Goal: Complete application form

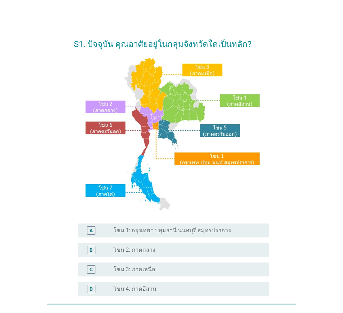
click at [196, 234] on label "โซน 1: กรุงเทพฯ ปทุมธานี นนทบุรี สมุทรปราการ" at bounding box center [173, 230] width 118 height 7
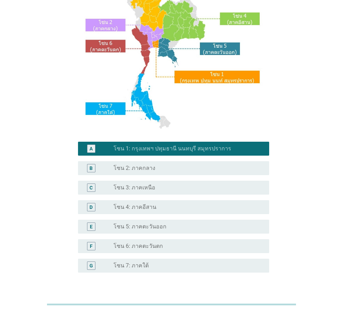
scroll to position [105, 0]
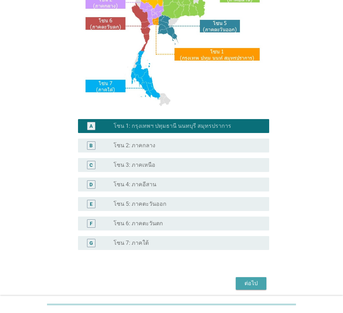
click at [251, 281] on div "ต่อไป" at bounding box center [252, 284] width 20 height 8
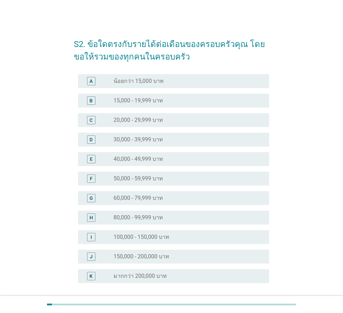
click at [169, 140] on div "radio_button_unchecked 30,000 - 39,999 บาท" at bounding box center [186, 139] width 145 height 7
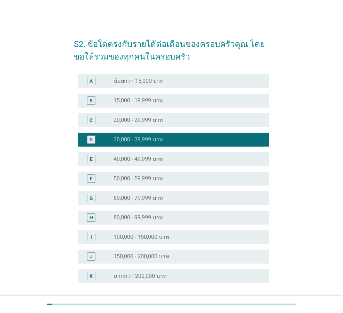
click at [161, 183] on div "F radio_button_unchecked 50,000 - 59,999 บาท" at bounding box center [173, 179] width 191 height 14
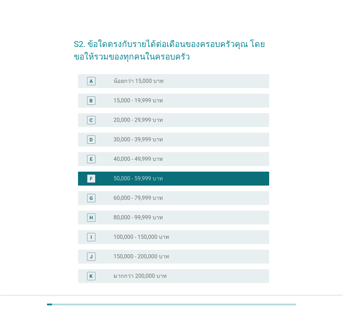
scroll to position [35, 0]
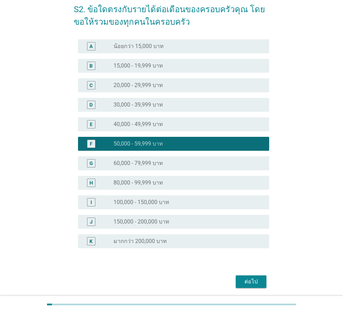
click at [242, 282] on div "ต่อไป" at bounding box center [252, 282] width 20 height 8
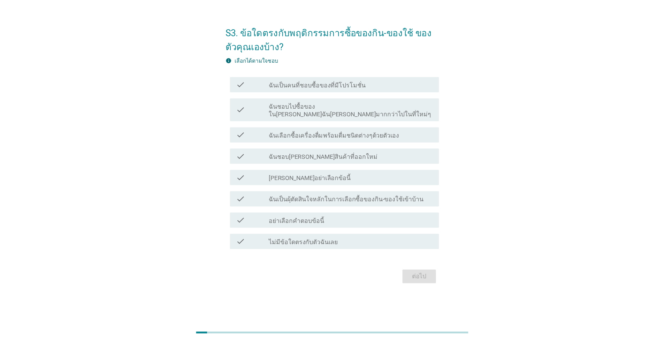
scroll to position [0, 0]
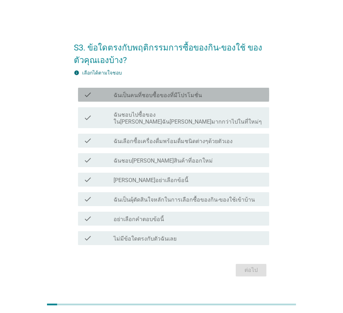
click at [152, 99] on label "ฉันเป็นคนที่ชอบซื้อของที่มีโปรโมชั่น" at bounding box center [158, 95] width 89 height 7
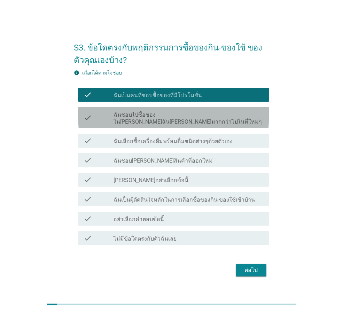
drag, startPoint x: 144, startPoint y: 116, endPoint x: 142, endPoint y: 133, distance: 17.7
click at [144, 116] on label "ฉันชอบไปซื้อของใน[PERSON_NAME]ฉัน[PERSON_NAME]มากกว่าไปในที่ใหม่ๆ" at bounding box center [189, 119] width 150 height 14
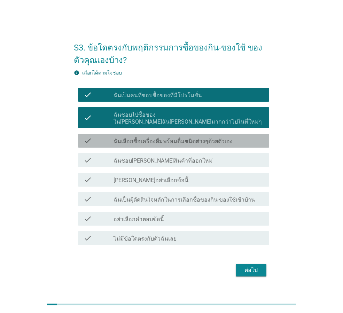
click at [140, 141] on label "ฉันเลือกซื้อเครื่องดื่มพร้อมดื่มชนิดต่างๆด้วยตัวเอง" at bounding box center [173, 141] width 119 height 7
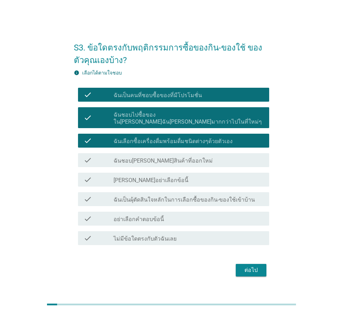
drag, startPoint x: 142, startPoint y: 154, endPoint x: 143, endPoint y: 163, distance: 9.2
click at [142, 158] on label "ฉันชอบ[PERSON_NAME]สินค้าที่ออกใหม่" at bounding box center [163, 161] width 99 height 7
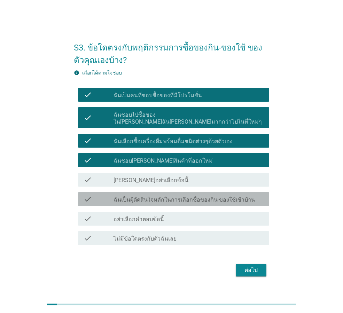
click at [166, 198] on label "ฉันเป็นผุ้ตัดสินใจหลักในการเลือกซื้อของกิน-ของใช้เข้าบ้าน" at bounding box center [185, 200] width 142 height 7
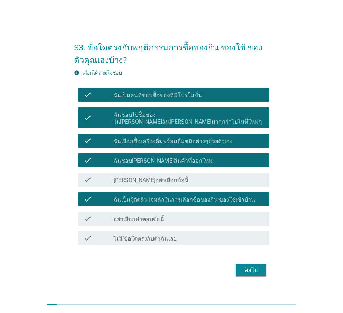
click at [250, 266] on div "ต่อไป" at bounding box center [252, 270] width 20 height 8
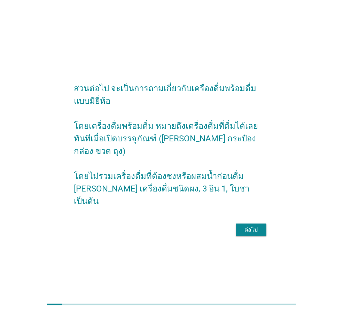
click at [256, 228] on button "ต่อไป" at bounding box center [251, 230] width 31 height 13
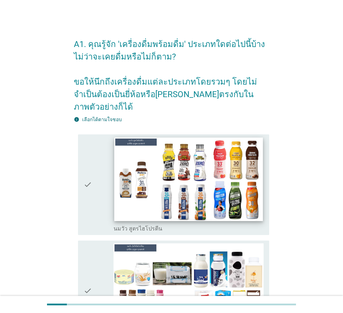
click at [206, 203] on img at bounding box center [188, 180] width 149 height 84
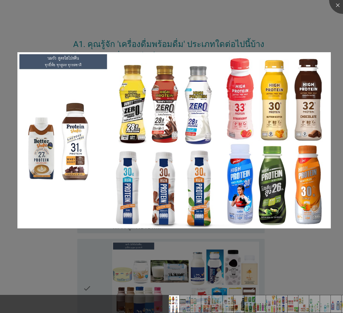
click at [306, 259] on div at bounding box center [171, 156] width 343 height 313
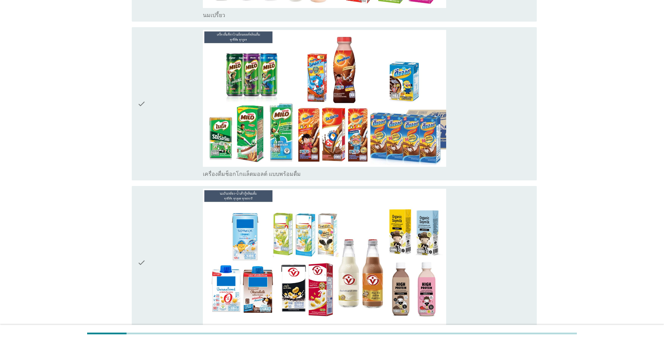
scroll to position [593, 0]
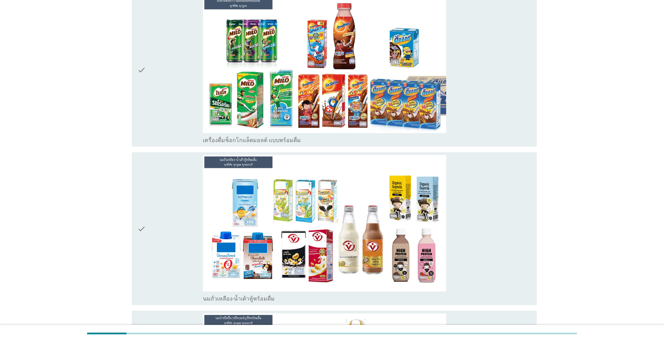
click at [140, 218] on icon "check" at bounding box center [141, 229] width 8 height 148
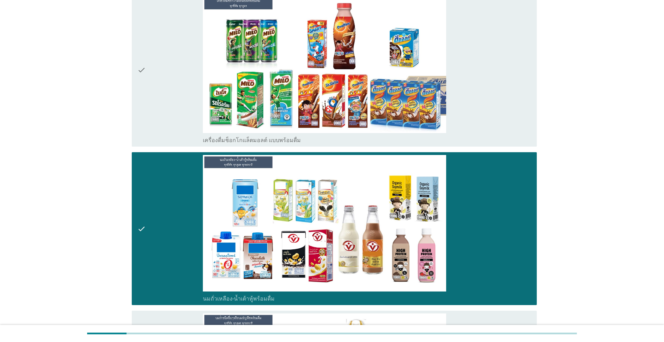
click at [139, 58] on icon "check" at bounding box center [141, 70] width 8 height 148
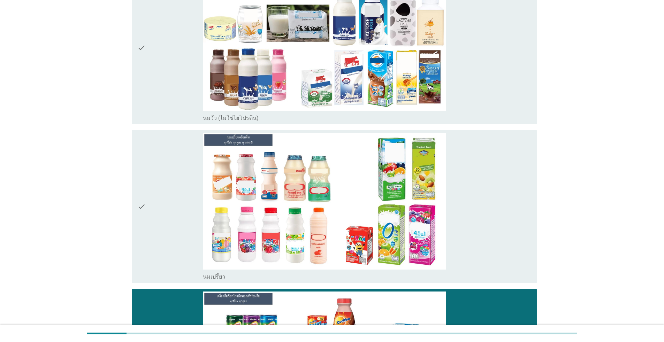
scroll to position [209, 0]
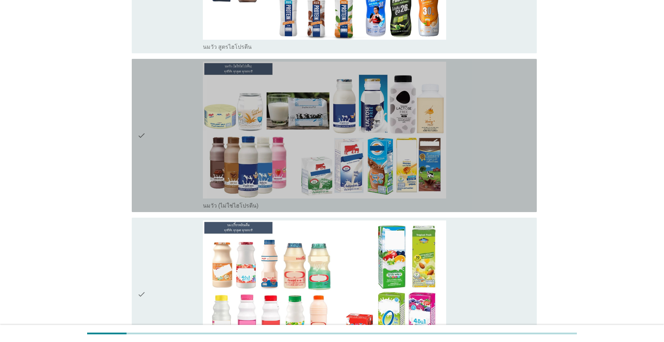
click at [140, 136] on icon "check" at bounding box center [141, 136] width 8 height 148
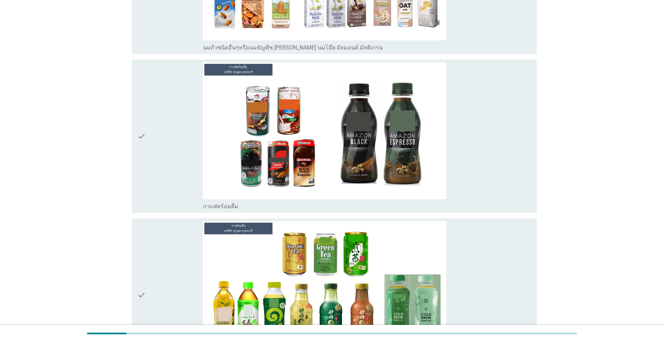
scroll to position [1011, 0]
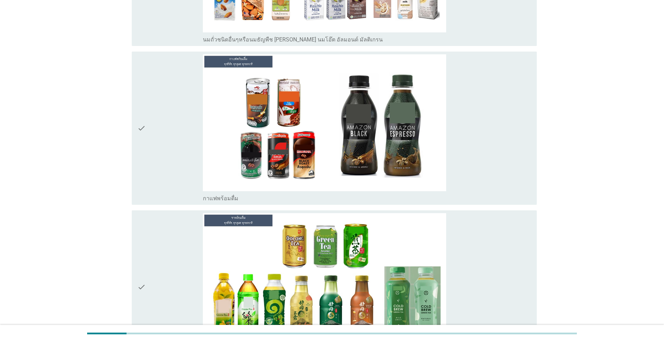
click at [169, 120] on div "check" at bounding box center [170, 128] width 66 height 148
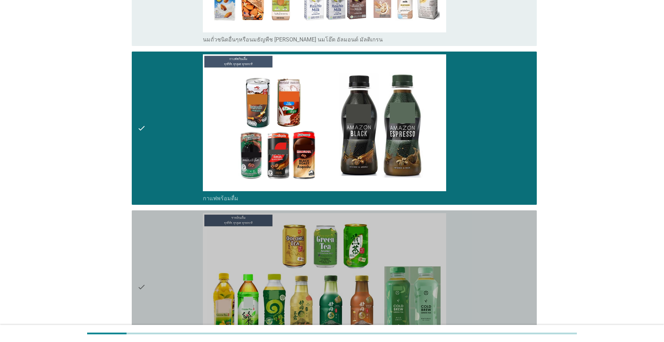
click at [167, 256] on div "check" at bounding box center [170, 287] width 66 height 148
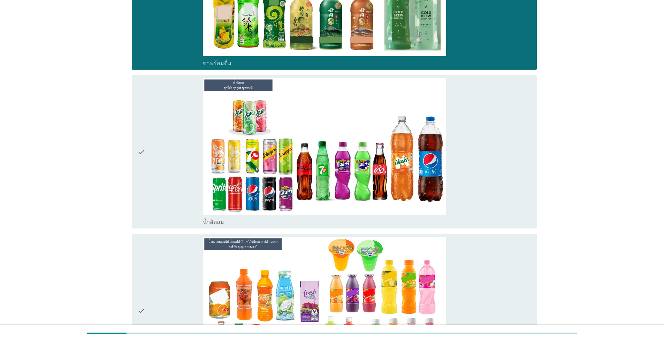
scroll to position [1429, 0]
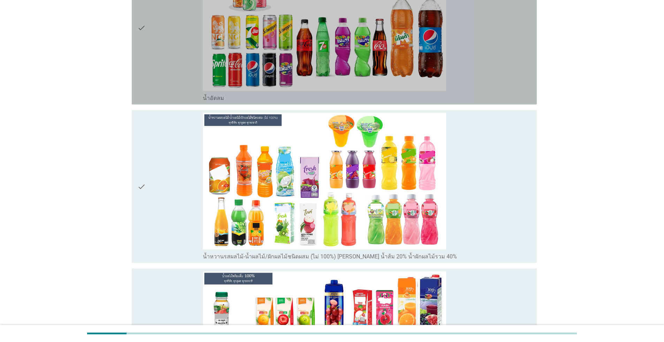
click at [151, 49] on div "check" at bounding box center [170, 28] width 66 height 148
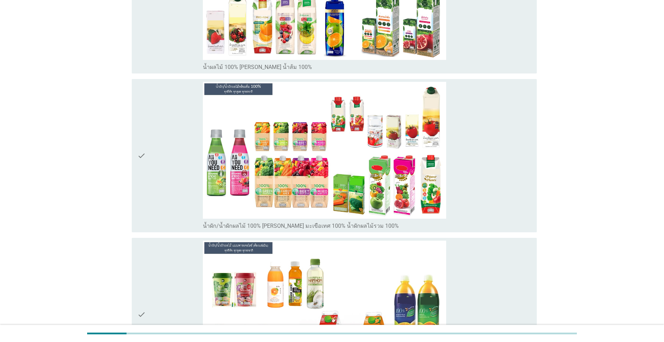
click at [162, 172] on div "check" at bounding box center [170, 156] width 66 height 148
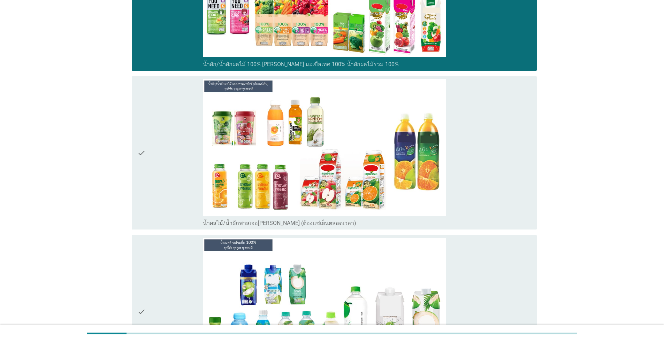
scroll to position [1987, 0]
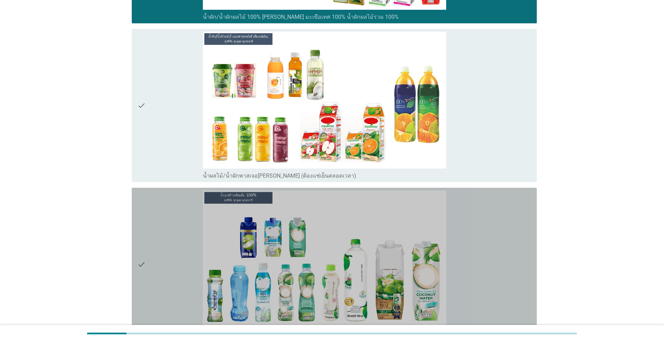
click at [170, 235] on div "check" at bounding box center [170, 265] width 66 height 148
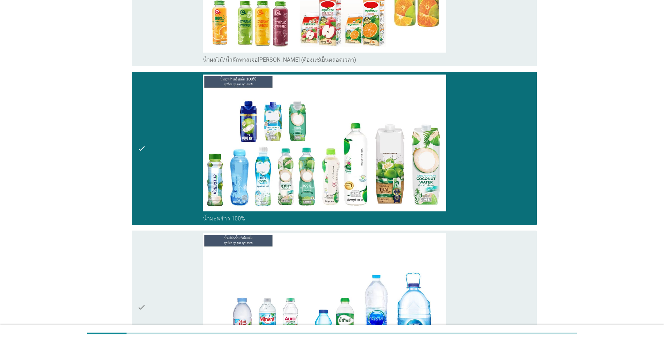
scroll to position [2161, 0]
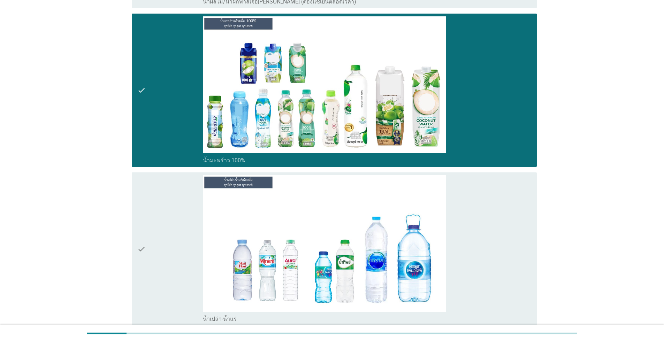
click at [165, 232] on div "check" at bounding box center [170, 249] width 66 height 148
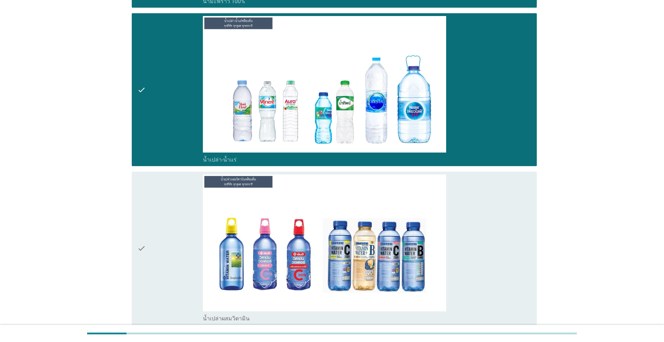
scroll to position [2440, 0]
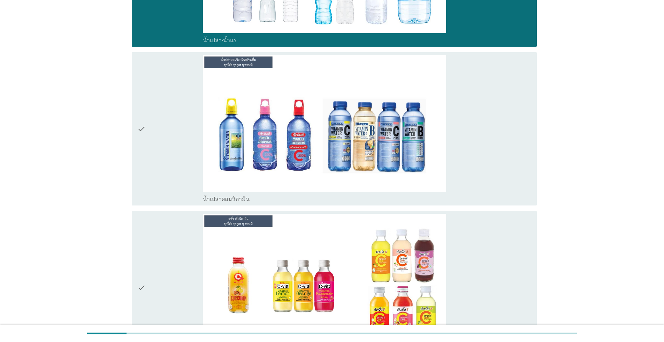
click at [169, 159] on div "check" at bounding box center [170, 129] width 66 height 148
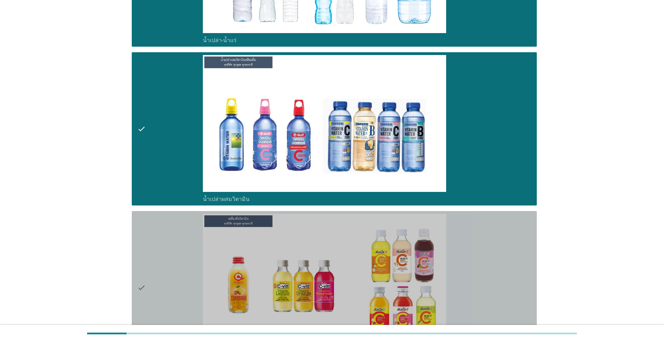
click at [169, 234] on div "check" at bounding box center [170, 288] width 66 height 148
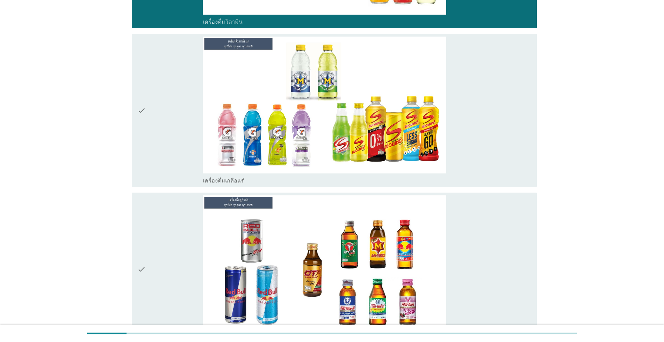
scroll to position [2789, 0]
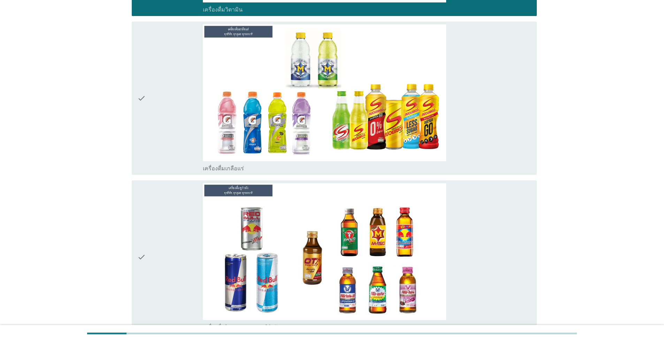
click at [168, 142] on div "check" at bounding box center [170, 98] width 66 height 148
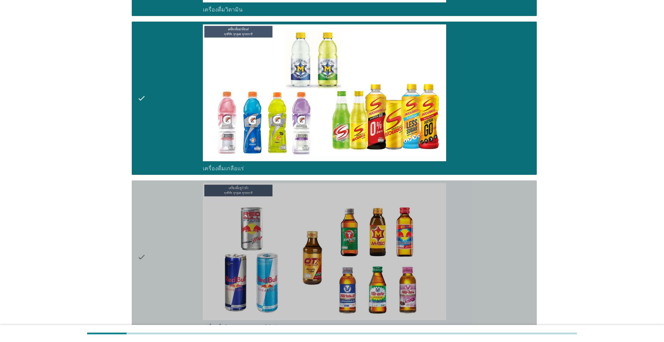
click at [165, 198] on div "check" at bounding box center [170, 257] width 66 height 148
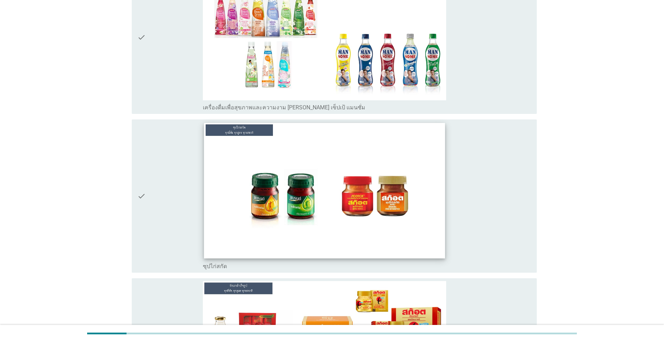
scroll to position [3486, 0]
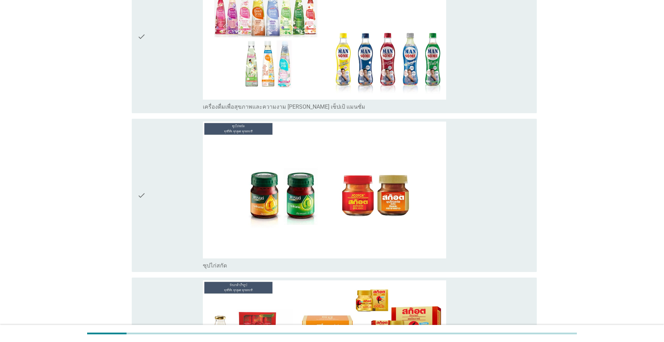
click at [149, 226] on div "check" at bounding box center [170, 196] width 66 height 148
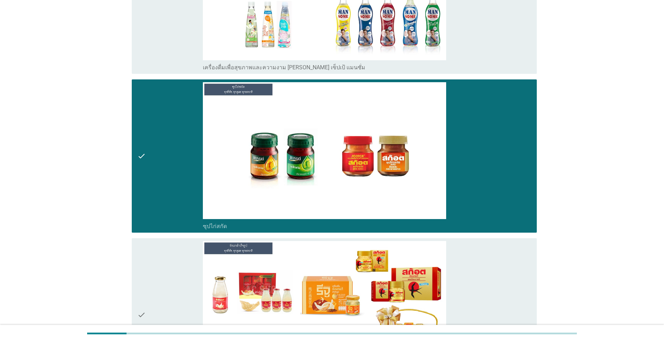
scroll to position [3644, 0]
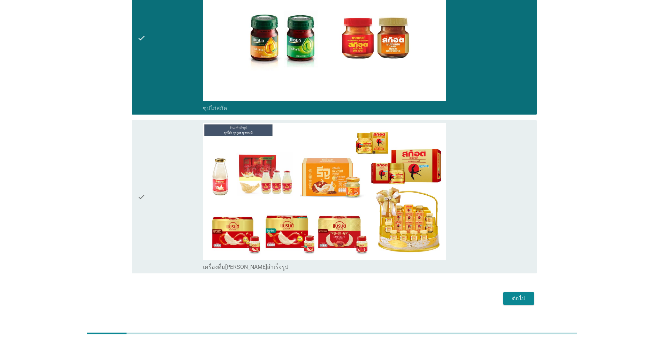
click at [156, 226] on div "check" at bounding box center [170, 197] width 66 height 148
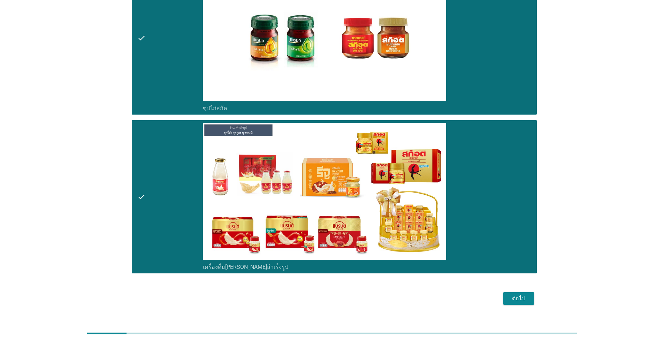
click at [343, 295] on div "ต่อไป" at bounding box center [519, 299] width 20 height 8
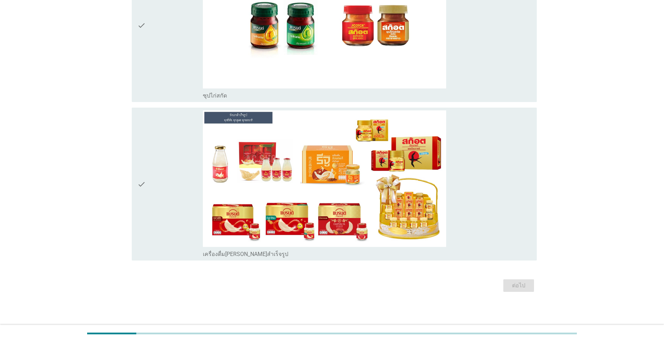
scroll to position [0, 0]
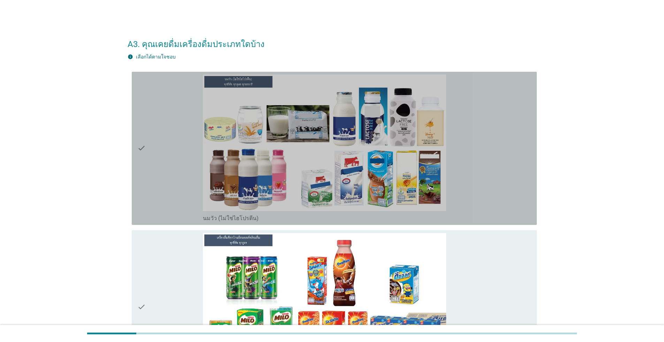
click at [152, 176] on div "check" at bounding box center [170, 149] width 66 height 148
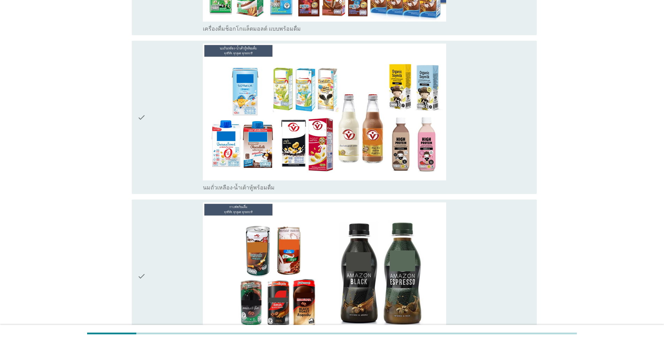
click at [151, 129] on div "check" at bounding box center [170, 118] width 66 height 148
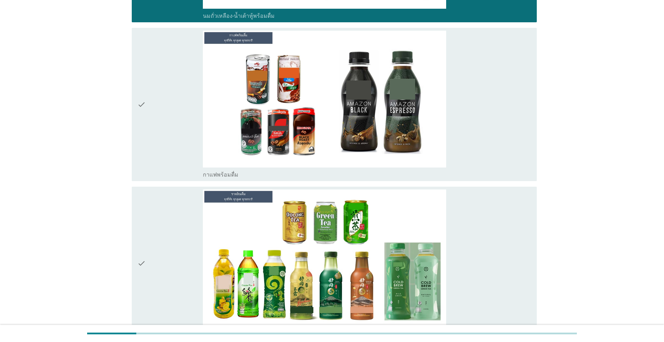
scroll to position [523, 0]
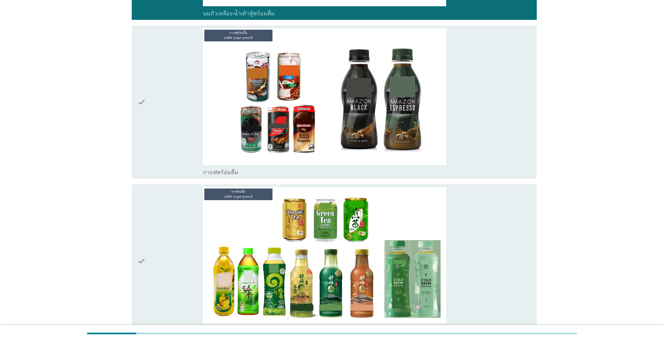
click at [162, 274] on div "check" at bounding box center [170, 261] width 66 height 148
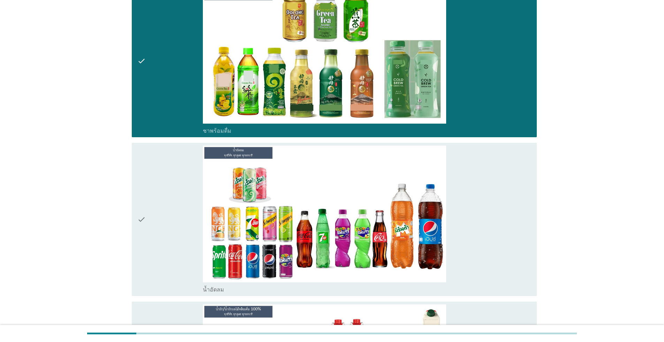
scroll to position [732, 0]
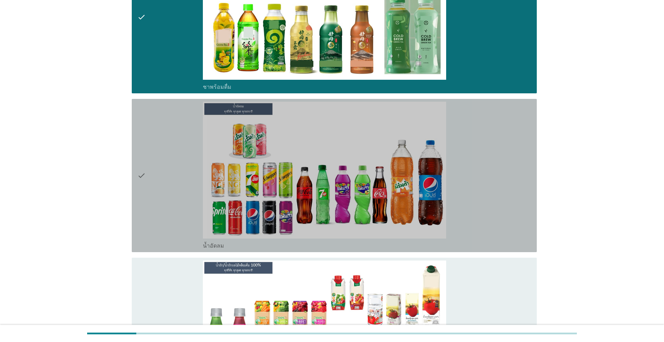
click at [162, 237] on div "check" at bounding box center [170, 176] width 66 height 148
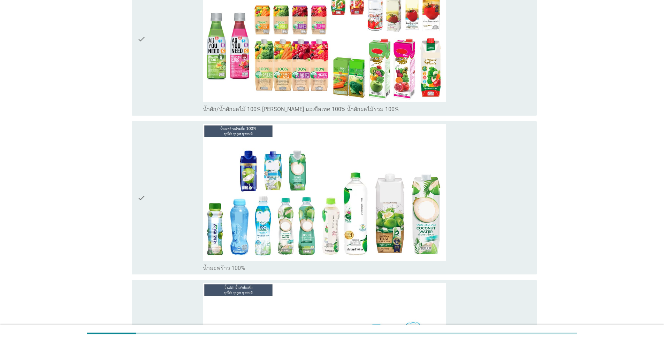
scroll to position [1081, 0]
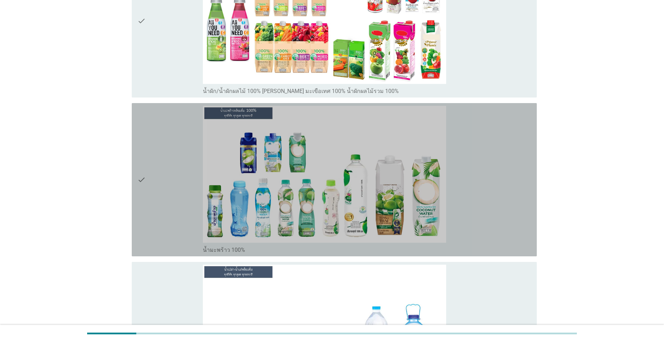
click at [166, 221] on div "check" at bounding box center [170, 180] width 66 height 148
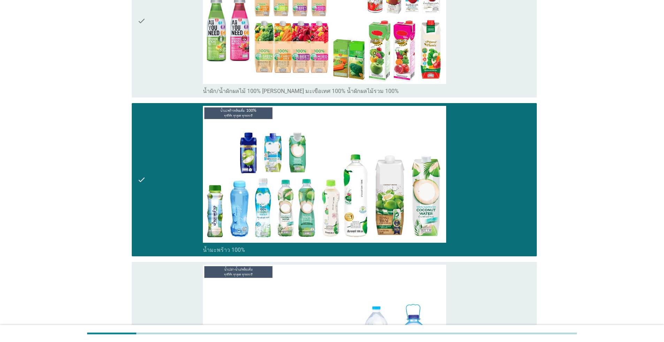
click at [168, 294] on div "check" at bounding box center [170, 339] width 66 height 148
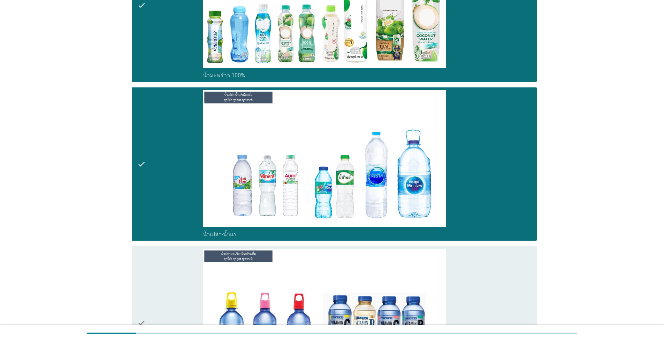
scroll to position [1394, 0]
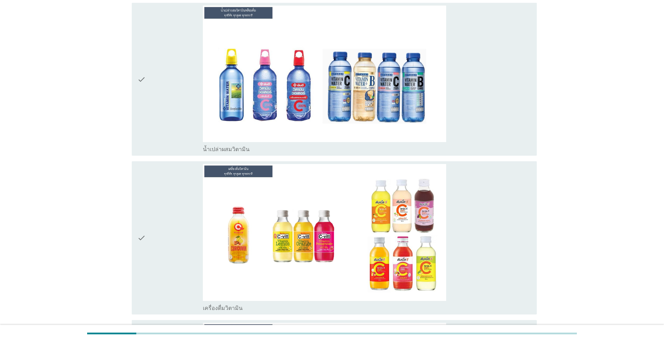
click at [158, 212] on div "check" at bounding box center [170, 238] width 66 height 148
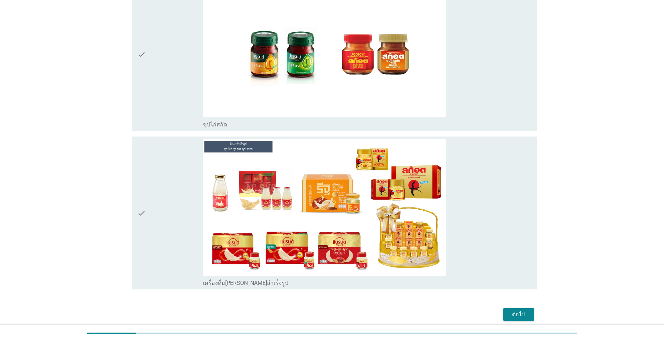
scroll to position [2161, 0]
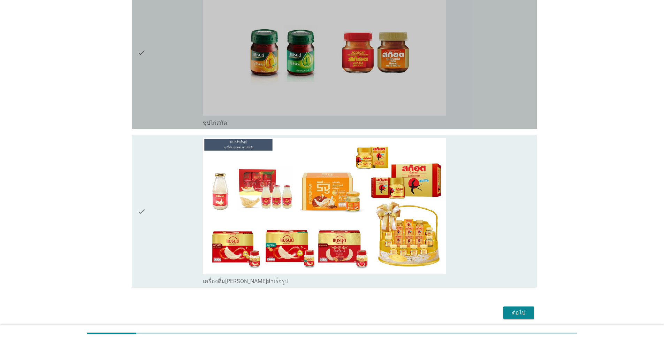
click at [172, 77] on div "check" at bounding box center [170, 53] width 66 height 148
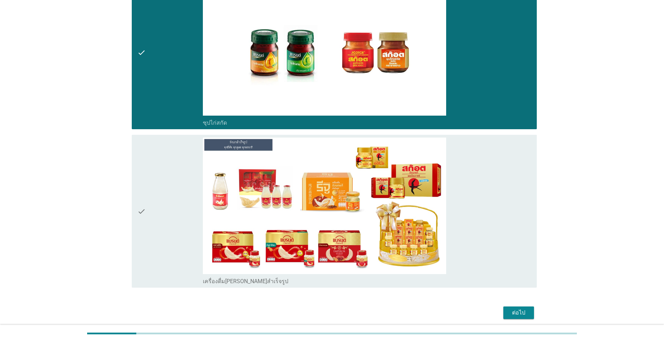
click at [164, 194] on div "check" at bounding box center [170, 212] width 66 height 148
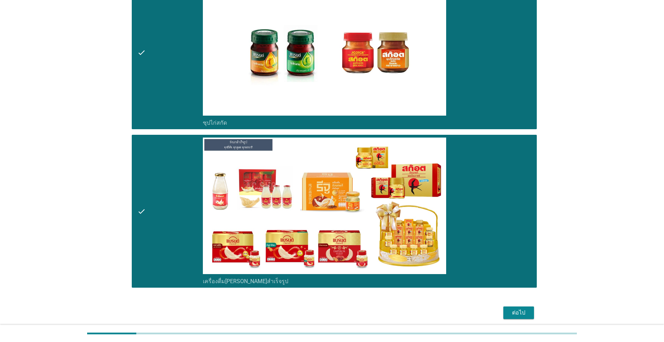
click at [343, 312] on div "ต่อไป" at bounding box center [519, 313] width 20 height 8
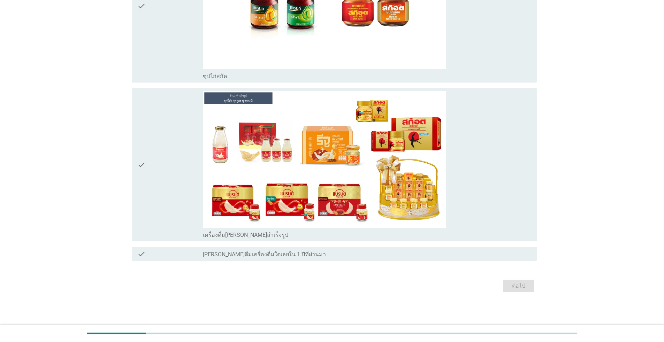
scroll to position [0, 0]
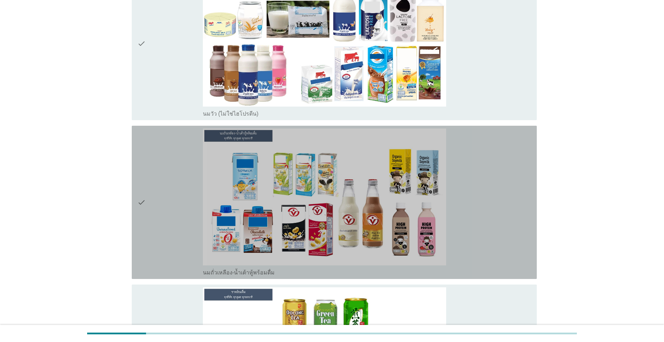
click at [163, 236] on div "check" at bounding box center [170, 203] width 66 height 148
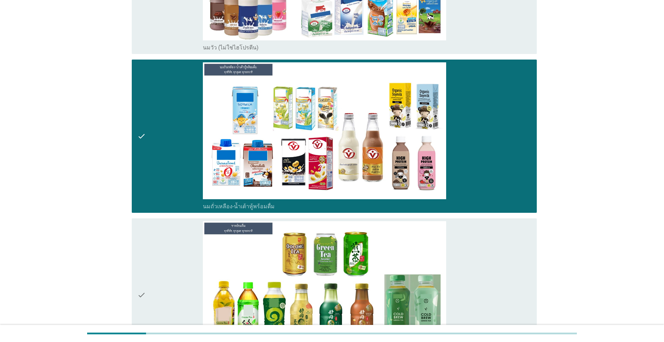
scroll to position [244, 0]
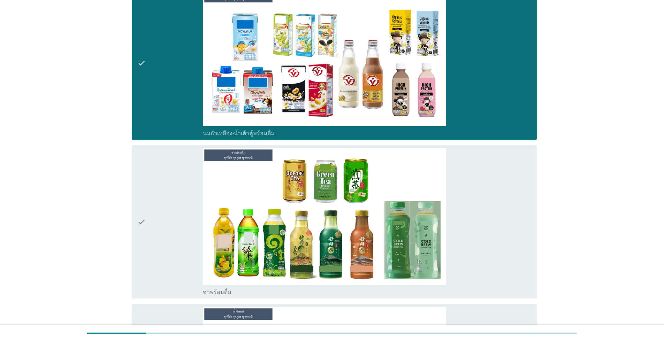
click at [161, 236] on div "check" at bounding box center [170, 222] width 66 height 148
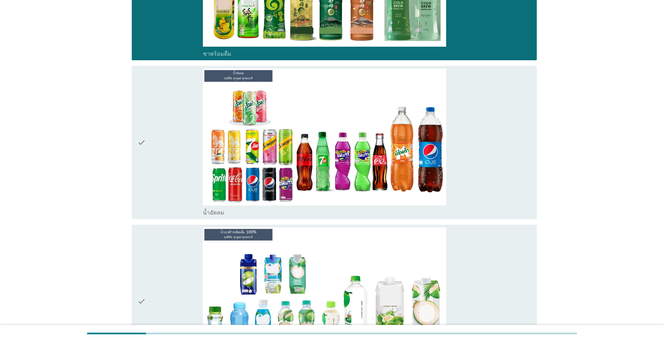
scroll to position [488, 0]
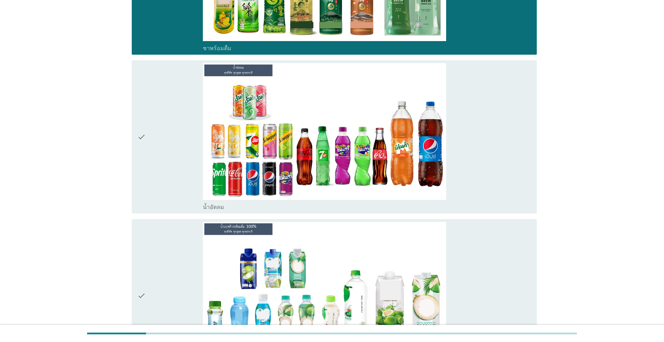
click at [163, 271] on div "check" at bounding box center [170, 296] width 66 height 148
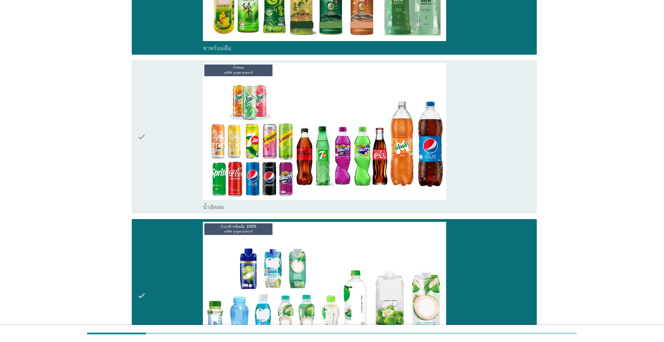
click at [162, 162] on div "check" at bounding box center [170, 137] width 66 height 148
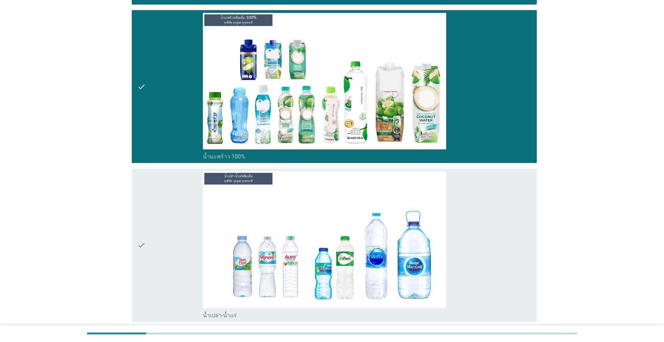
scroll to position [837, 0]
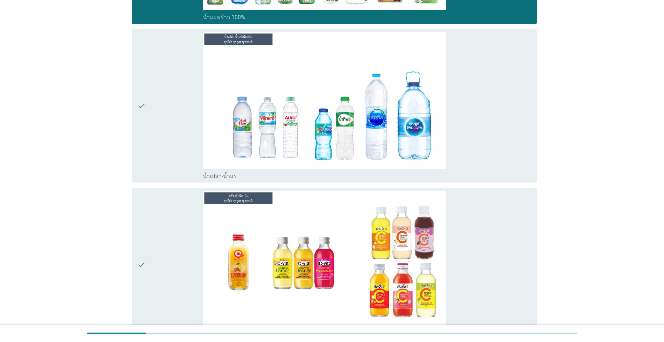
click at [170, 152] on div "check" at bounding box center [170, 106] width 66 height 148
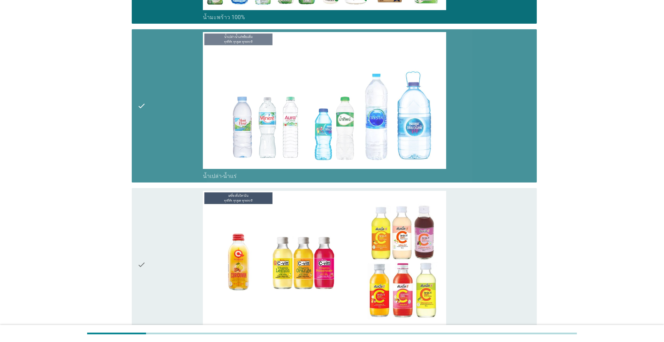
click at [172, 256] on div "check" at bounding box center [170, 265] width 66 height 148
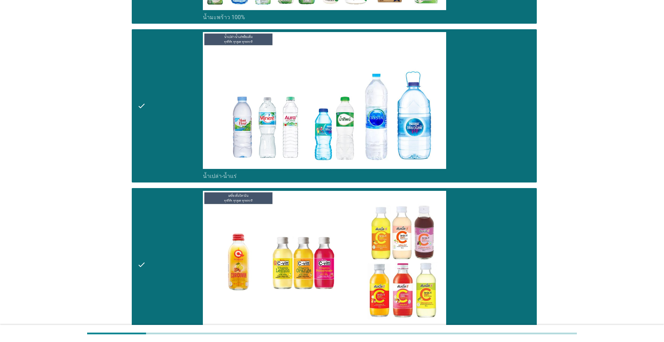
scroll to position [976, 0]
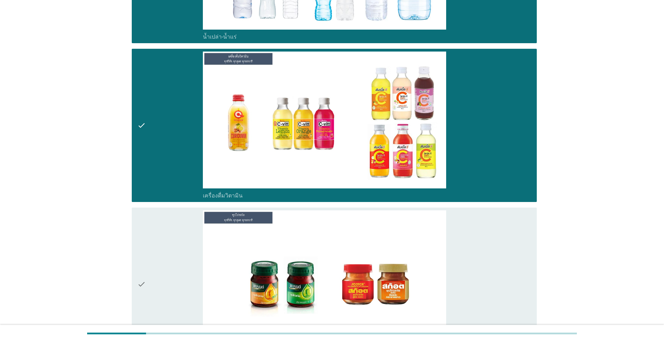
click at [170, 252] on div "check" at bounding box center [170, 285] width 66 height 148
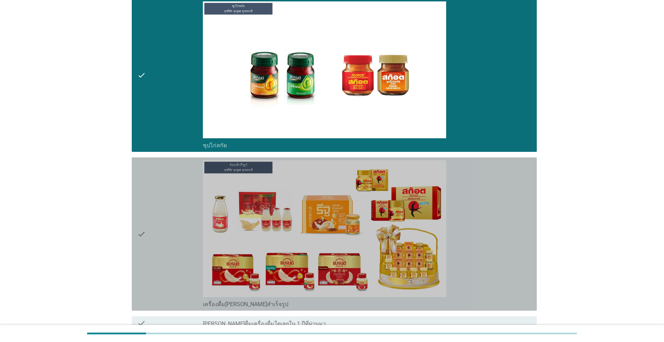
click at [169, 251] on div "check" at bounding box center [170, 234] width 66 height 148
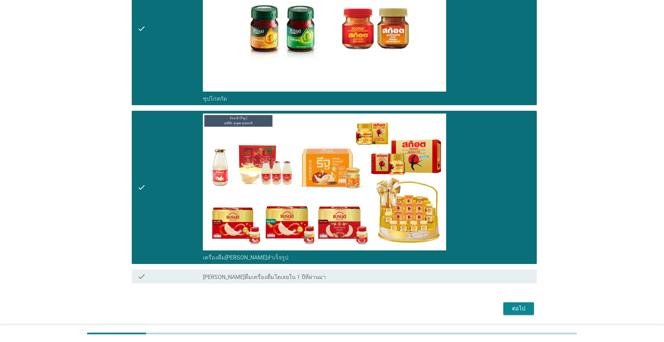
scroll to position [1255, 0]
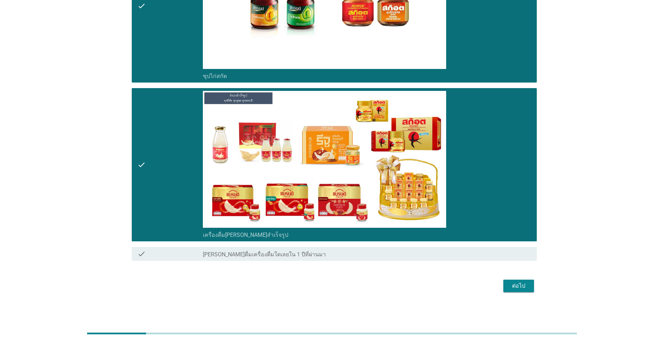
click at [343, 288] on div "ต่อไป" at bounding box center [519, 286] width 20 height 8
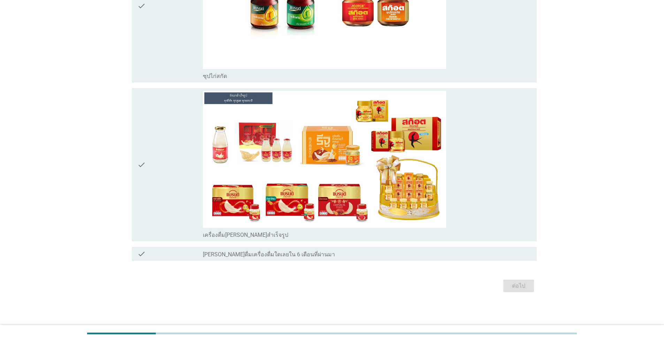
scroll to position [0, 0]
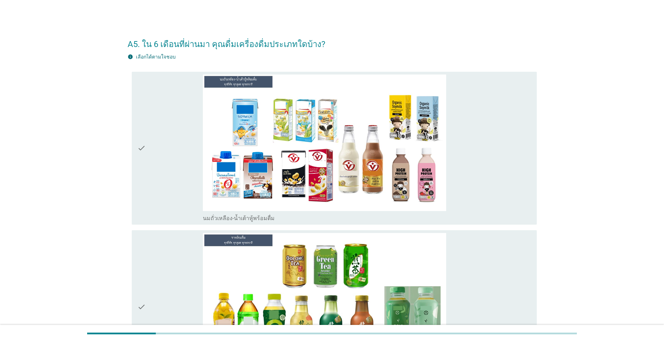
click at [131, 199] on div "check check_box นมถั่วเหลือง-น้ำเต้าหู้พร้อมดื่ม" at bounding box center [332, 148] width 409 height 159
click at [173, 199] on div "check" at bounding box center [170, 149] width 66 height 148
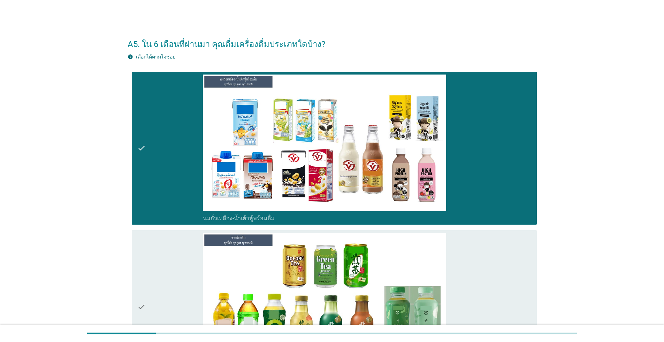
click at [179, 260] on div "check" at bounding box center [170, 307] width 66 height 148
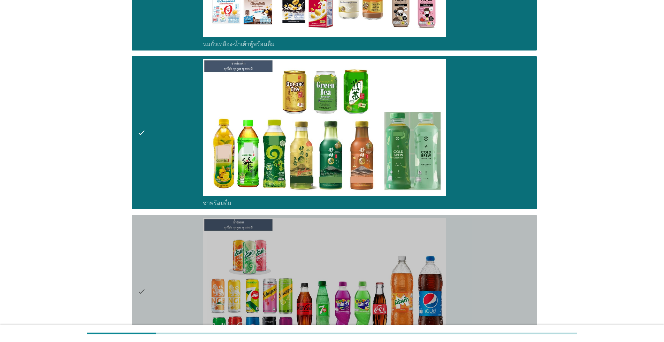
click at [178, 256] on div "check" at bounding box center [170, 292] width 66 height 148
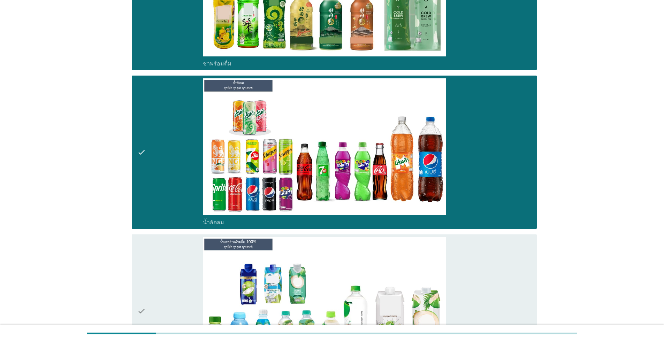
click at [178, 254] on div "check" at bounding box center [170, 311] width 66 height 148
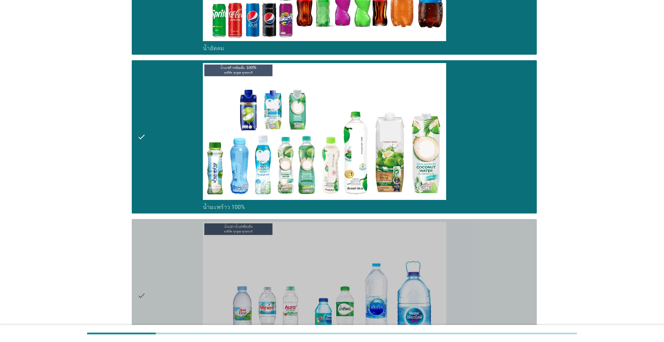
click at [177, 254] on div "check" at bounding box center [170, 296] width 66 height 148
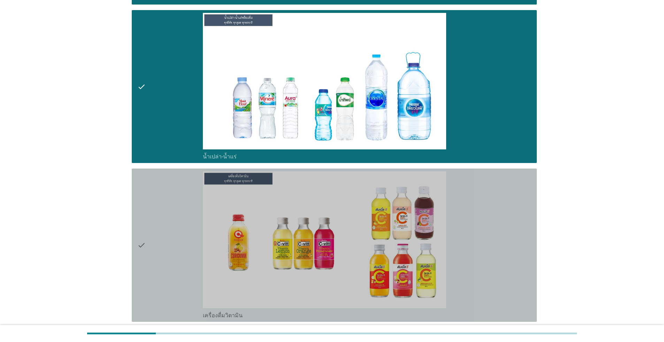
click at [177, 253] on div "check" at bounding box center [170, 246] width 66 height 148
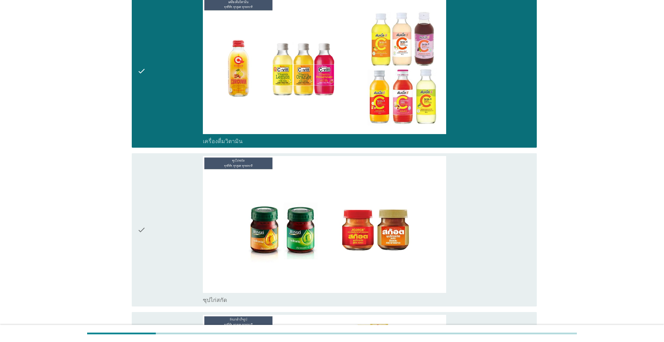
click at [177, 254] on div "check" at bounding box center [170, 230] width 66 height 148
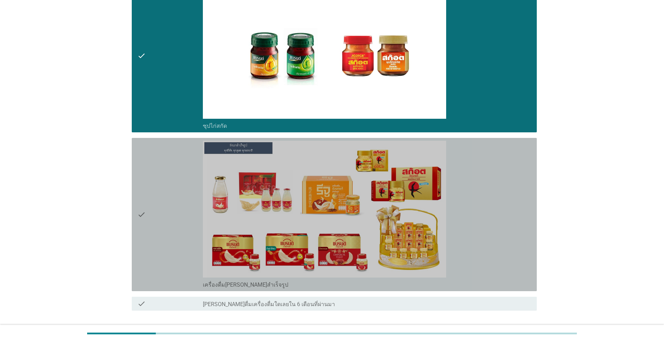
click at [177, 254] on div "check" at bounding box center [170, 215] width 66 height 148
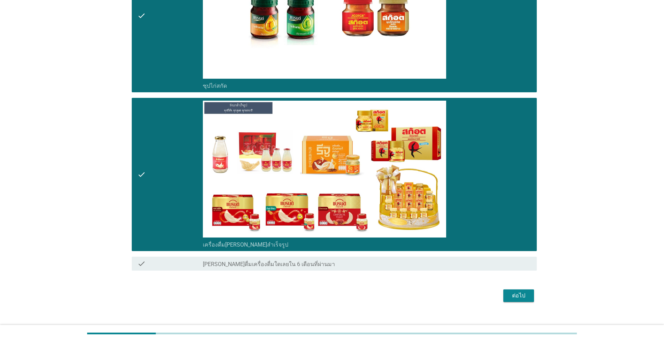
scroll to position [1096, 0]
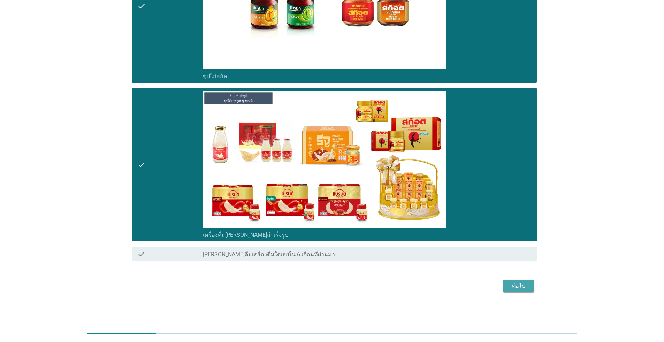
click at [343, 290] on div "ต่อไป" at bounding box center [519, 286] width 20 height 8
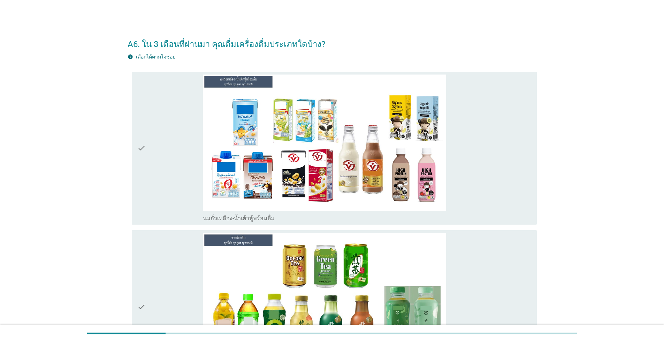
click at [187, 162] on div "check" at bounding box center [170, 149] width 66 height 148
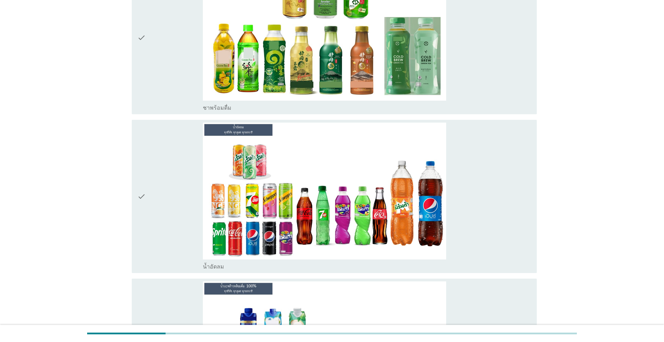
scroll to position [244, 0]
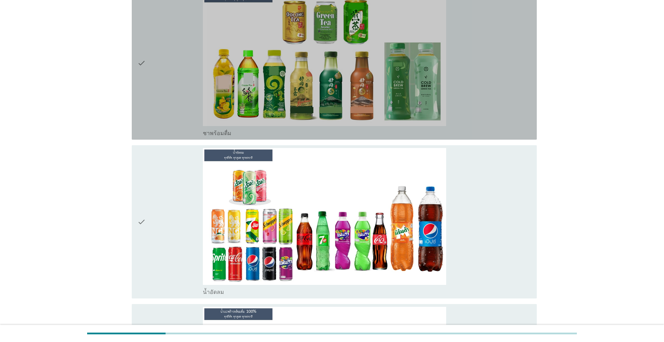
click at [174, 108] on div "check" at bounding box center [170, 63] width 66 height 148
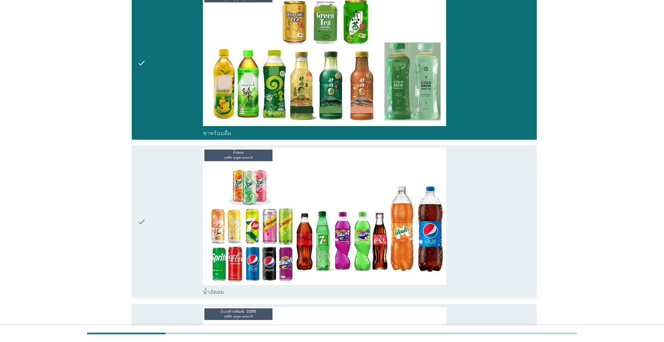
click at [175, 180] on div "check" at bounding box center [170, 222] width 66 height 148
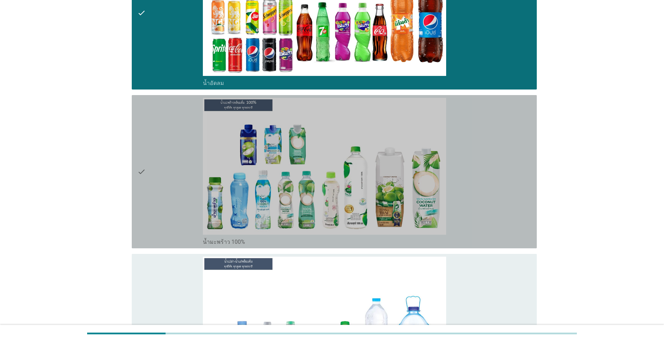
click at [173, 184] on div "check" at bounding box center [170, 172] width 66 height 148
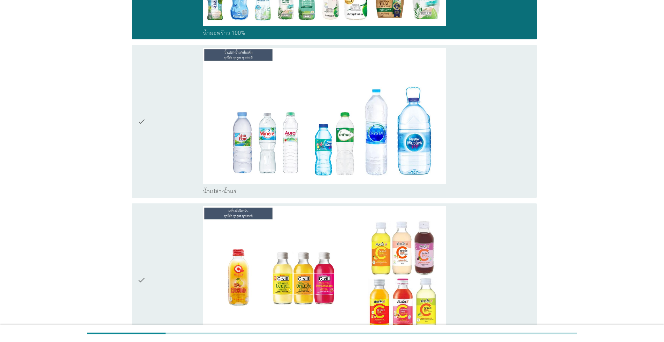
click at [172, 184] on div "check" at bounding box center [170, 122] width 66 height 148
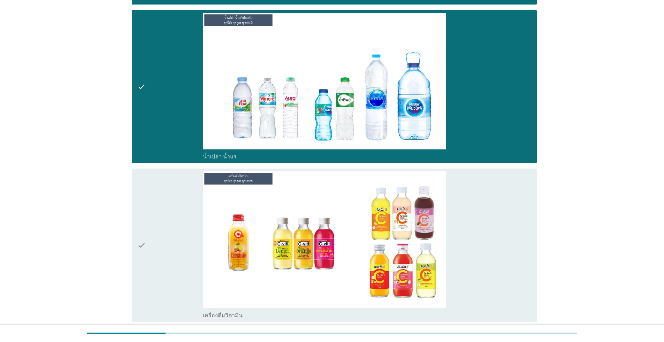
click at [166, 228] on div "check" at bounding box center [170, 246] width 66 height 148
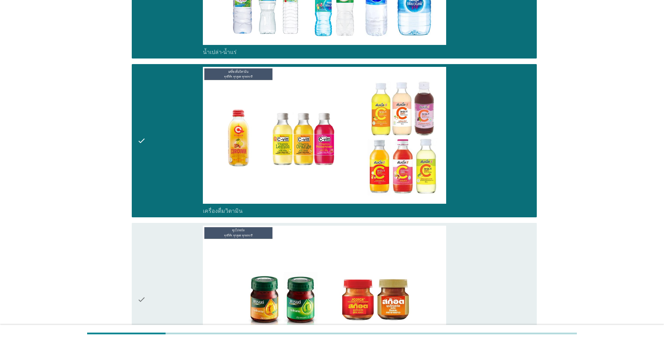
click at [169, 234] on div "check" at bounding box center [170, 300] width 66 height 148
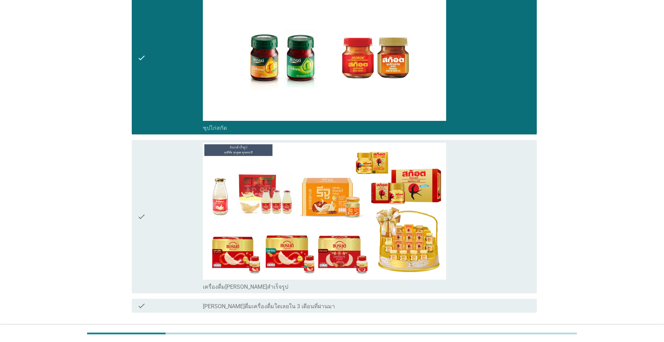
scroll to position [1096, 0]
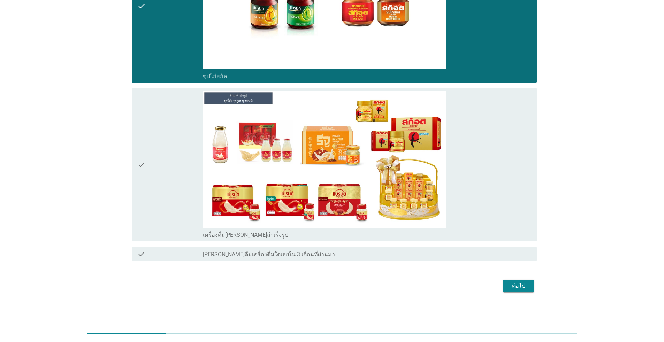
click at [172, 225] on div "check" at bounding box center [170, 165] width 66 height 148
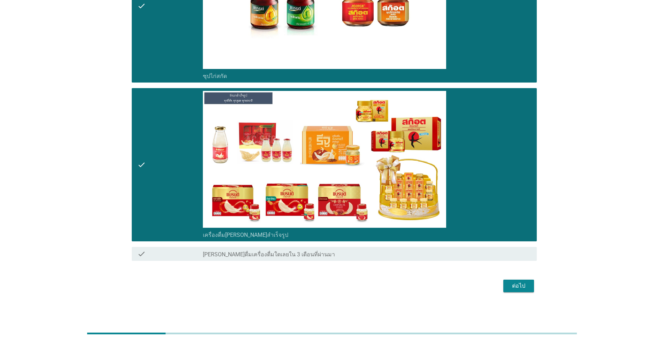
click at [343, 284] on div "ต่อไป" at bounding box center [519, 286] width 20 height 8
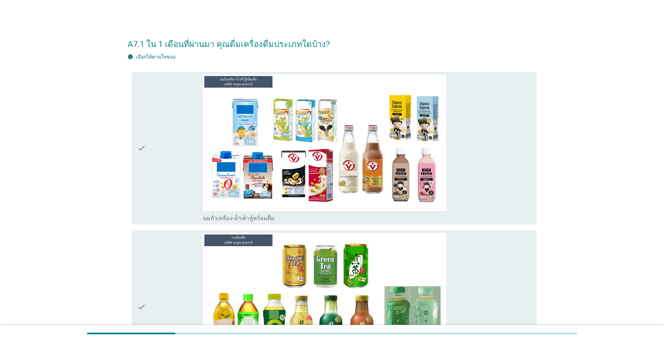
click at [159, 175] on div "check" at bounding box center [170, 149] width 66 height 148
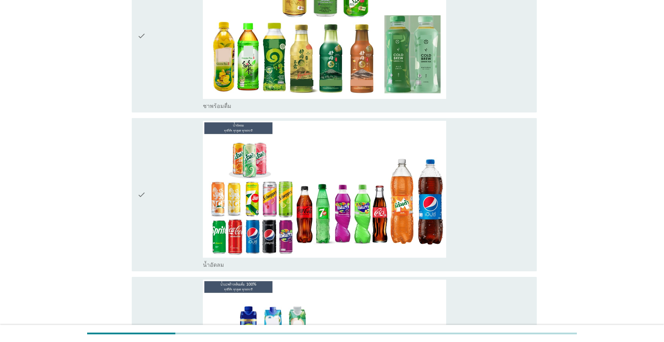
scroll to position [279, 0]
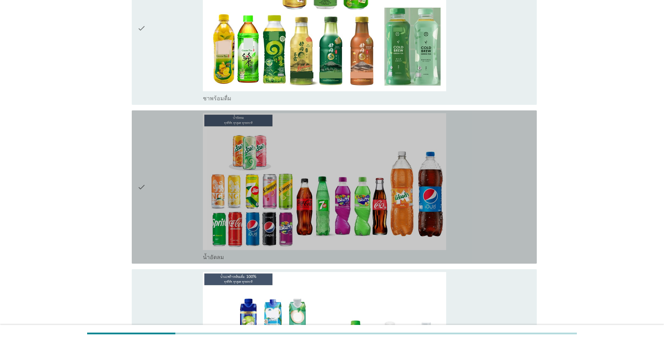
click at [158, 178] on div "check" at bounding box center [170, 187] width 66 height 148
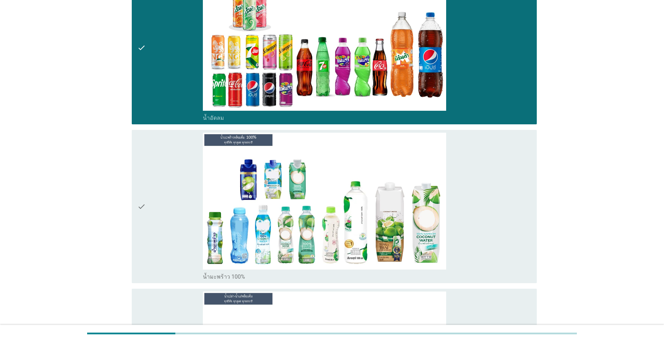
click at [158, 178] on div "check" at bounding box center [170, 207] width 66 height 148
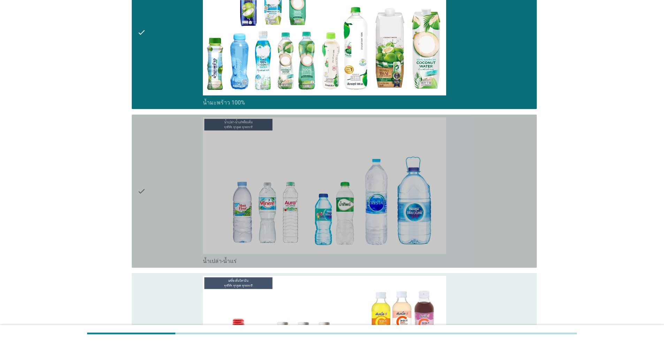
click at [158, 179] on div "check" at bounding box center [170, 191] width 66 height 148
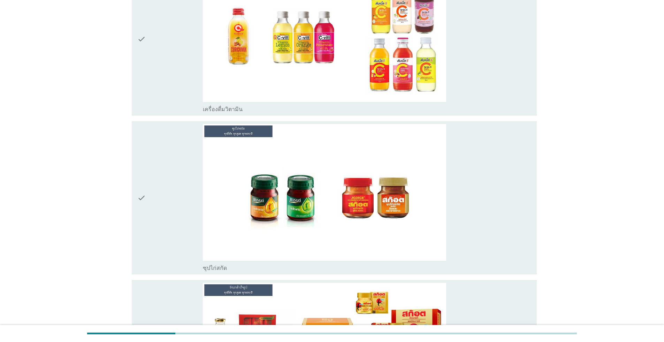
scroll to position [906, 0]
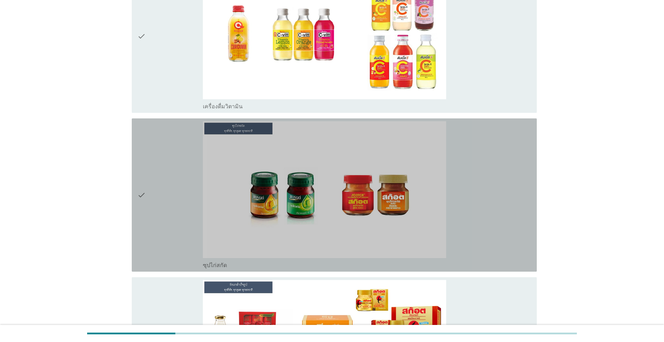
click at [158, 179] on div "check" at bounding box center [170, 195] width 66 height 148
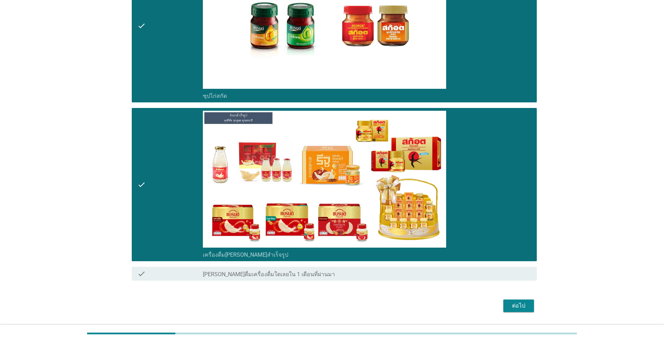
scroll to position [1081, 0]
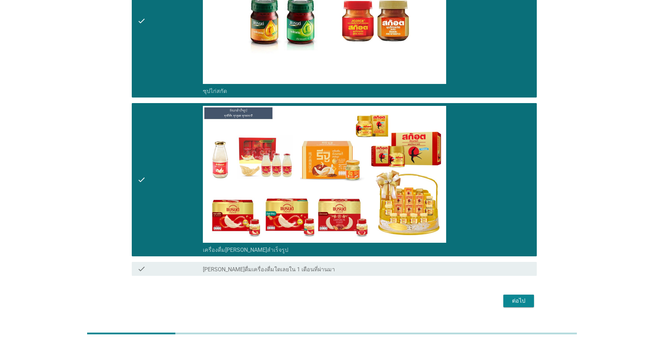
click at [343, 305] on button "ต่อไป" at bounding box center [518, 301] width 31 height 13
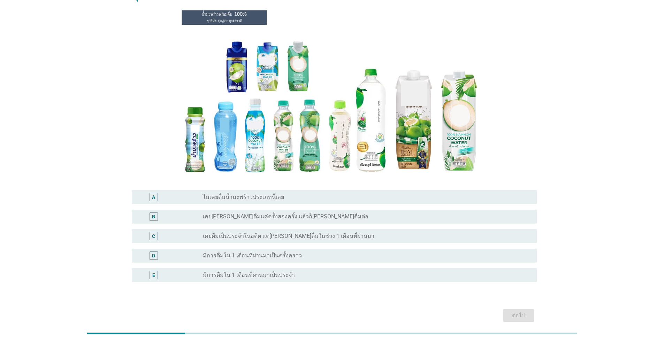
scroll to position [78, 0]
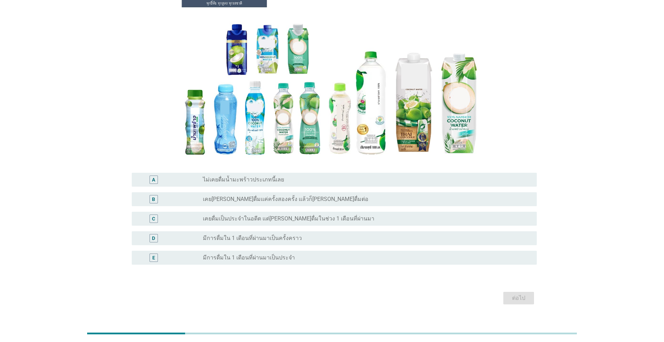
click at [266, 254] on label "มีการดื่มใน 1 เดือนที่ผ่านมาเป็นประจำ" at bounding box center [249, 257] width 92 height 7
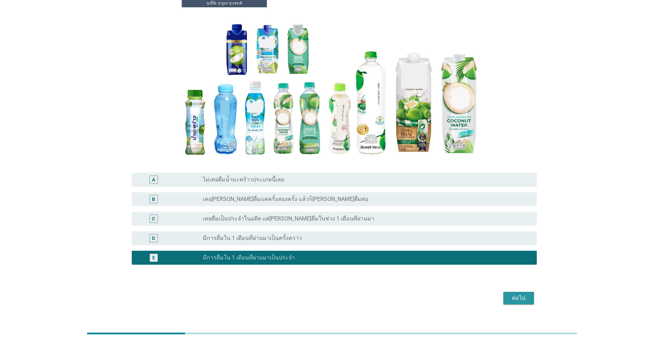
click at [343, 294] on div "ต่อไป" at bounding box center [519, 298] width 20 height 8
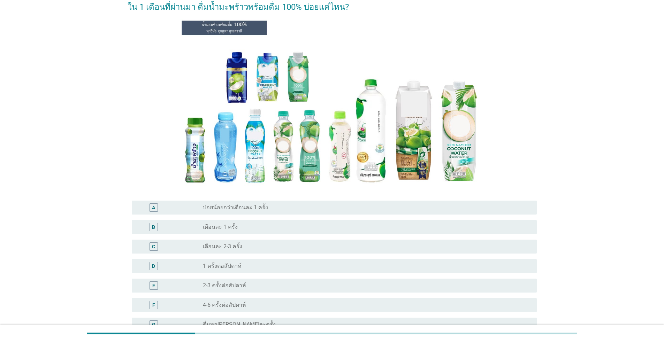
scroll to position [105, 0]
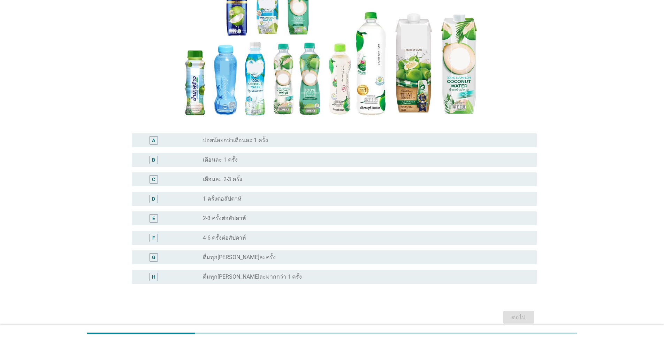
click at [254, 260] on div "radio_button_unchecked ดื่มทุก[PERSON_NAME]ละครั้ง" at bounding box center [364, 257] width 323 height 7
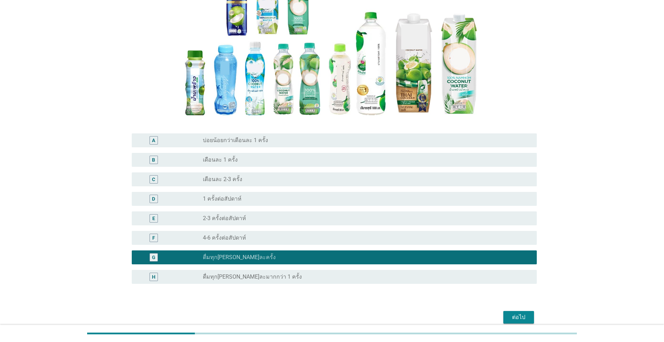
click at [260, 236] on div "radio_button_unchecked 4-6 ครั้งต่อสัปดาห์" at bounding box center [364, 238] width 323 height 7
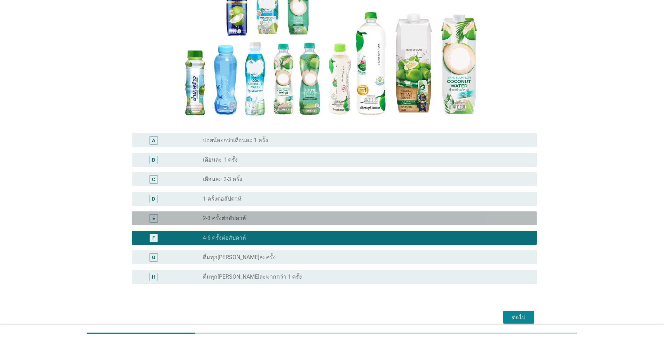
click at [276, 224] on div "E radio_button_unchecked 2-3 ครั้งต่อสัปดาห์" at bounding box center [334, 219] width 405 height 14
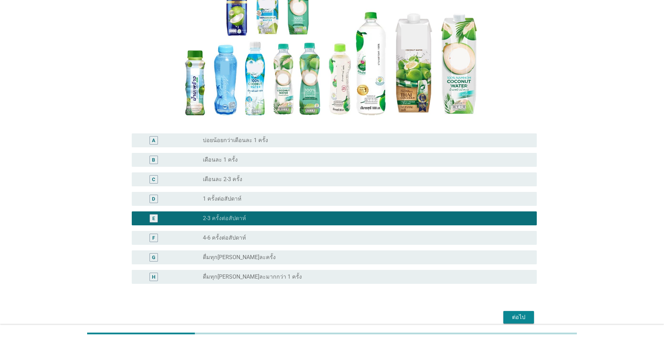
drag, startPoint x: 387, startPoint y: 240, endPoint x: 399, endPoint y: 249, distance: 14.9
click at [343, 240] on div "radio_button_unchecked 4-6 ครั้งต่อสัปดาห์" at bounding box center [364, 238] width 323 height 7
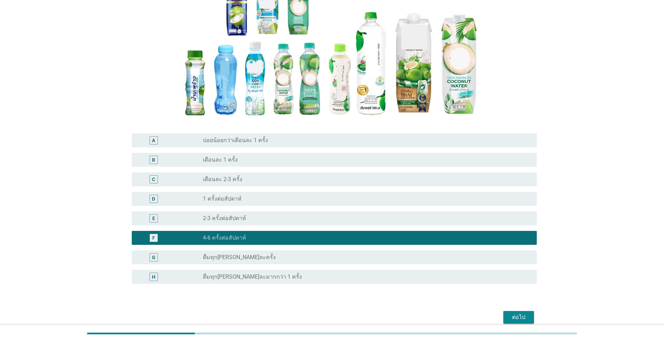
click at [343, 313] on div "ต่อไป" at bounding box center [519, 317] width 20 height 8
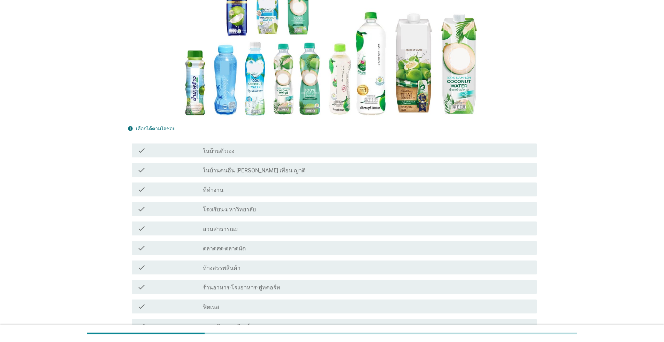
scroll to position [0, 0]
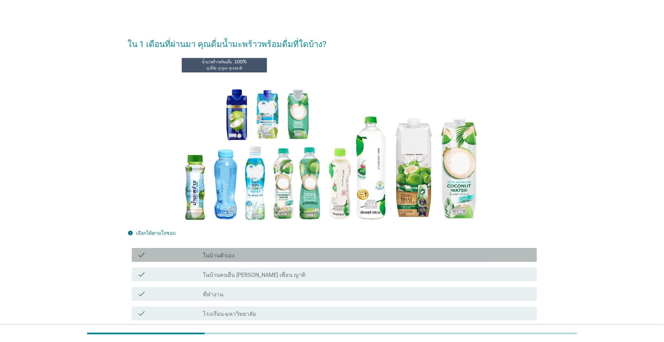
drag, startPoint x: 226, startPoint y: 256, endPoint x: 224, endPoint y: 265, distance: 9.6
click at [225, 256] on label "ในบ้านตัวเอง" at bounding box center [219, 255] width 32 height 7
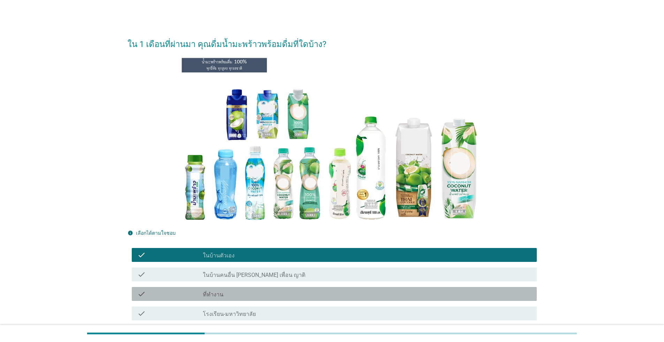
click at [229, 293] on div "check_box_outline_blank ที่ทำงาน" at bounding box center [367, 294] width 328 height 8
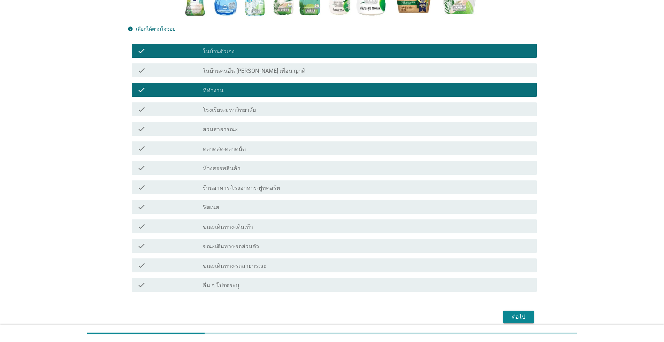
scroll to position [209, 0]
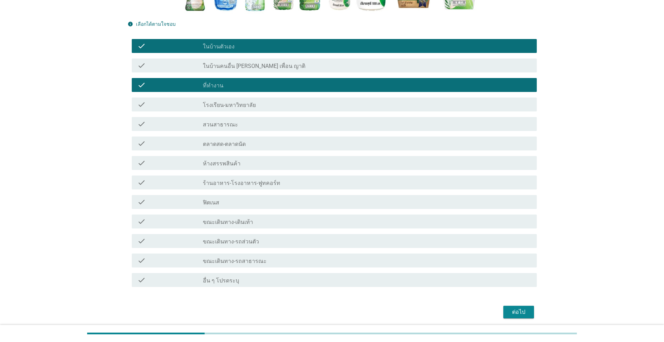
click at [247, 166] on div "check_box_outline_blank ห้างสรรพสินค้า" at bounding box center [367, 163] width 328 height 8
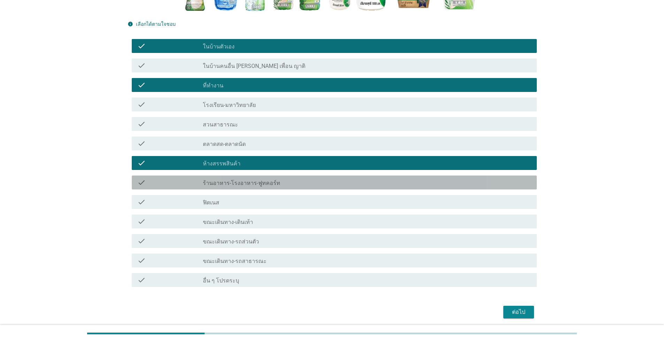
click at [246, 182] on label "ร้านอาหาร-โรงอาหาร-ฟูทคอร์ท" at bounding box center [241, 183] width 77 height 7
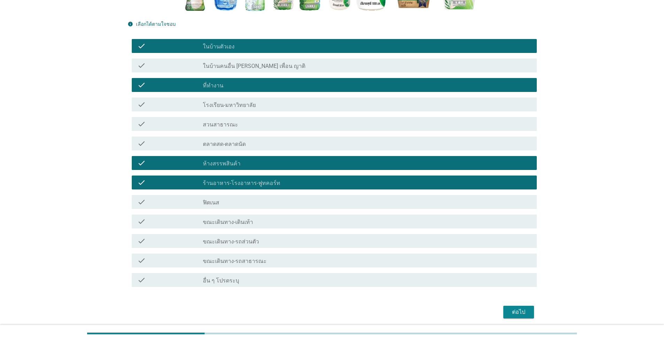
click at [253, 243] on label "ขณะเดินทาง-รถส่วนตัว" at bounding box center [231, 241] width 56 height 7
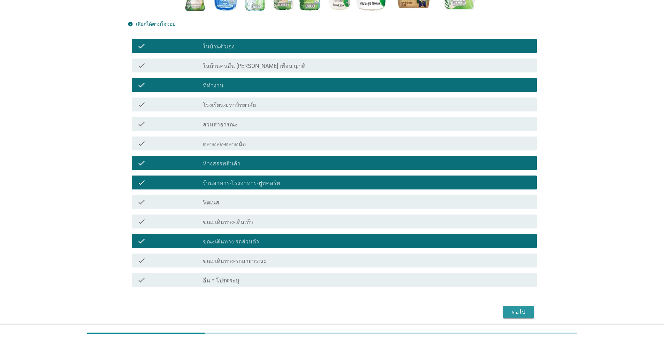
click at [343, 309] on div "ต่อไป" at bounding box center [519, 312] width 20 height 8
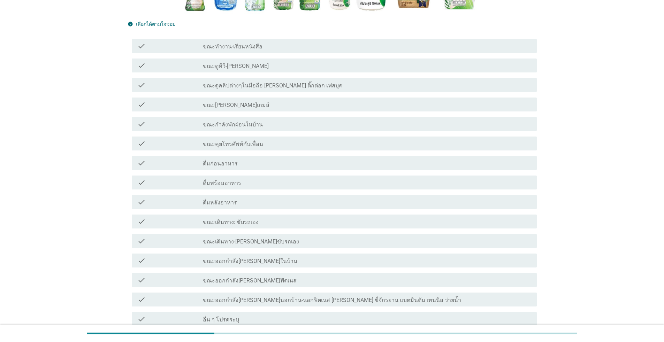
scroll to position [0, 0]
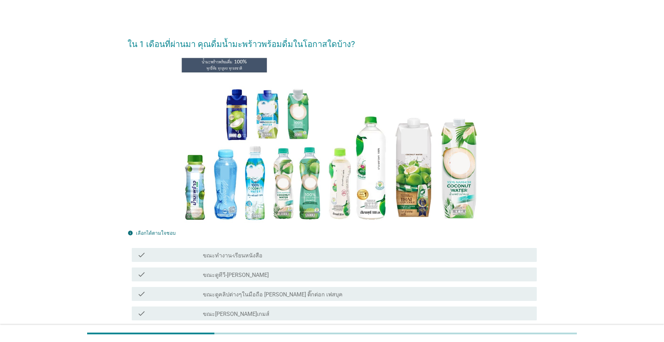
click at [343, 253] on div "check_box_outline_blank ขณะทำงาน-เรียนหนังสือ" at bounding box center [367, 255] width 328 height 8
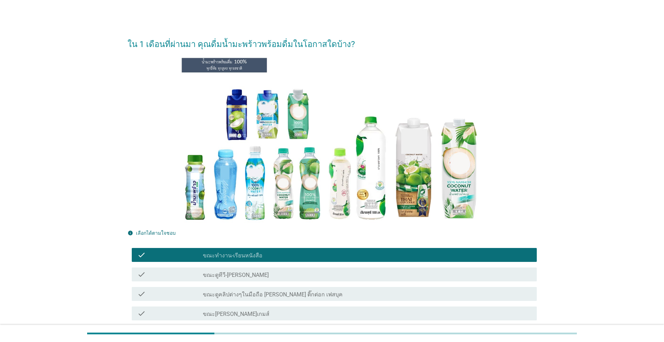
click at [343, 272] on div "check_box_outline_blank ขณะดูทีวี-[PERSON_NAME]" at bounding box center [367, 275] width 328 height 8
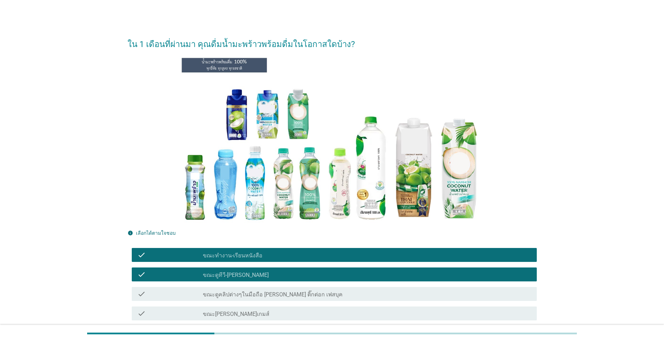
click at [343, 288] on div "check check_box_outline_blank ขณะดูคลิปต่างๆในมือถือ [PERSON_NAME] ติ๊กต่อก เฟส…" at bounding box center [334, 294] width 405 height 14
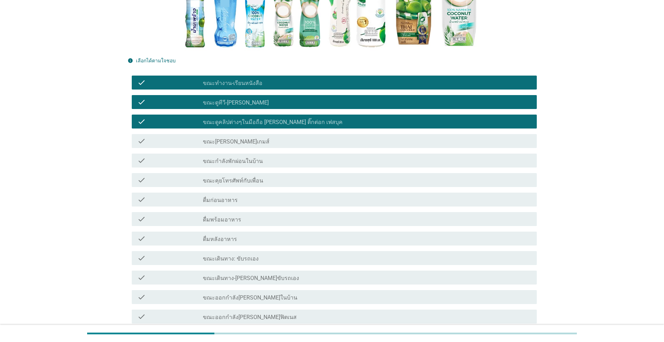
scroll to position [174, 0]
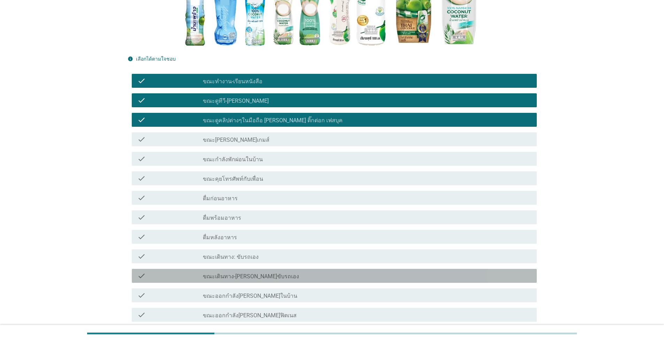
click at [343, 274] on div "check_box_outline_blank ขณะเดินทาง-[PERSON_NAME]ขับรถเอง" at bounding box center [367, 276] width 328 height 8
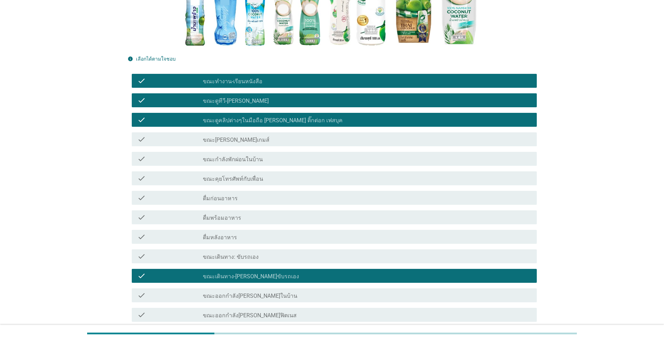
click at [343, 248] on div "check check_box_outline_blank ขณะเดินทาง: ขับรถเอง" at bounding box center [332, 257] width 409 height 20
click at [343, 237] on div "check_box_outline_blank ดื่มหลังอาหาร" at bounding box center [367, 237] width 328 height 8
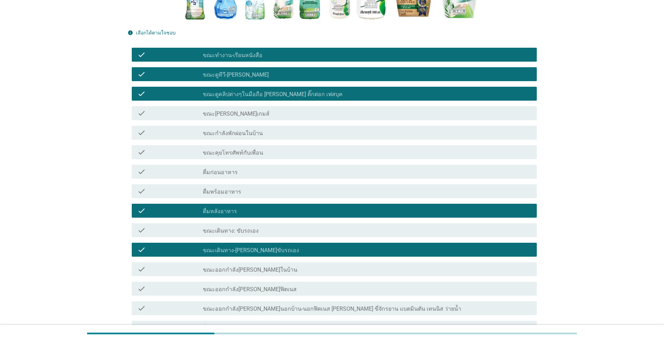
scroll to position [275, 0]
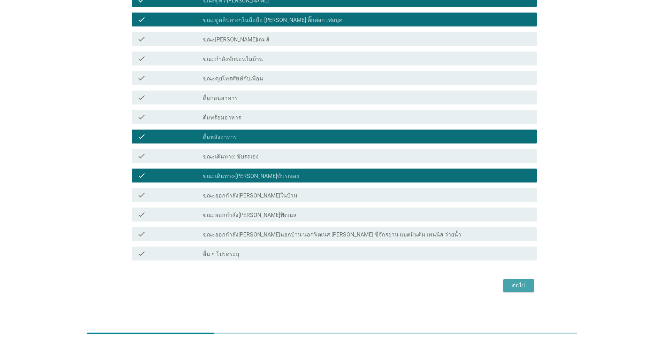
click at [343, 286] on div "ต่อไป" at bounding box center [519, 286] width 20 height 8
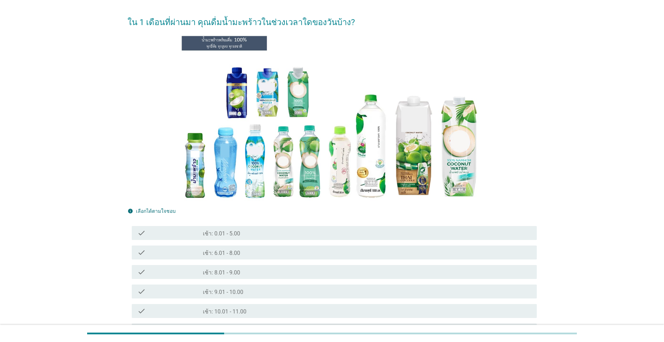
scroll to position [139, 0]
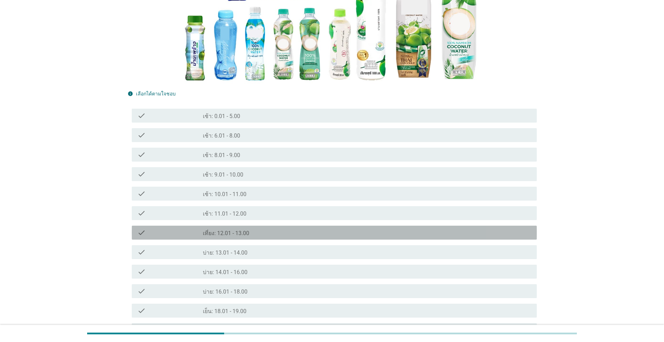
click at [343, 235] on div "check_box_outline_blank เที่ยง: 12.01 - 13.00" at bounding box center [367, 233] width 328 height 8
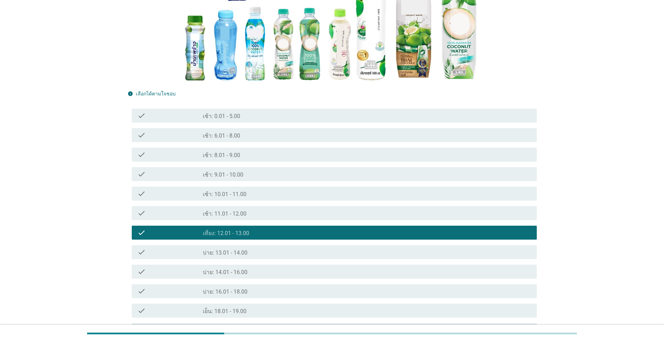
click at [343, 254] on div "check_box_outline_blank บ่าย: 13.01 - 14.00" at bounding box center [367, 252] width 328 height 8
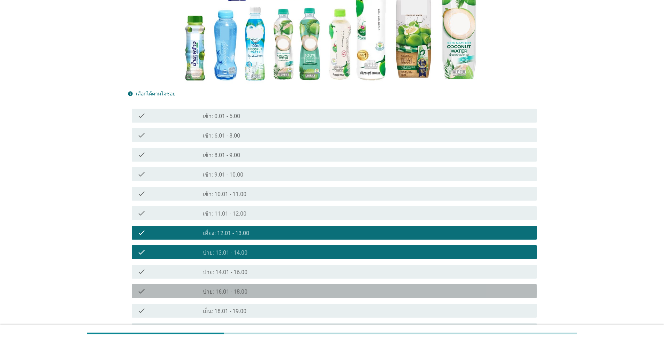
click at [343, 293] on div "check_box_outline_blank บ่าย: 16.01 - 18.00" at bounding box center [367, 291] width 328 height 8
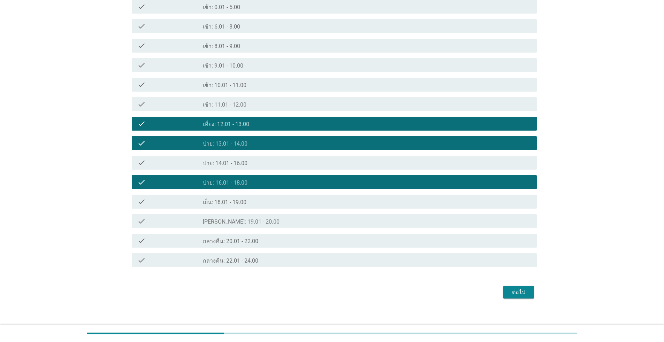
scroll to position [255, 0]
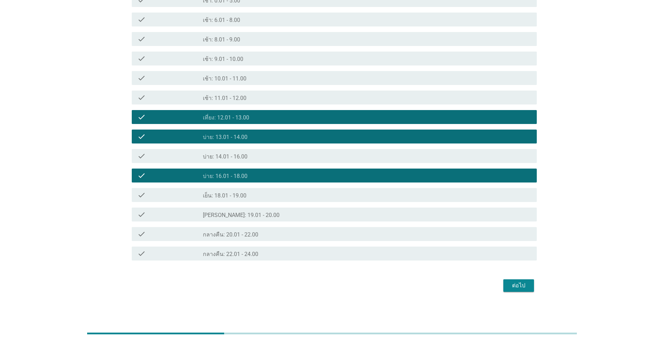
click at [343, 290] on button "ต่อไป" at bounding box center [518, 286] width 31 height 13
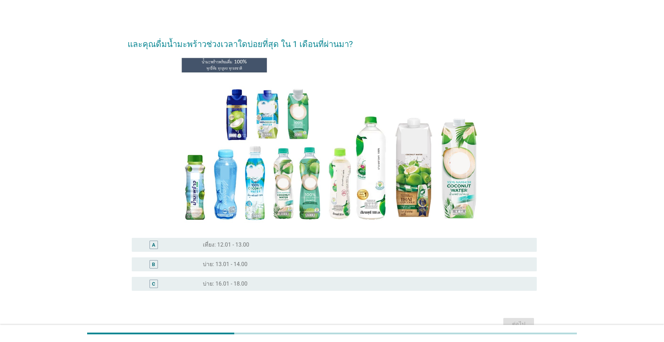
click at [343, 260] on div "B radio_button_unchecked บ่าย: 13.01 - 14.00" at bounding box center [334, 265] width 405 height 14
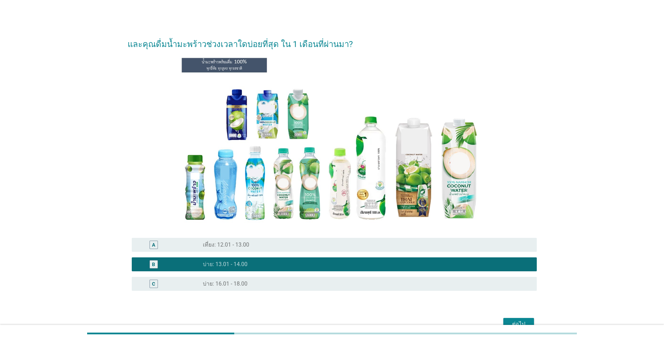
click at [343, 281] on div "radio_button_unchecked บ่าย: 16.01 - 18.00" at bounding box center [364, 284] width 323 height 7
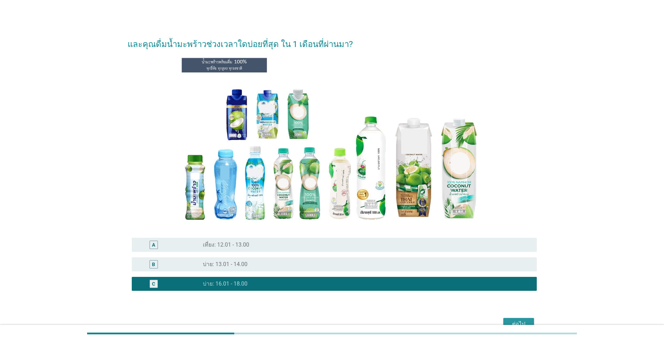
click at [343, 313] on button "ต่อไป" at bounding box center [518, 324] width 31 height 13
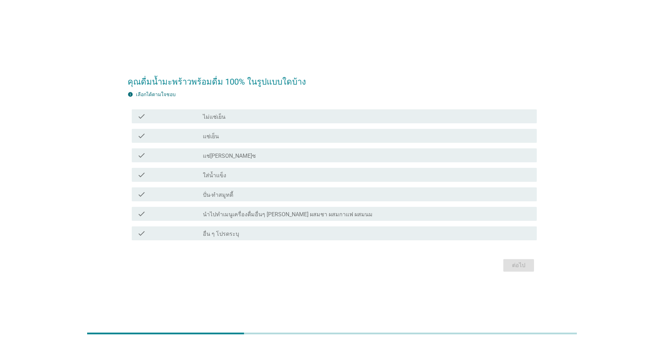
click at [261, 139] on div "check_box_outline_blank แช่เย็น" at bounding box center [367, 136] width 328 height 8
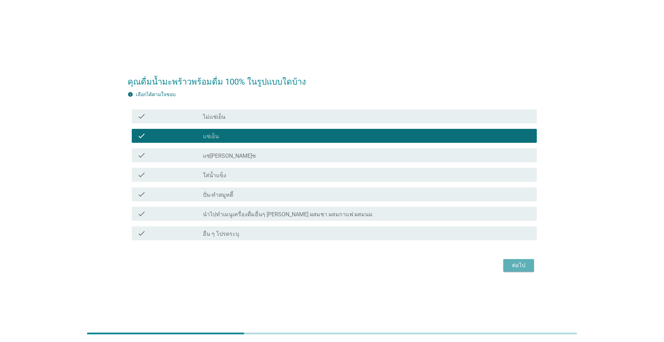
click at [343, 261] on button "ต่อไป" at bounding box center [518, 265] width 31 height 13
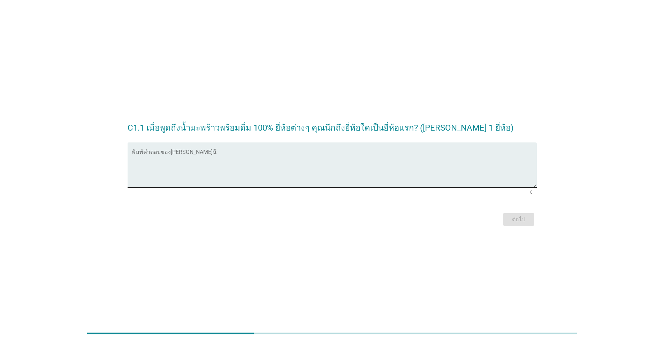
click at [204, 160] on textarea "พิมพ์คำตอบของคุณ ที่นี่" at bounding box center [334, 169] width 405 height 37
type textarea "F"
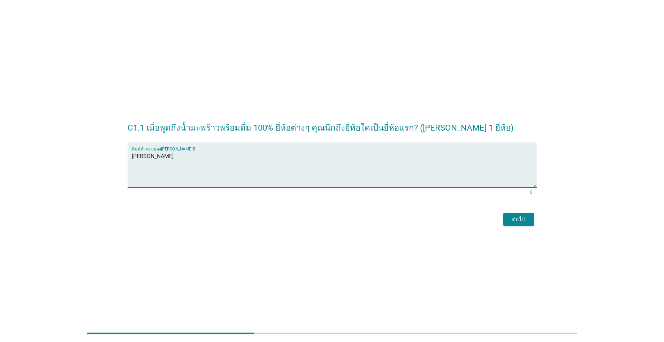
type textarea "[PERSON_NAME]"
click at [343, 220] on div "ต่อไป" at bounding box center [519, 219] width 20 height 8
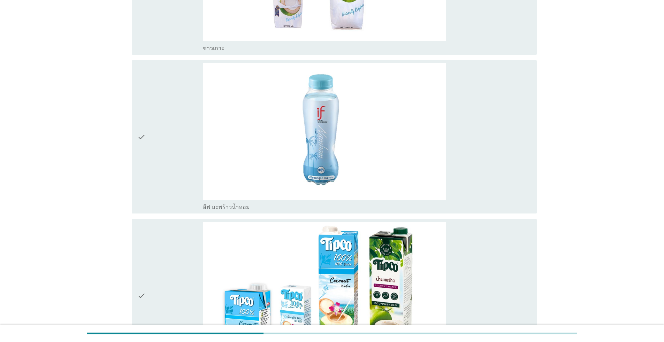
click at [155, 168] on div "check" at bounding box center [170, 137] width 66 height 148
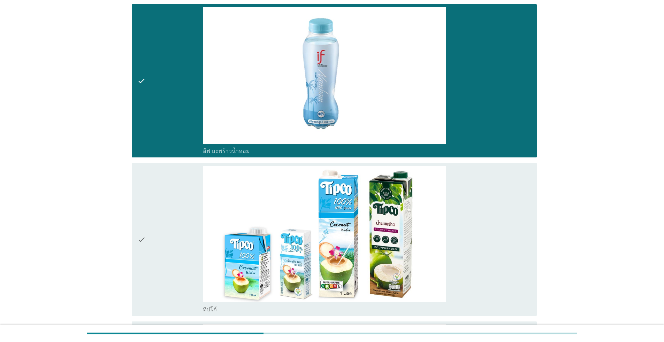
scroll to position [662, 0]
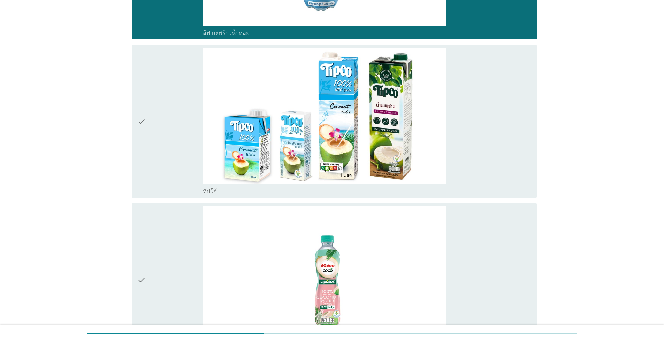
click at [169, 166] on div "check" at bounding box center [170, 122] width 66 height 148
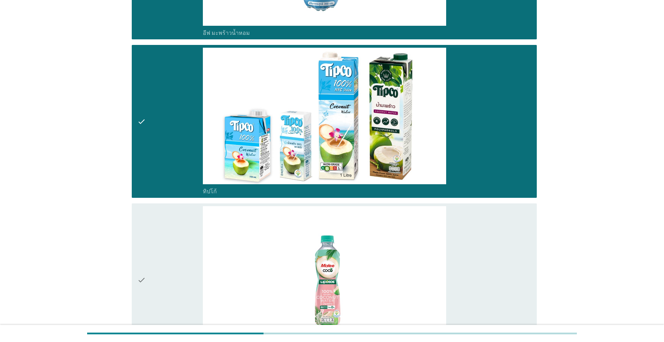
click at [158, 262] on div "check" at bounding box center [170, 280] width 66 height 148
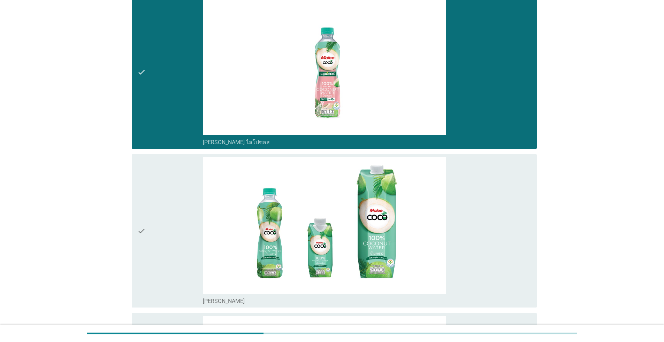
scroll to position [906, 0]
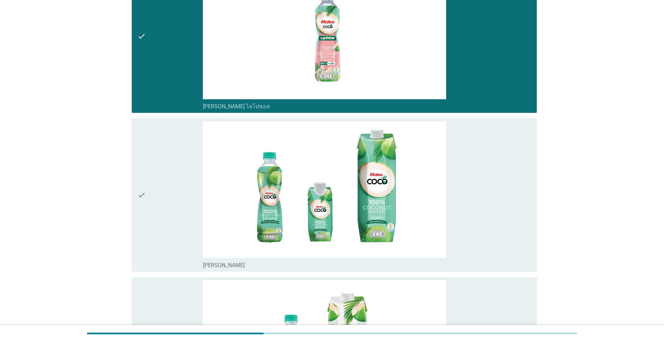
click at [175, 52] on div "check" at bounding box center [170, 36] width 66 height 148
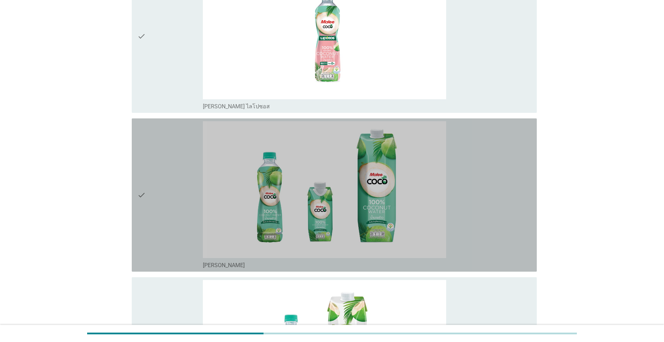
click at [181, 161] on div "check" at bounding box center [170, 195] width 66 height 148
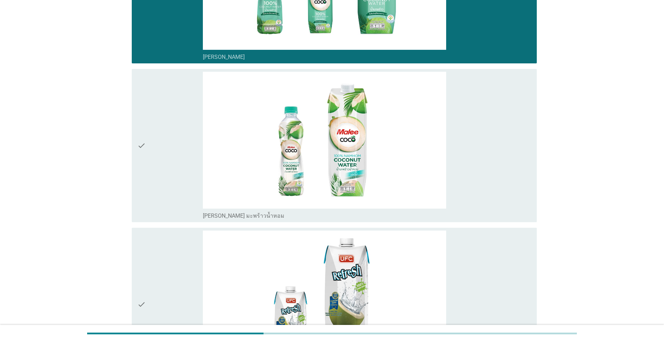
scroll to position [1116, 0]
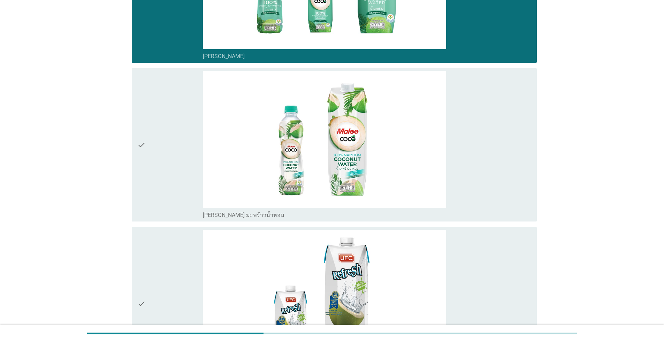
click at [183, 170] on div "check" at bounding box center [170, 145] width 66 height 148
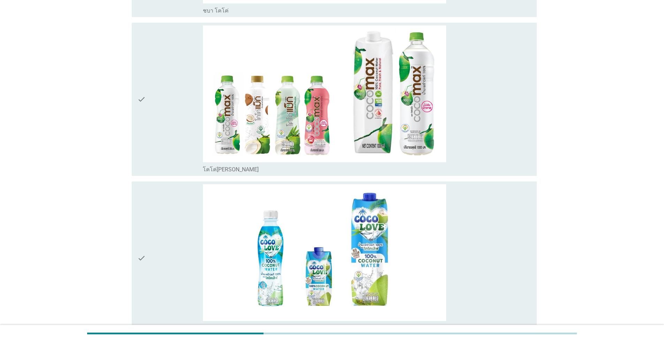
scroll to position [1638, 0]
click at [181, 141] on div "check" at bounding box center [170, 99] width 66 height 148
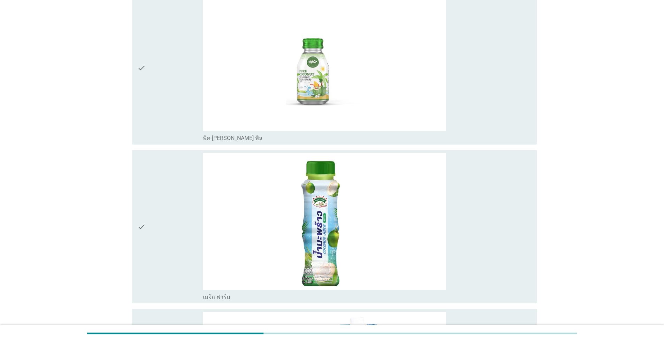
scroll to position [2196, 0]
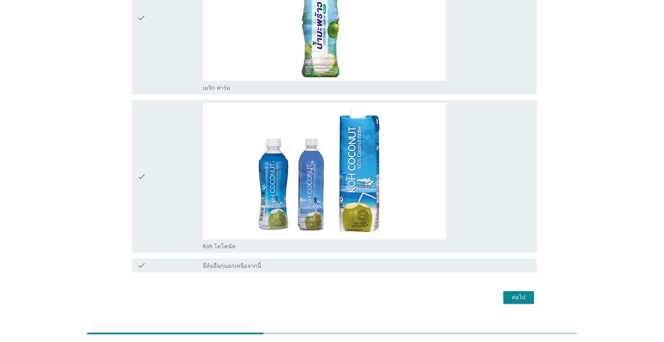
click at [343, 299] on div "ต่อไป" at bounding box center [519, 298] width 20 height 8
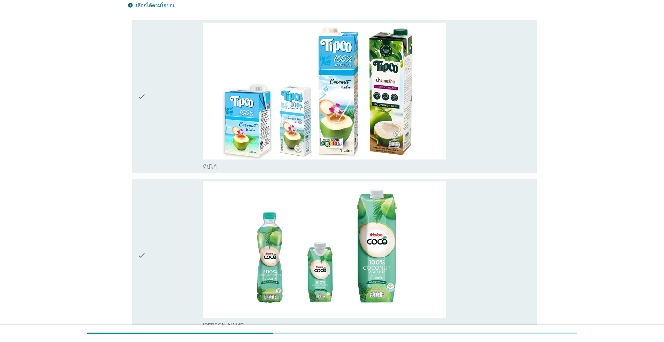
scroll to position [174, 0]
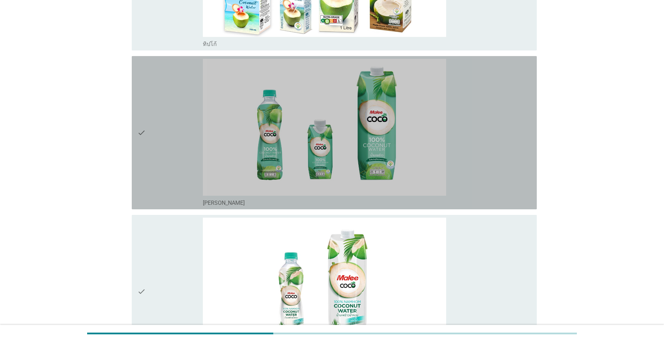
click at [185, 168] on div "check" at bounding box center [170, 133] width 66 height 148
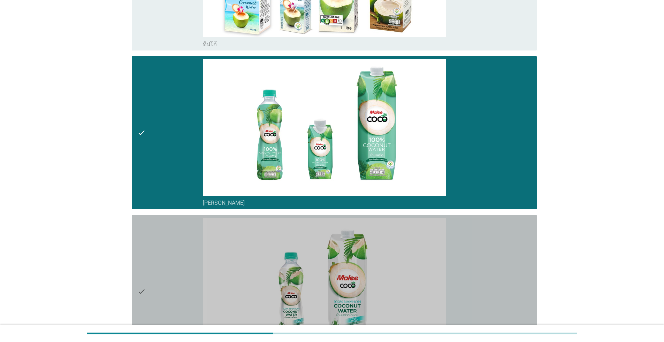
click at [165, 280] on div "check" at bounding box center [170, 292] width 66 height 148
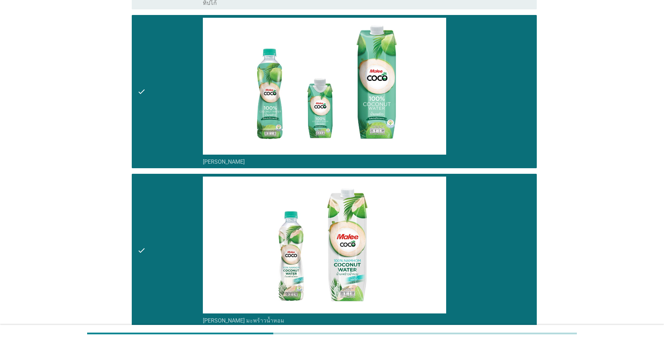
scroll to position [418, 0]
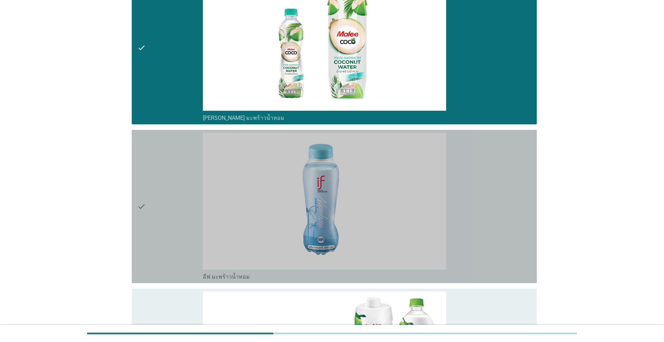
click at [162, 262] on div "check" at bounding box center [170, 207] width 66 height 148
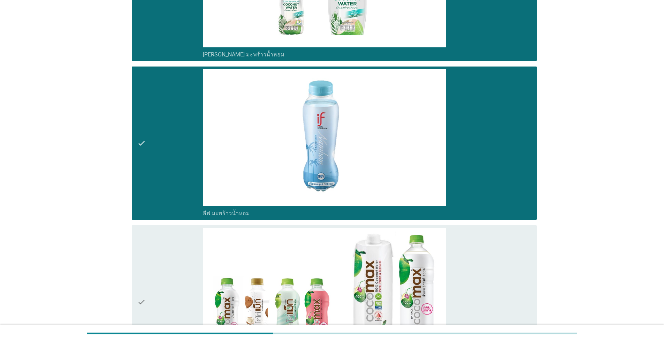
scroll to position [593, 0]
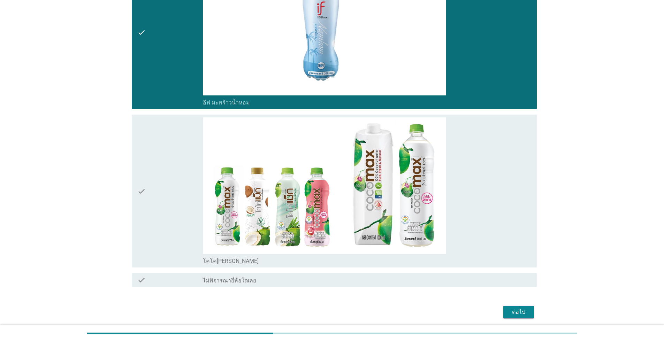
click at [168, 210] on div "check" at bounding box center [170, 191] width 66 height 148
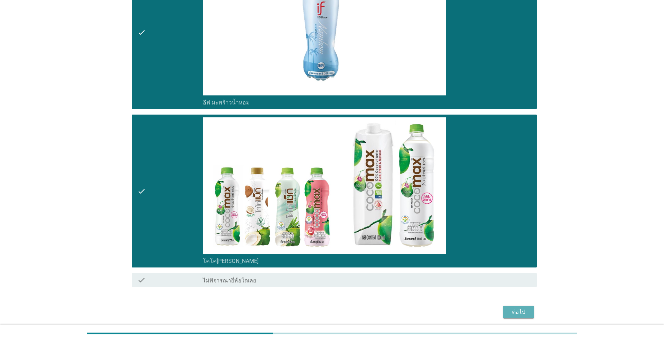
drag, startPoint x: 512, startPoint y: 312, endPoint x: 508, endPoint y: 310, distance: 5.0
click at [343, 311] on div "ต่อไป" at bounding box center [519, 312] width 20 height 8
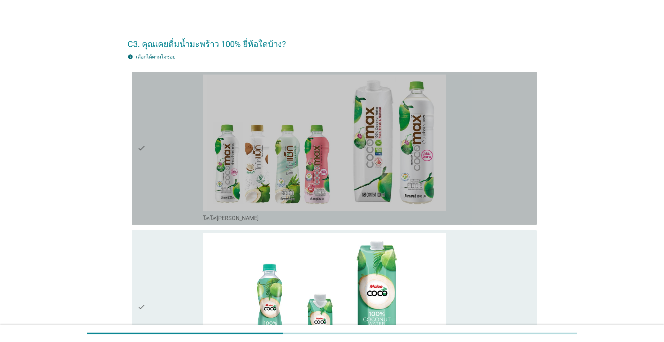
click at [166, 180] on div "check" at bounding box center [170, 149] width 66 height 148
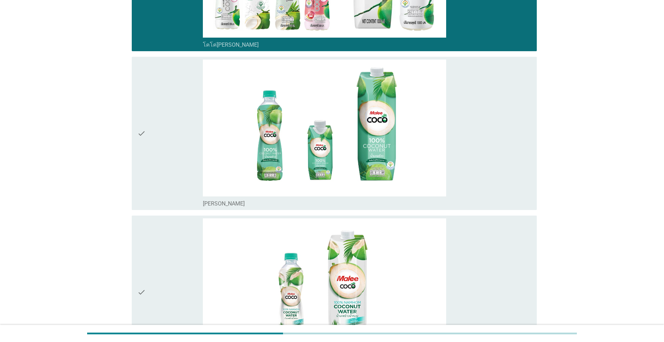
scroll to position [174, 0]
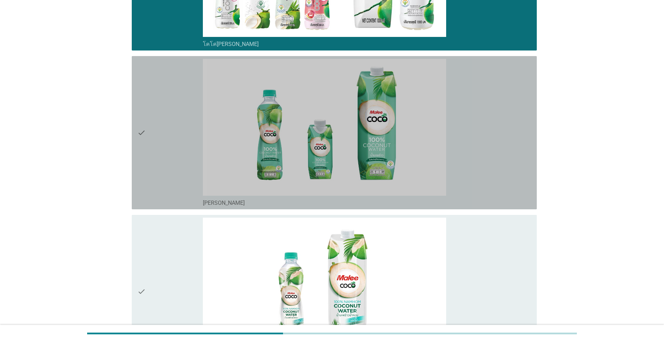
click at [162, 178] on div "check" at bounding box center [170, 133] width 66 height 148
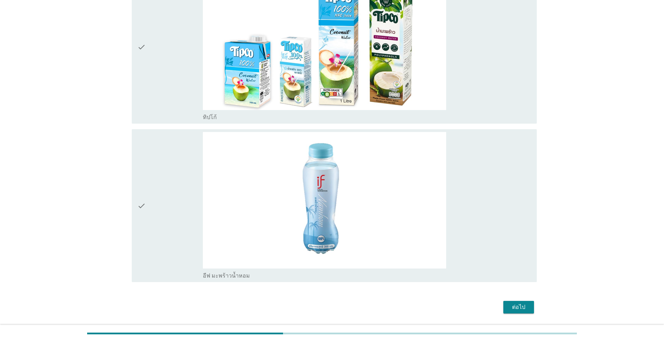
scroll to position [600, 0]
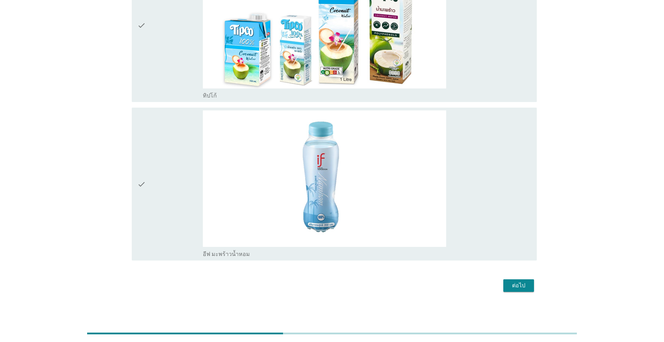
click at [180, 219] on div "check" at bounding box center [170, 185] width 66 height 148
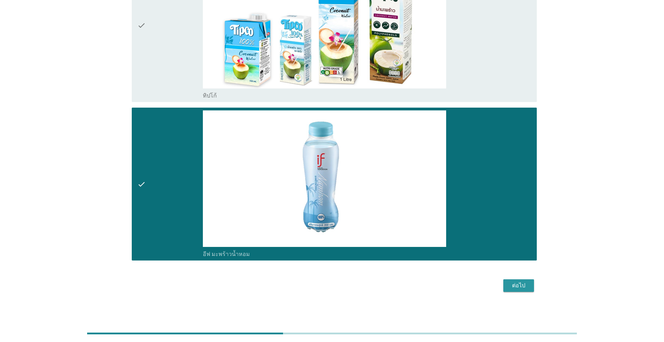
drag, startPoint x: 515, startPoint y: 286, endPoint x: 506, endPoint y: 285, distance: 9.1
click at [343, 285] on div "ต่อไป" at bounding box center [519, 286] width 20 height 8
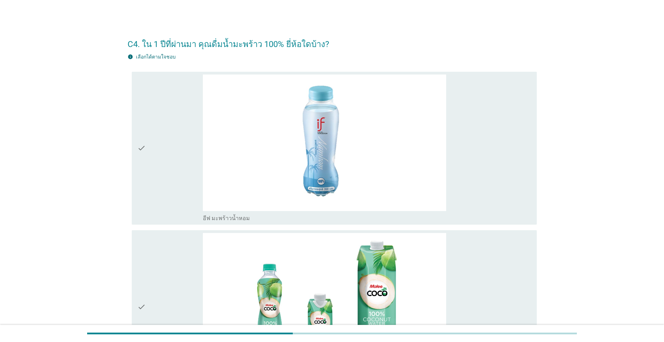
click at [175, 193] on div "check" at bounding box center [170, 149] width 66 height 148
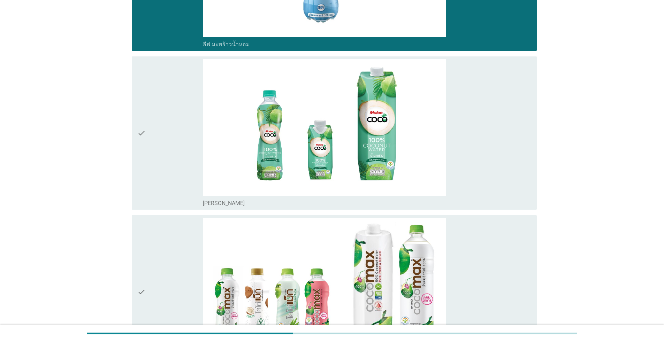
scroll to position [174, 0]
drag, startPoint x: 174, startPoint y: 299, endPoint x: 171, endPoint y: 275, distance: 23.5
click at [174, 298] on div "check" at bounding box center [170, 292] width 66 height 148
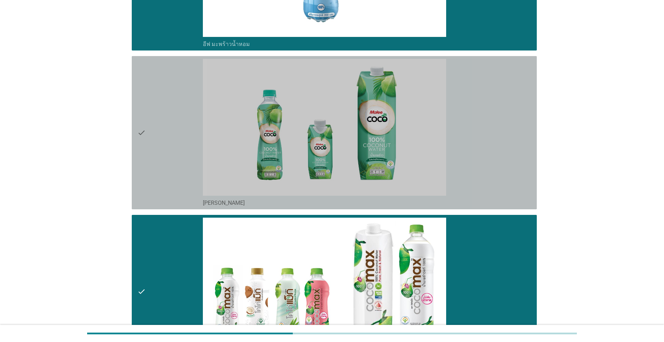
click at [165, 192] on div "check" at bounding box center [170, 133] width 66 height 148
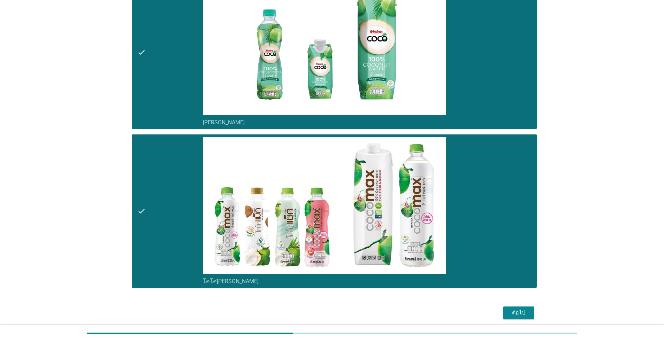
scroll to position [282, 0]
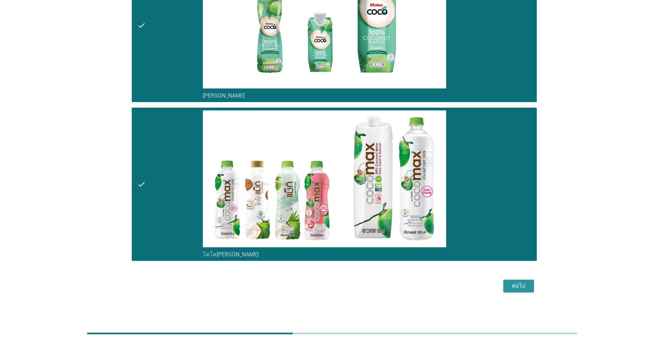
drag, startPoint x: 519, startPoint y: 284, endPoint x: 514, endPoint y: 285, distance: 5.6
click at [343, 284] on div "ต่อไป" at bounding box center [519, 286] width 20 height 8
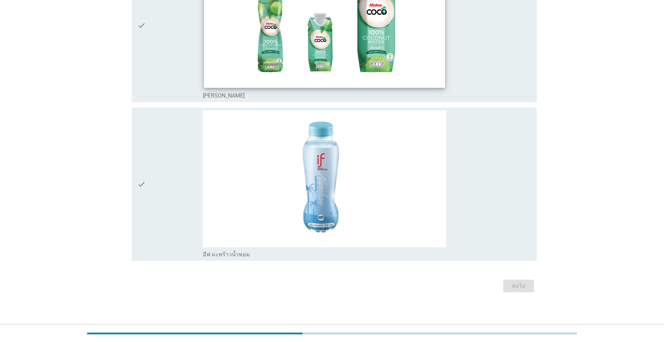
scroll to position [0, 0]
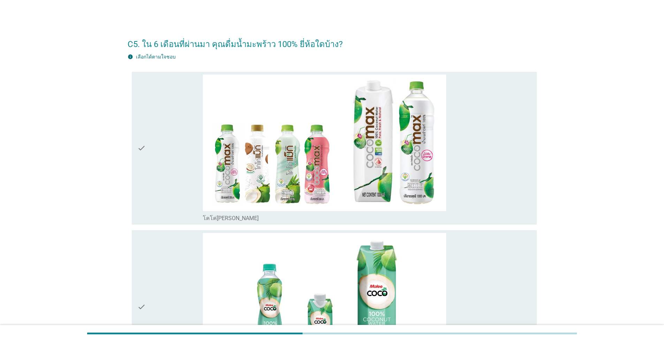
click at [148, 149] on div "check" at bounding box center [170, 149] width 66 height 148
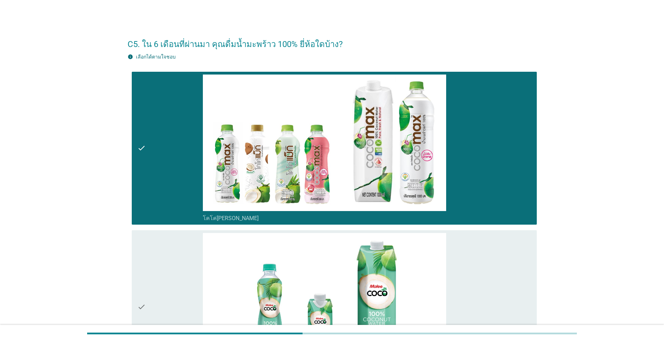
click at [165, 256] on div "check" at bounding box center [170, 307] width 66 height 148
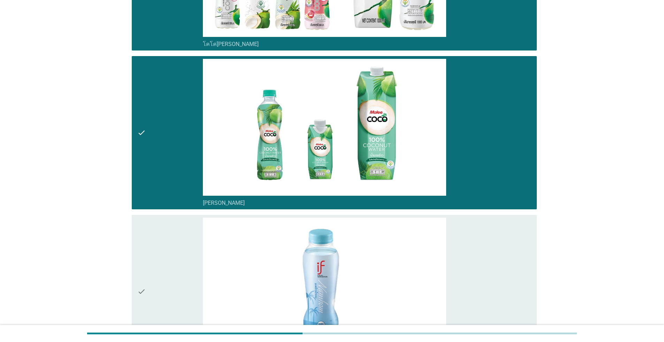
click at [173, 250] on div "check" at bounding box center [170, 292] width 66 height 148
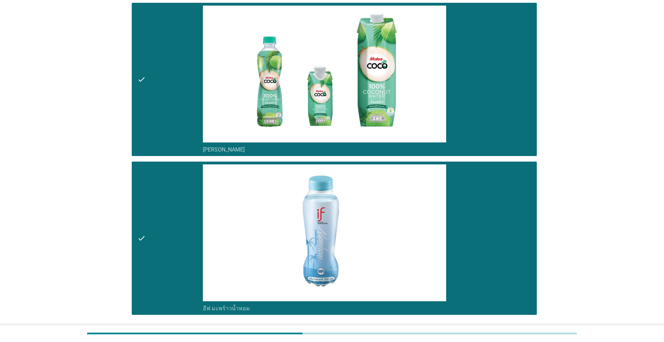
scroll to position [282, 0]
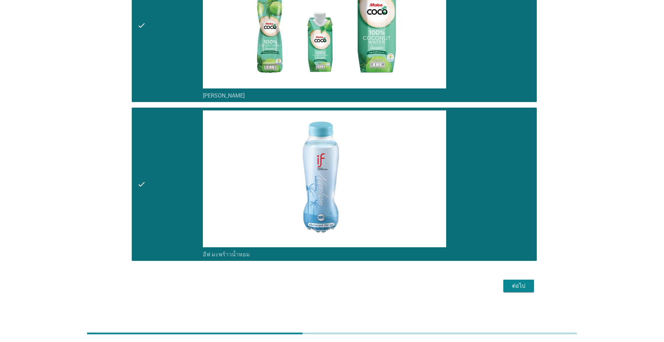
click at [343, 285] on div "ต่อไป" at bounding box center [519, 286] width 20 height 8
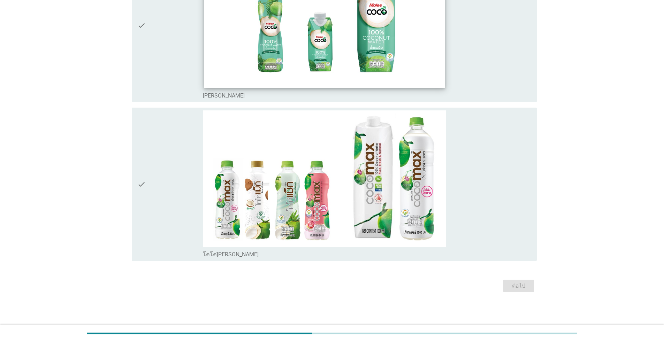
scroll to position [0, 0]
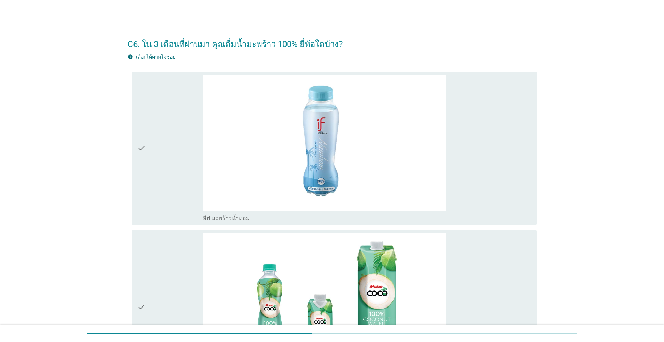
click at [185, 170] on div "check" at bounding box center [170, 149] width 66 height 148
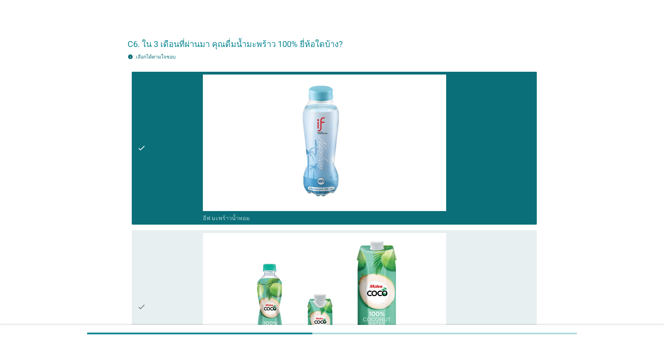
click at [170, 269] on div "check" at bounding box center [170, 307] width 66 height 148
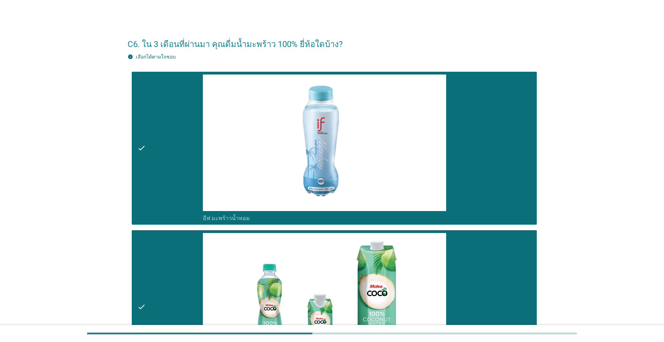
scroll to position [174, 0]
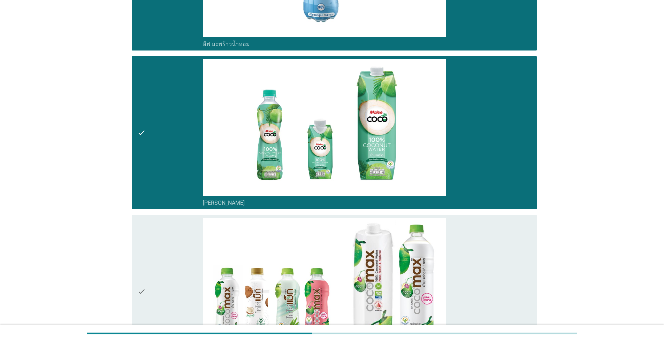
click at [174, 262] on div "check" at bounding box center [170, 292] width 66 height 148
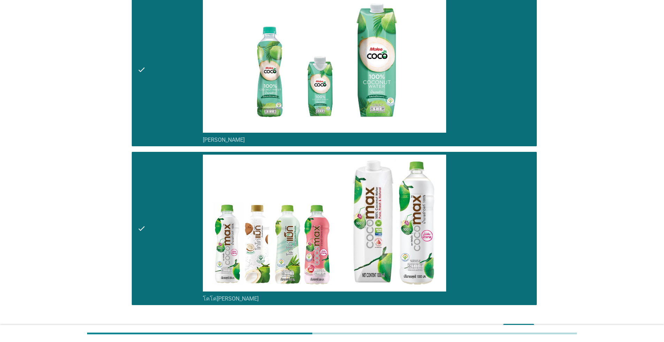
scroll to position [282, 0]
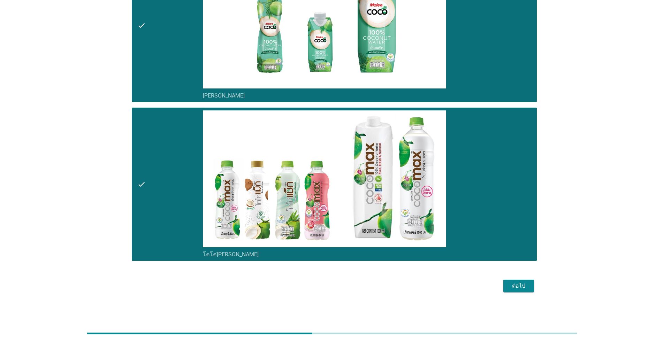
click at [343, 285] on div "ต่อไป" at bounding box center [519, 286] width 20 height 8
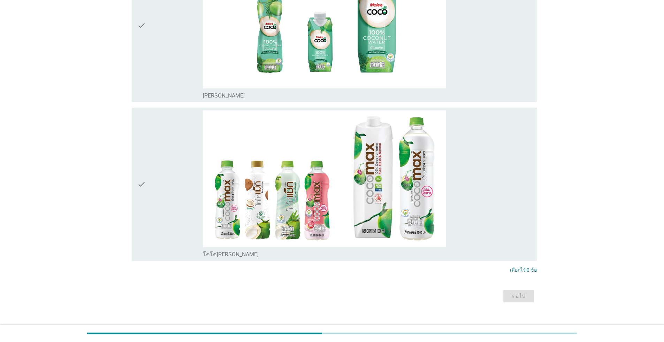
scroll to position [0, 0]
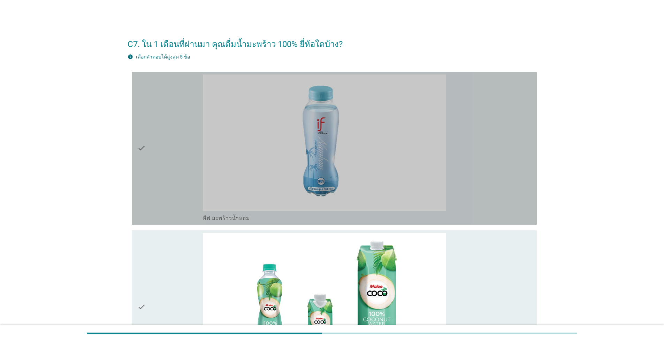
click at [183, 153] on div "check" at bounding box center [170, 149] width 66 height 148
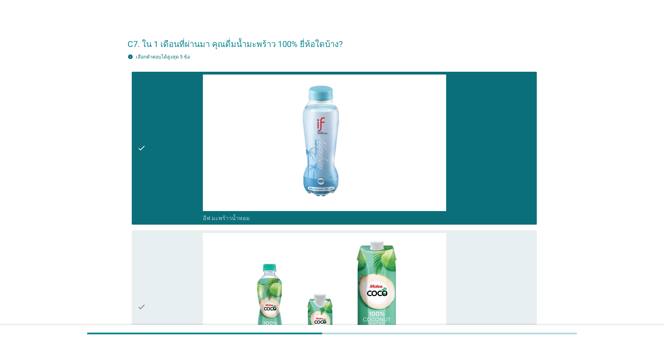
click at [176, 264] on div "check" at bounding box center [170, 307] width 66 height 148
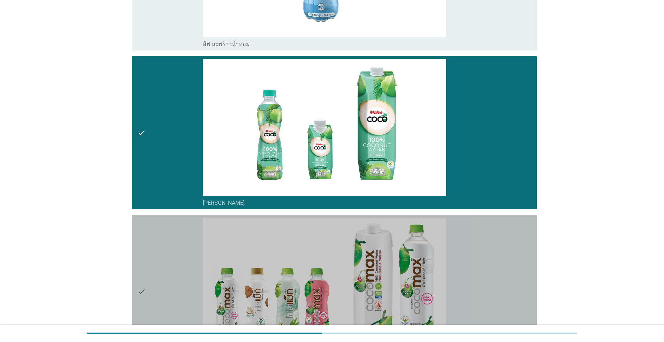
click at [180, 244] on div "check" at bounding box center [170, 292] width 66 height 148
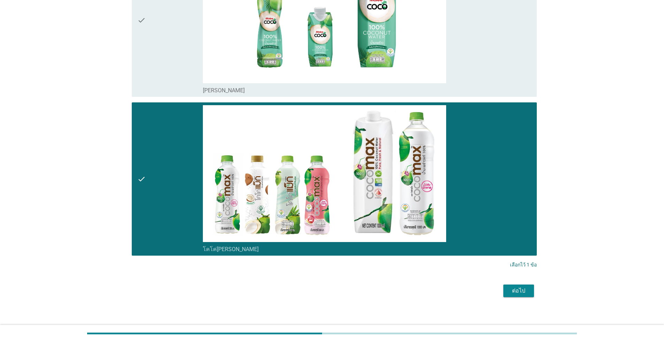
scroll to position [292, 0]
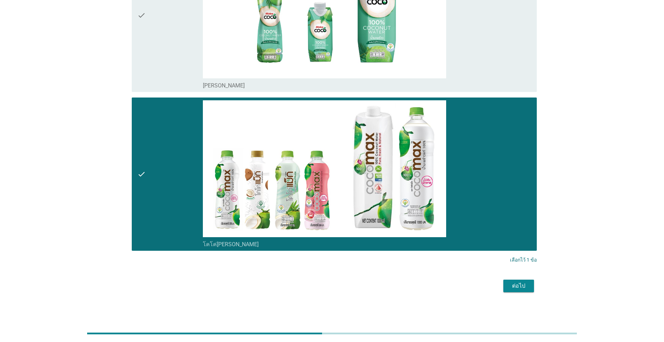
click at [343, 285] on button "ต่อไป" at bounding box center [518, 286] width 31 height 13
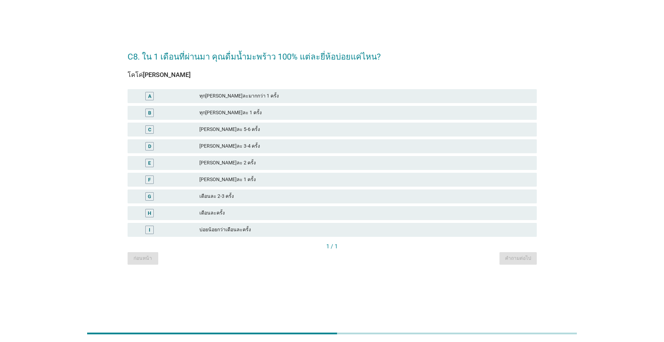
scroll to position [0, 0]
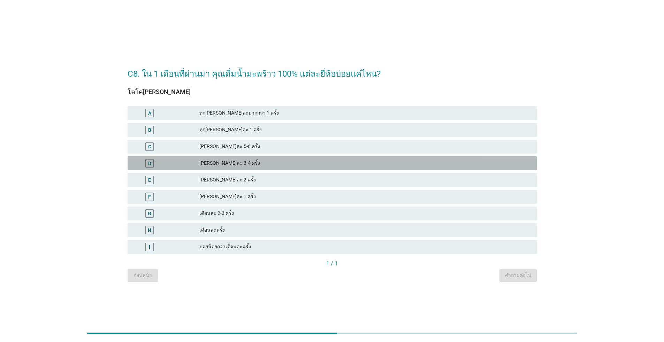
click at [227, 168] on div "D [PERSON_NAME]ละ 3-4 ครั้ง" at bounding box center [332, 164] width 409 height 14
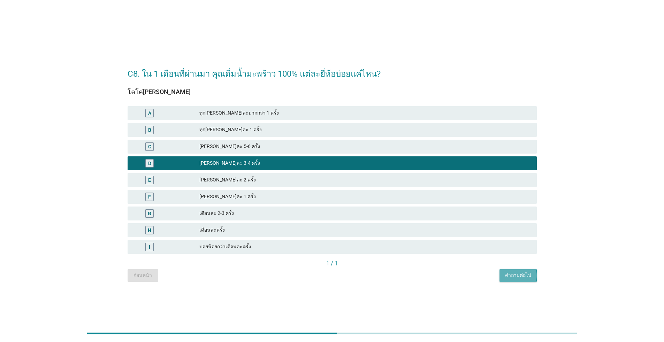
click at [343, 275] on div "คำถามต่อไป" at bounding box center [518, 275] width 26 height 7
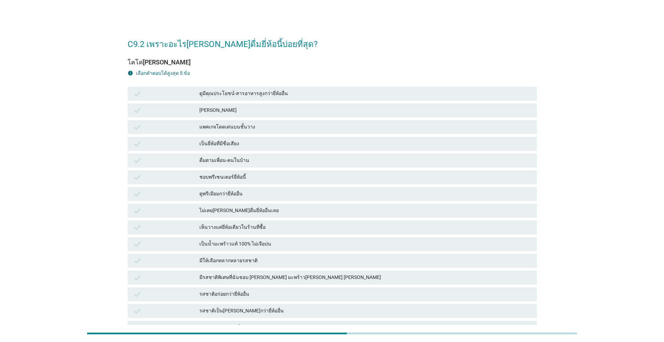
click at [226, 114] on div "[PERSON_NAME]" at bounding box center [365, 110] width 332 height 8
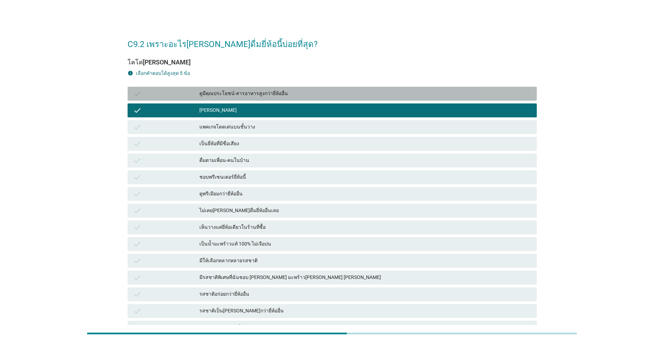
drag, startPoint x: 242, startPoint y: 92, endPoint x: 241, endPoint y: 96, distance: 4.3
click at [242, 92] on div "ดูมีคุณประโยชน์-สารอาหารสูงกว่ายี่ห้ออื่น" at bounding box center [365, 94] width 332 height 8
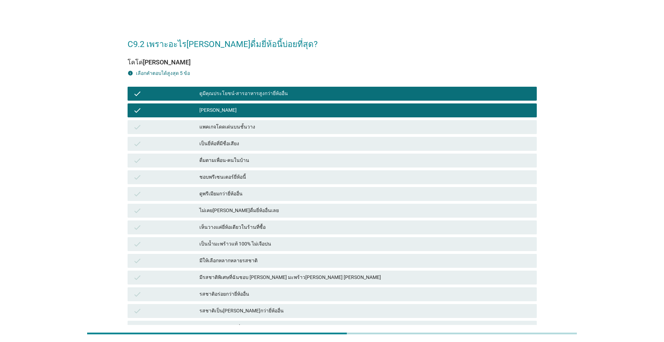
click at [239, 161] on div "ดื่มตามเพื่อน-คนในบ้าน" at bounding box center [365, 161] width 332 height 8
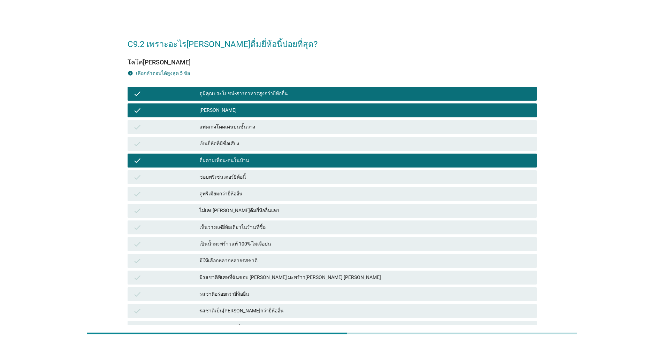
click at [244, 215] on div "ไม่เคย[PERSON_NAME]ดื่มยี่ห้ออื่นเลย" at bounding box center [365, 211] width 332 height 8
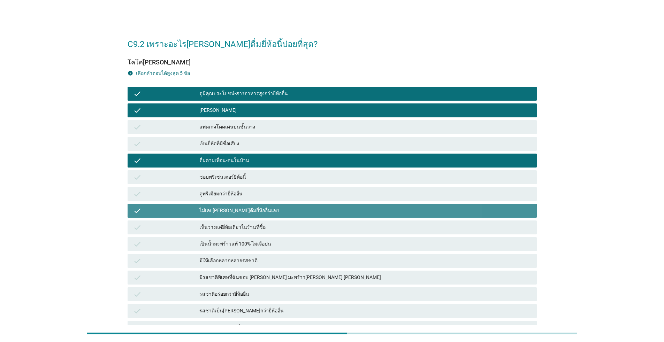
click at [248, 238] on div "check เป็นน้ำมะพร้าวแท้ 100% ไม่เจือปน" at bounding box center [332, 244] width 409 height 14
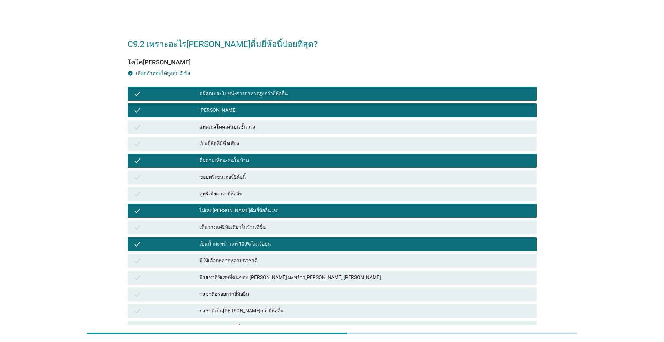
click at [256, 260] on div "มีให้เลือกหลากหลายรสชาติ" at bounding box center [365, 261] width 332 height 8
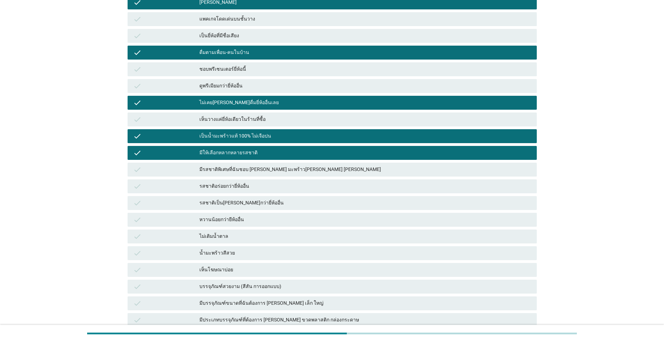
scroll to position [35, 0]
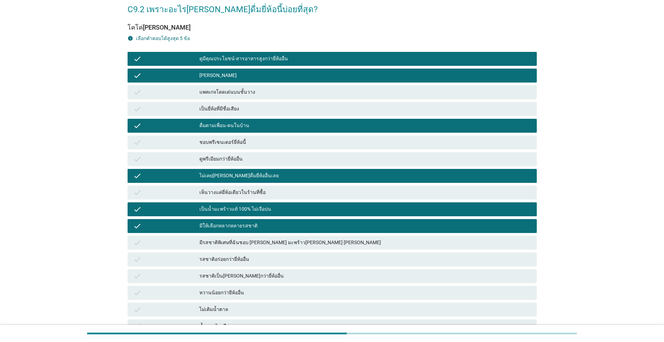
click at [324, 178] on div "ไม่เคย[PERSON_NAME]ดื่มยี่ห้ออื่นเลย" at bounding box center [365, 176] width 332 height 8
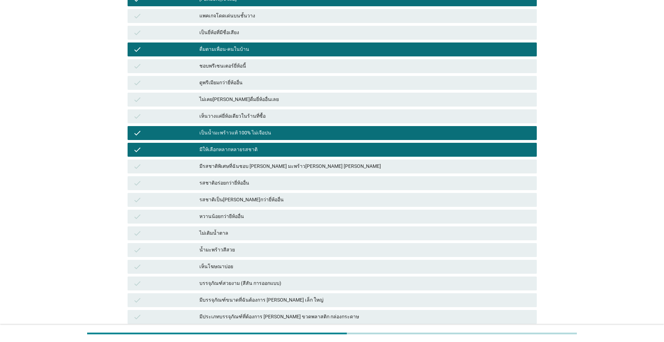
scroll to position [209, 0]
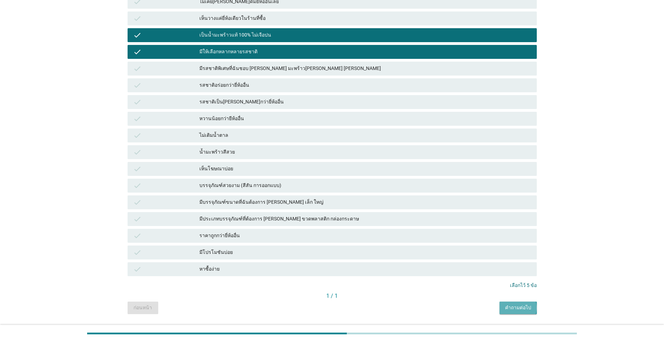
click at [343, 306] on div "คำถามต่อไป" at bounding box center [518, 307] width 26 height 7
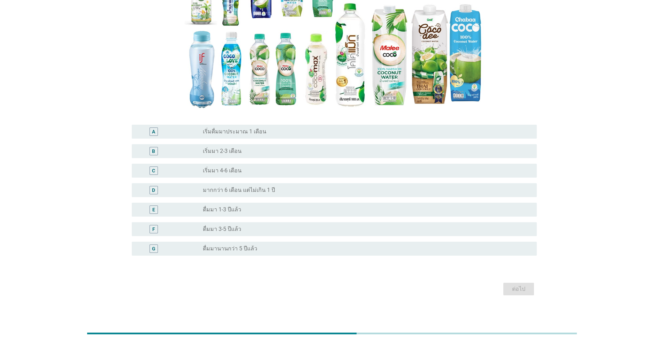
scroll to position [117, 0]
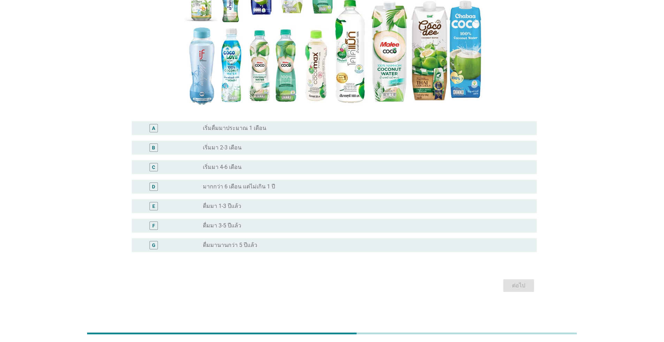
click at [234, 185] on label "มากกว่า 6 เดือน แต่ไม่เกิน 1 ปี" at bounding box center [239, 186] width 72 height 7
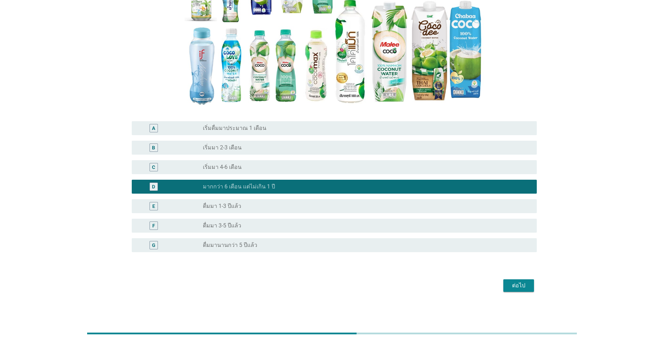
click at [343, 282] on div "ต่อไป" at bounding box center [519, 286] width 20 height 8
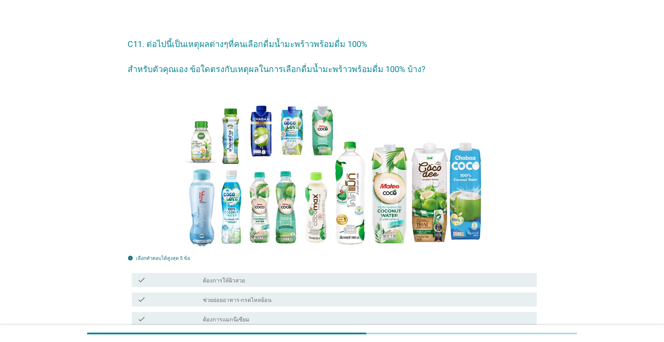
click at [289, 285] on div "check check_box_outline_blank ต้องการให้ผิวสวย" at bounding box center [334, 280] width 405 height 14
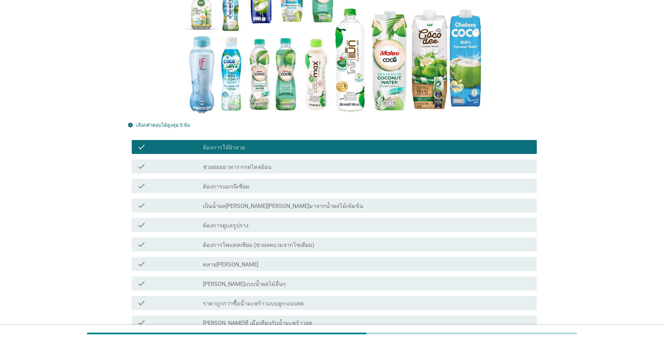
scroll to position [139, 0]
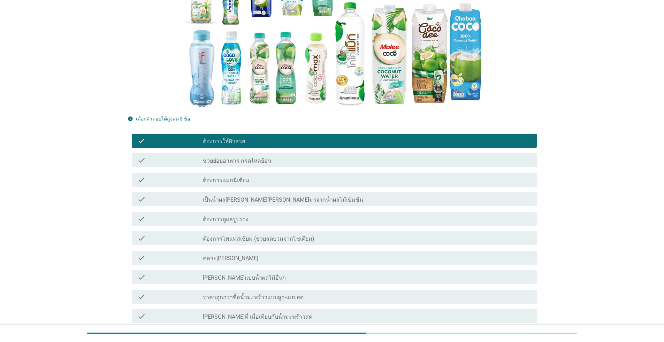
click at [267, 181] on div "check_box_outline_blank ต้องการแมกนีเซียม" at bounding box center [367, 180] width 328 height 8
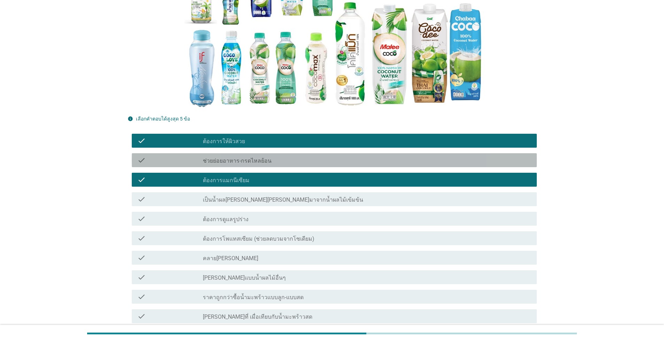
click at [284, 162] on div "check_box_outline_blank ช่วยย่อยอาหาร-กรดไหลย้อน" at bounding box center [367, 160] width 328 height 8
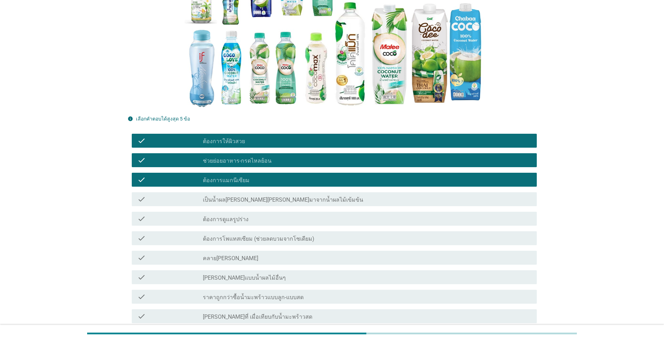
click at [293, 219] on div "check_box_outline_blank ต้องการดูแลรูปร่าง" at bounding box center [367, 219] width 328 height 8
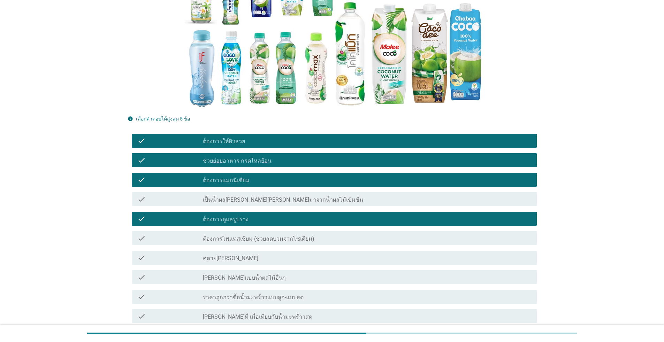
click at [291, 263] on div "check check_box_outline_blank คลาย[PERSON_NAME]" at bounding box center [334, 258] width 405 height 14
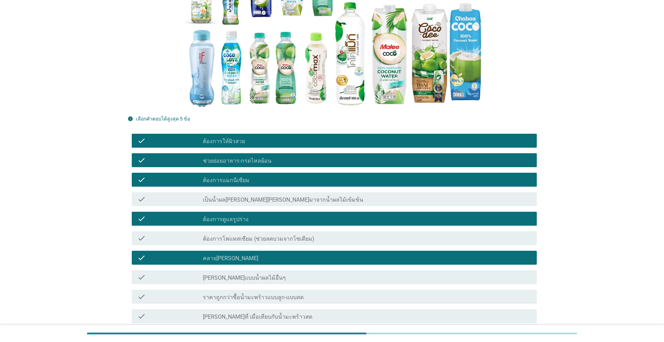
click at [294, 278] on div "check_box_outline_blank [PERSON_NAME]แบบน้ำผลไม้อื่นๆ" at bounding box center [367, 277] width 328 height 8
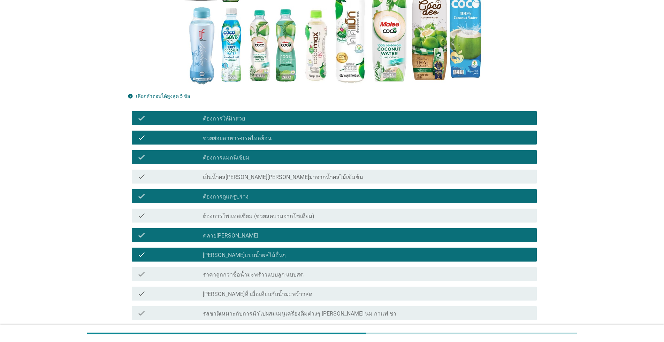
scroll to position [174, 0]
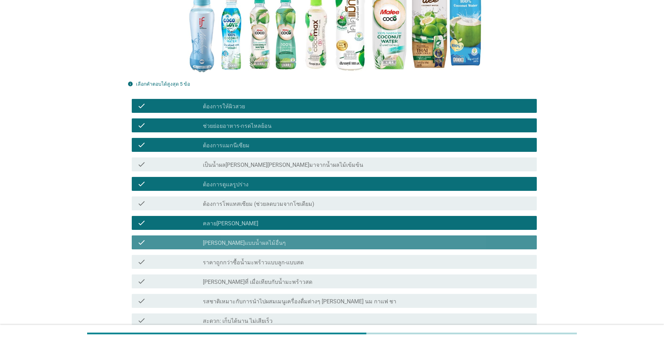
click at [291, 240] on div "check_box_outline_blank [PERSON_NAME]แบบน้ำผลไม้อื่นๆ" at bounding box center [367, 242] width 328 height 8
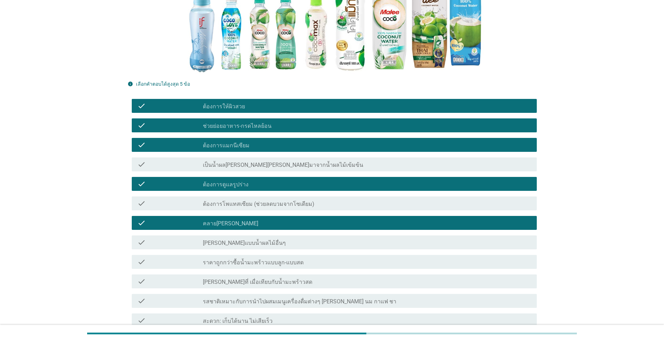
click at [296, 282] on div "check_box_outline_blank [PERSON_NAME]ที่ เมื่อเทียบกับน้ำมะพร้าวสด" at bounding box center [367, 281] width 328 height 8
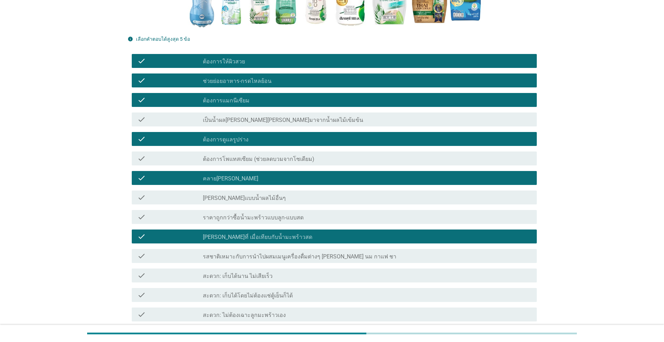
scroll to position [314, 0]
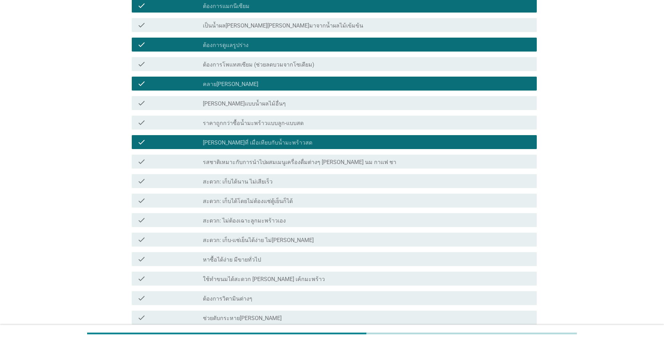
click at [288, 234] on div "check check_box_outline_blank สะดวก: เก็บ-แช่เย็นได้ง่าย ไม่[PERSON_NAME]" at bounding box center [334, 240] width 405 height 14
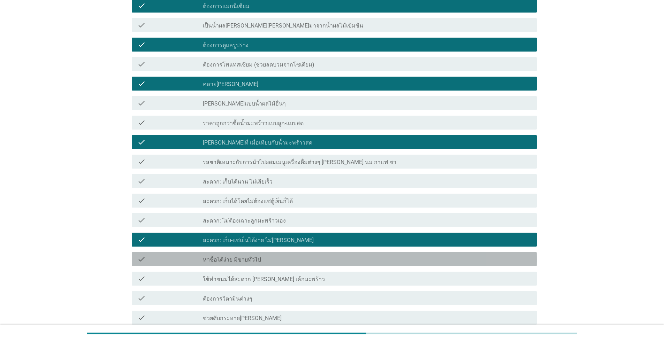
click at [289, 258] on div "check_box_outline_blank หาซื้อได้ง่าย มีขายทั่วไป" at bounding box center [367, 259] width 328 height 8
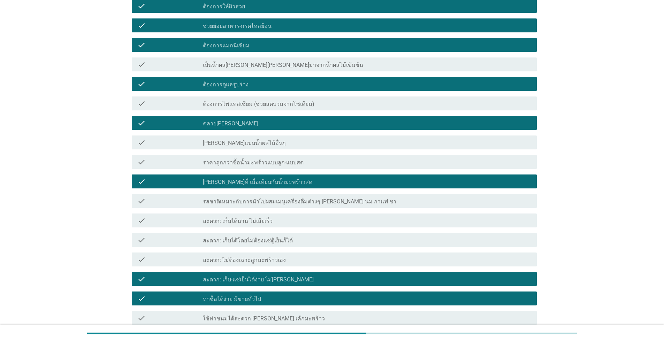
scroll to position [196, 0]
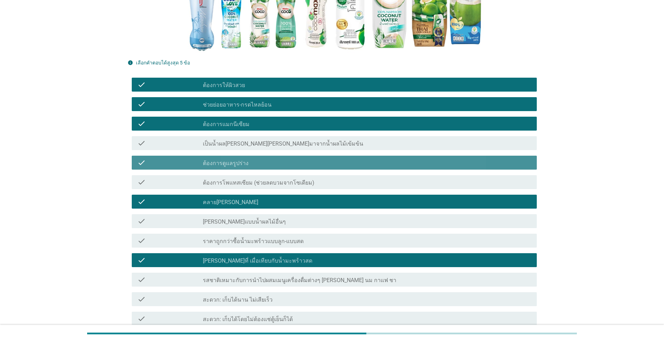
click at [265, 169] on div "check check_box_outline_blank ต้องการดูแลรูปร่าง" at bounding box center [334, 163] width 405 height 14
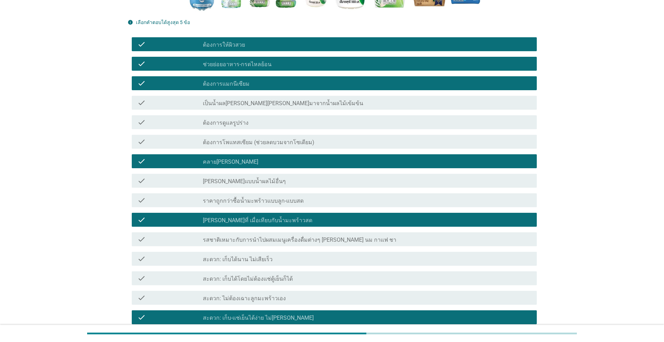
scroll to position [370, 0]
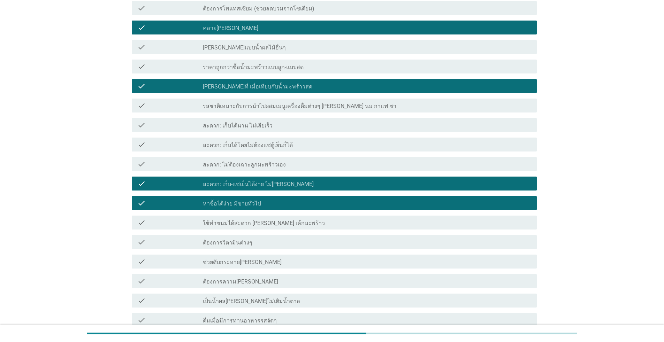
click at [262, 205] on div "check_box_outline_blank หาซื้อได้ง่าย มีขายทั่วไป" at bounding box center [367, 203] width 328 height 8
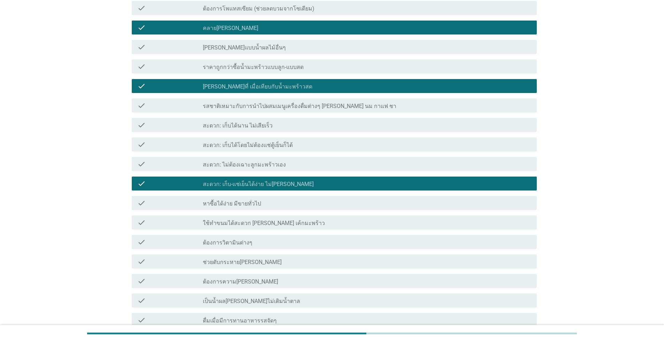
click at [267, 189] on div "check check_box_outline_blank สะดวก: เก็บ-แช่เย็นได้ง่าย ไม่[PERSON_NAME]" at bounding box center [334, 184] width 405 height 14
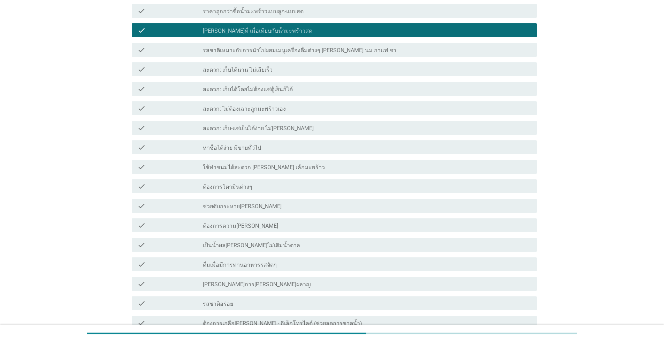
scroll to position [544, 0]
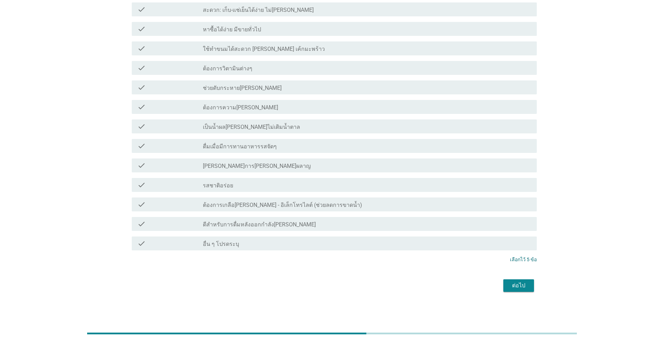
click at [343, 286] on button "ต่อไป" at bounding box center [518, 286] width 31 height 13
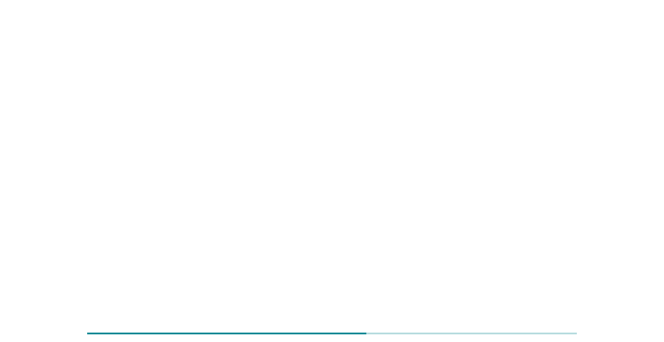
scroll to position [0, 0]
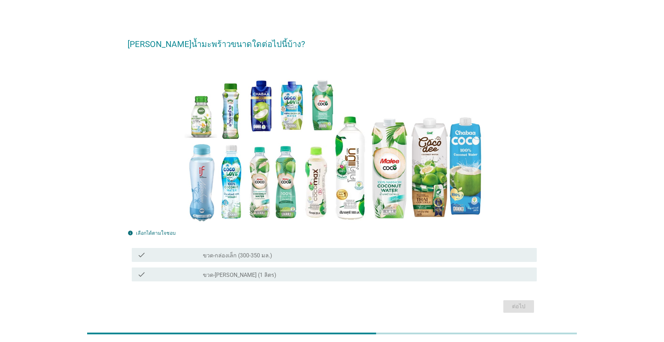
click at [243, 254] on label "ขวด-กล่องเล็ก (300-350 มล.)" at bounding box center [237, 255] width 69 height 7
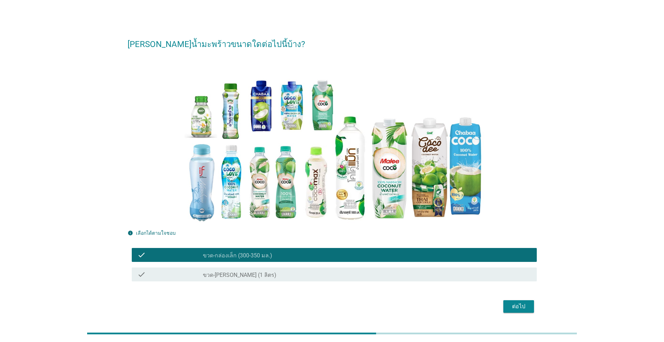
click at [343, 305] on div "ต่อไป" at bounding box center [519, 307] width 20 height 8
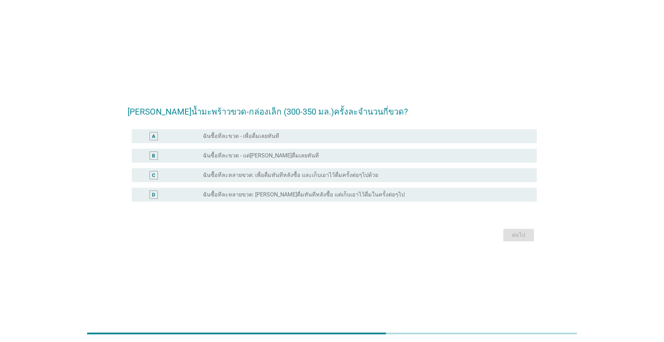
click at [234, 141] on div "A radio_button_unchecked ฉันซื้อทีละขวด - เพื่อดื่มเลยทันที" at bounding box center [334, 136] width 405 height 14
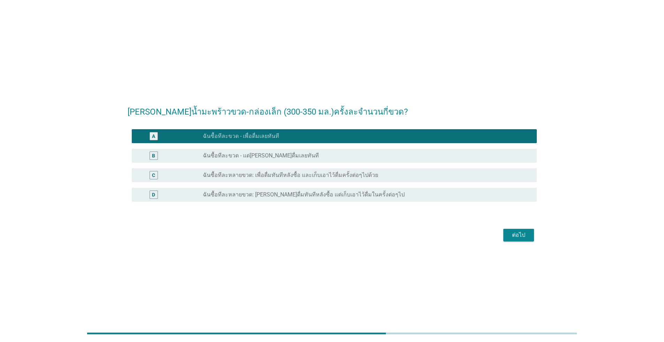
click at [343, 235] on div "ต่อไป" at bounding box center [519, 235] width 20 height 8
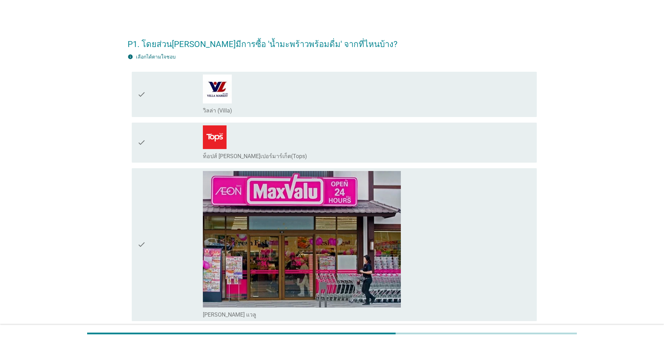
click at [175, 145] on div "check" at bounding box center [170, 142] width 66 height 35
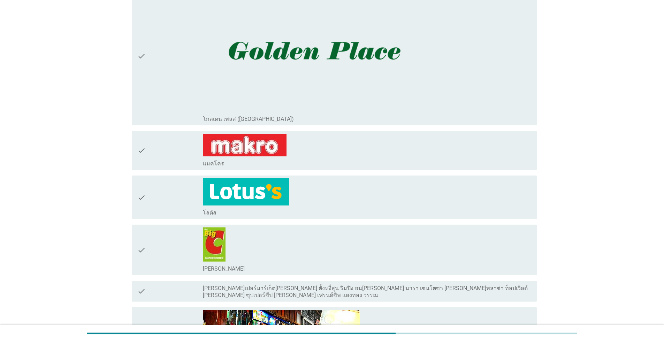
scroll to position [593, 0]
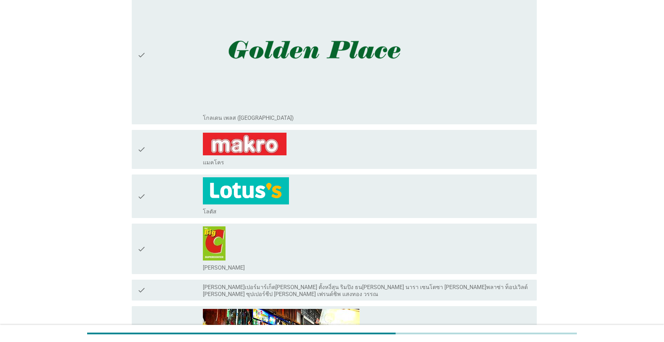
click at [175, 197] on div "check" at bounding box center [170, 196] width 66 height 38
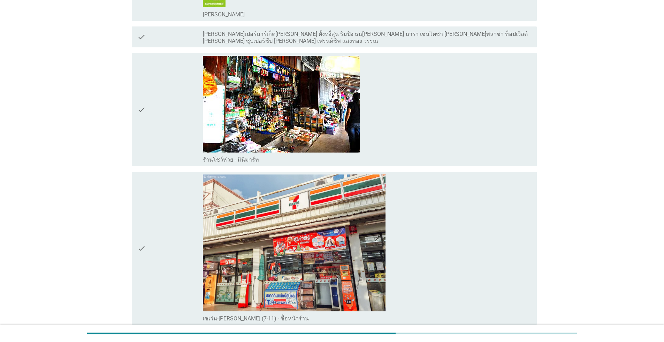
scroll to position [872, 0]
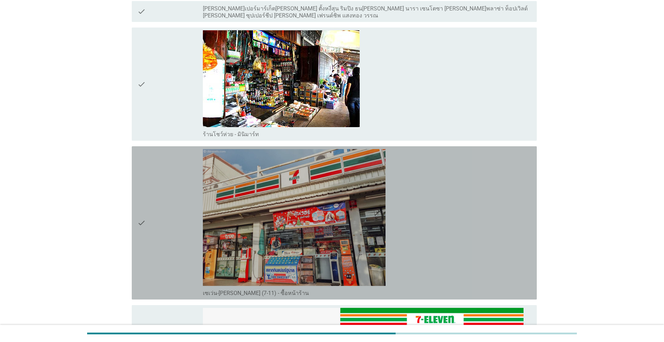
click at [178, 203] on div "check" at bounding box center [170, 223] width 66 height 148
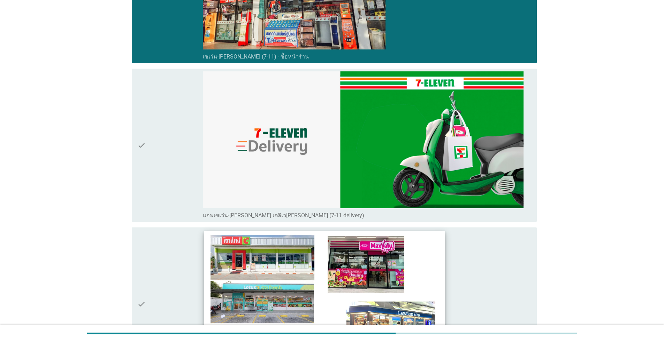
scroll to position [1116, 0]
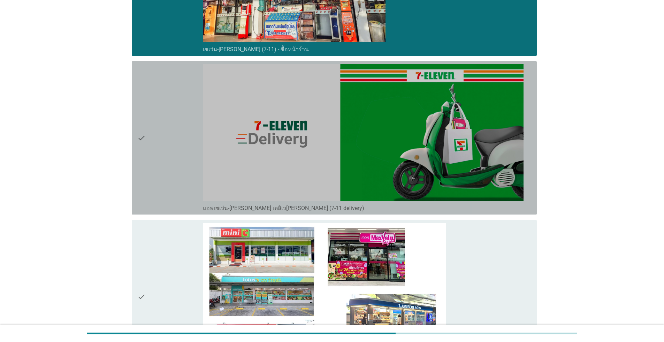
click at [192, 160] on div "check" at bounding box center [170, 138] width 66 height 148
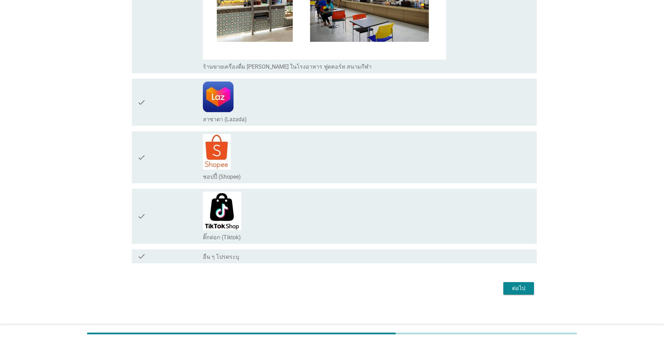
scroll to position [1577, 0]
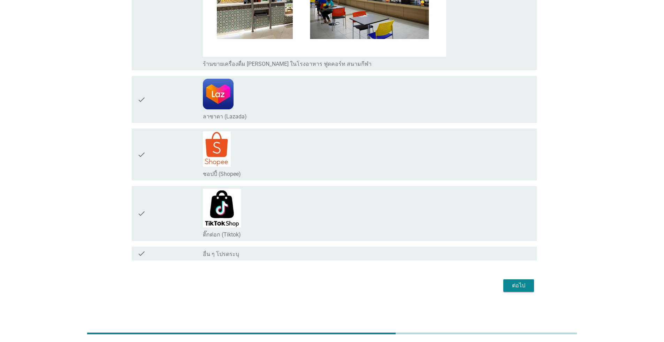
click at [343, 284] on div "ต่อไป" at bounding box center [519, 286] width 20 height 8
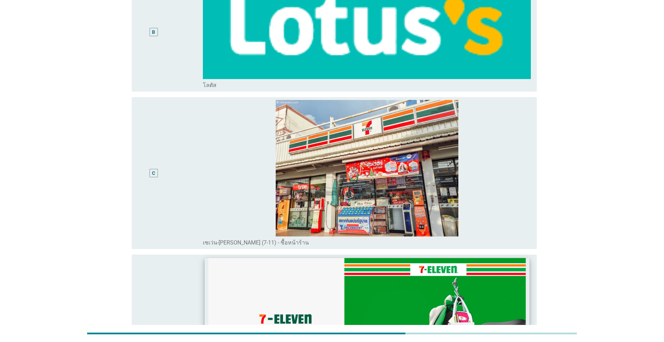
click at [216, 145] on img at bounding box center [367, 168] width 328 height 137
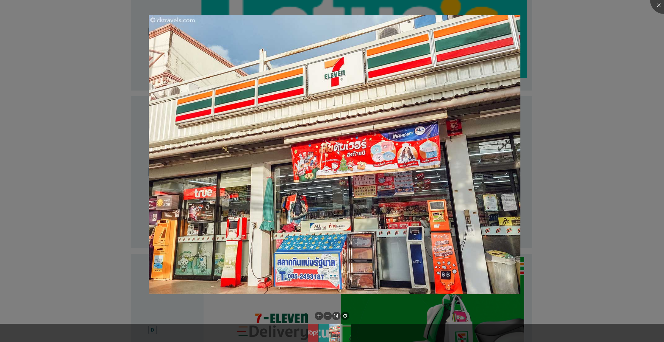
scroll to position [403, 0]
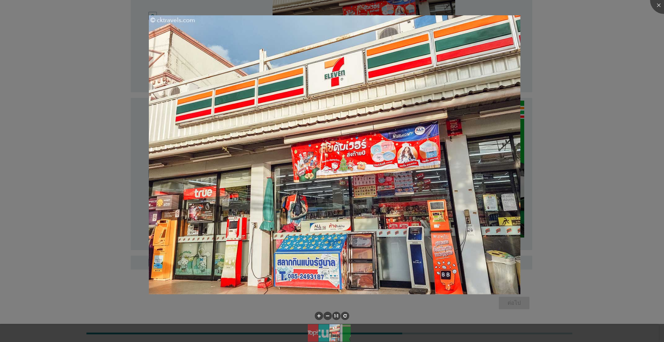
click at [69, 146] on div at bounding box center [332, 171] width 664 height 342
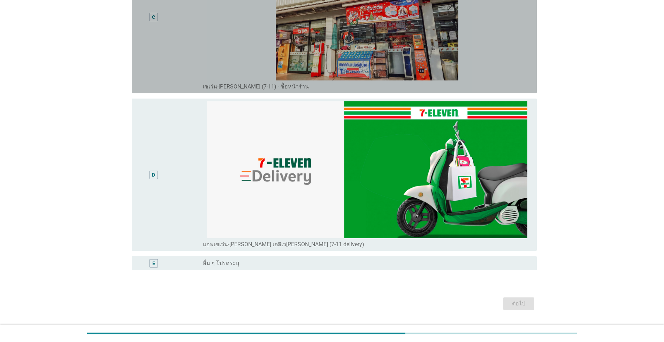
click at [153, 20] on div "C" at bounding box center [153, 17] width 3 height 7
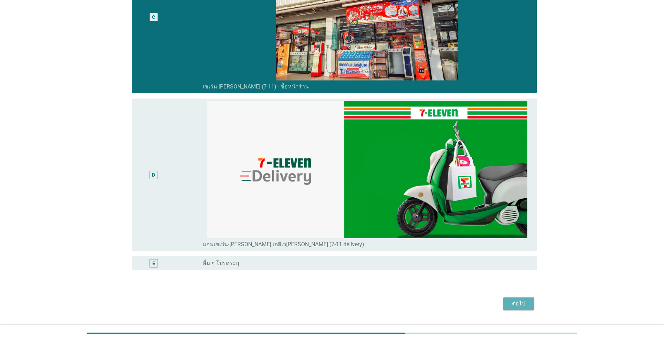
click at [343, 302] on div "ต่อไป" at bounding box center [519, 304] width 20 height 8
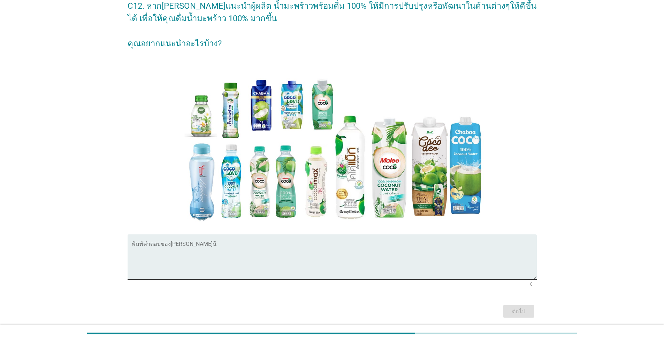
scroll to position [65, 0]
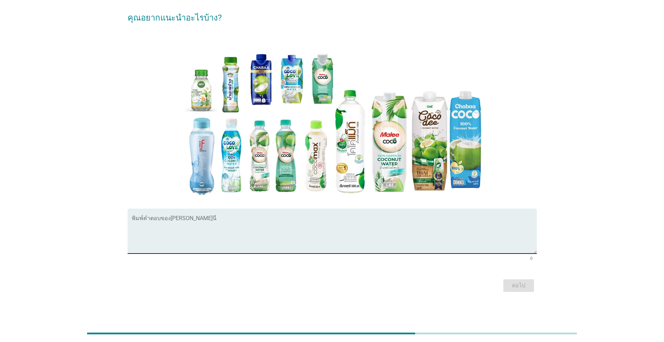
click at [343, 217] on textarea "พิมพ์คำตอบของคุณ ที่นี่" at bounding box center [334, 235] width 405 height 37
type textarea "w"
type textarea "ไม่มี"
click at [343, 284] on div "ต่อไป" at bounding box center [519, 286] width 20 height 8
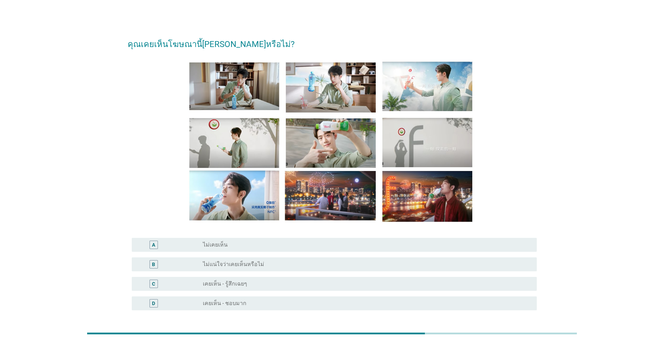
click at [290, 288] on div "radio_button_unchecked เคยเห็น - รู้สึกเฉยๆ" at bounding box center [367, 284] width 328 height 8
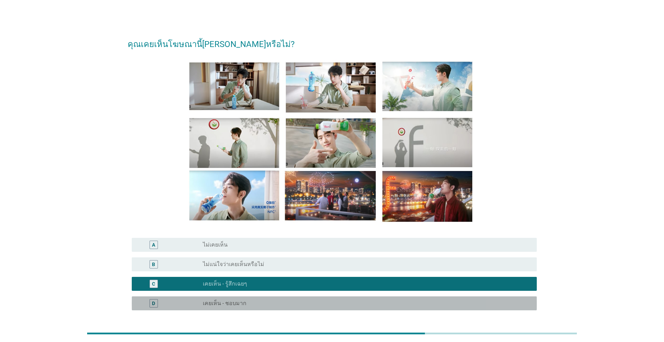
click at [291, 302] on div "radio_button_unchecked เคยเห็น - ชอบมาก" at bounding box center [364, 303] width 323 height 7
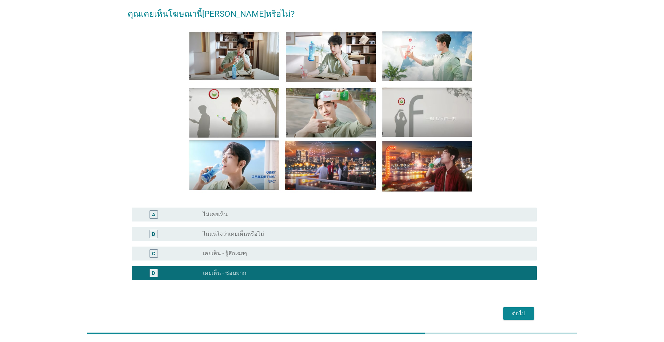
scroll to position [58, 0]
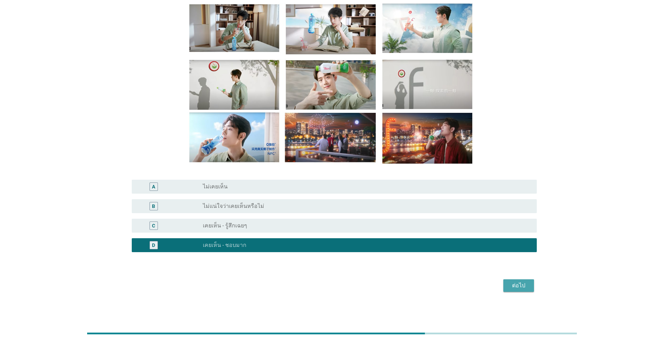
click at [343, 282] on div "ต่อไป" at bounding box center [519, 286] width 20 height 8
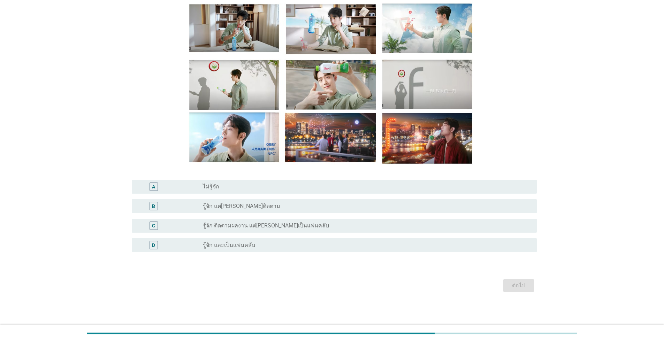
scroll to position [0, 0]
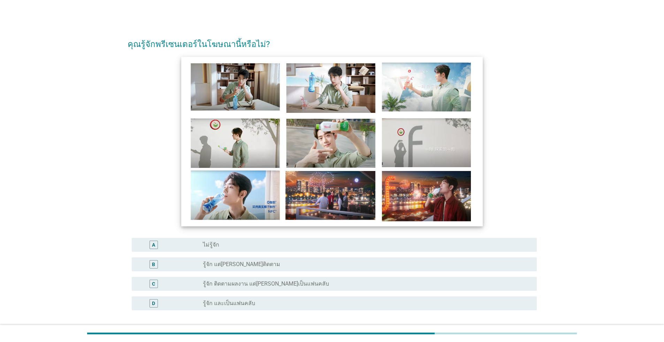
click at [337, 138] on img at bounding box center [331, 141] width 301 height 169
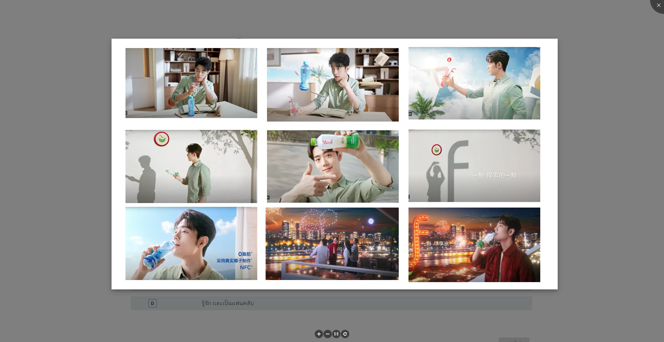
click at [343, 154] on img at bounding box center [335, 164] width 446 height 251
click at [343, 226] on div at bounding box center [332, 171] width 664 height 342
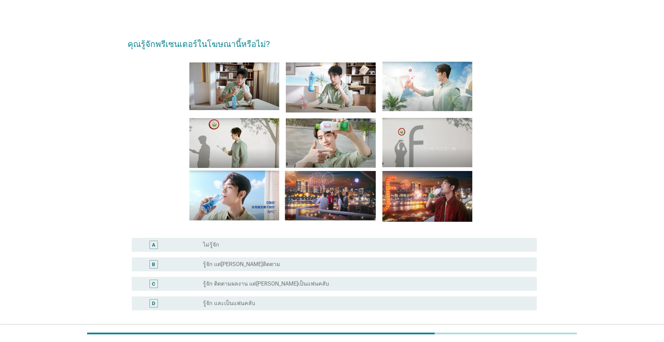
drag, startPoint x: 223, startPoint y: 303, endPoint x: 239, endPoint y: 302, distance: 16.5
click at [223, 304] on label "รู้จัก และเป็นแฟนคลับ" at bounding box center [229, 303] width 52 height 7
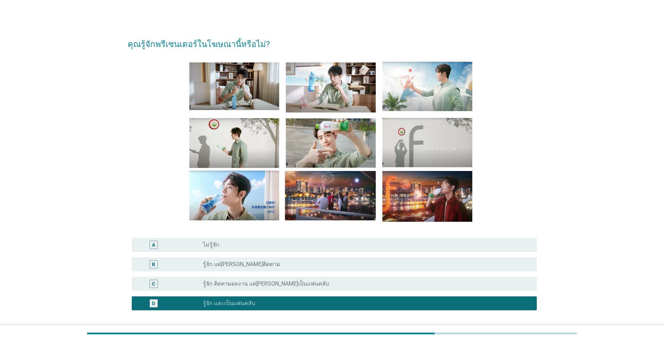
click at [254, 265] on div "radio_button_unchecked รู้จัก แต่[PERSON_NAME]ติดตาม" at bounding box center [364, 264] width 323 height 7
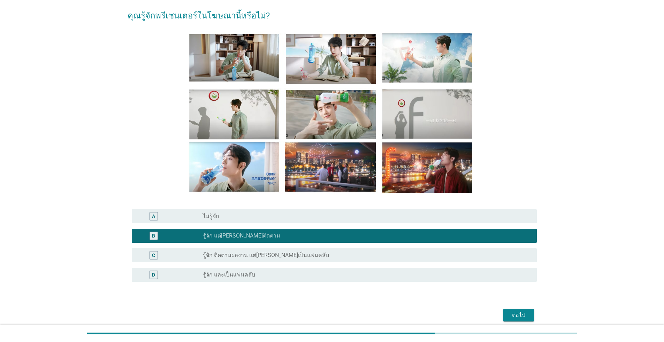
scroll to position [58, 0]
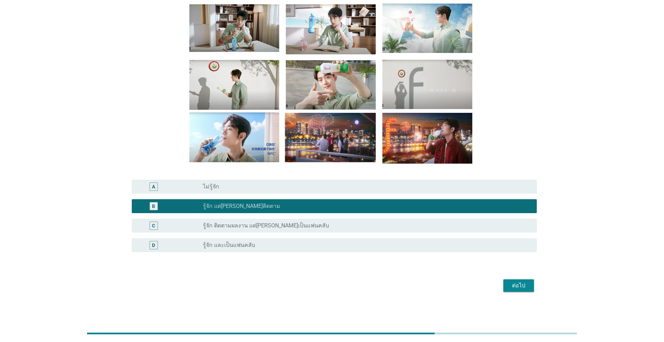
click at [343, 287] on div "ต่อไป" at bounding box center [519, 286] width 20 height 8
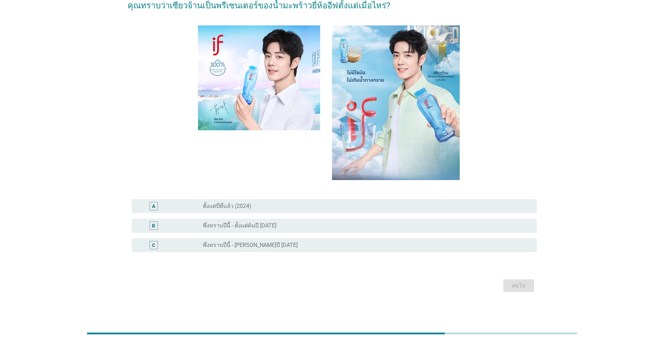
scroll to position [0, 0]
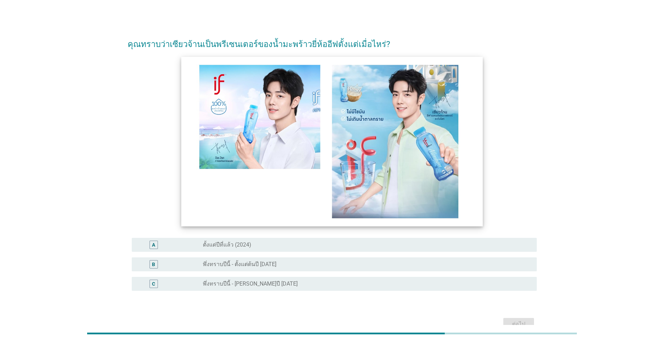
click at [343, 130] on img at bounding box center [331, 141] width 301 height 169
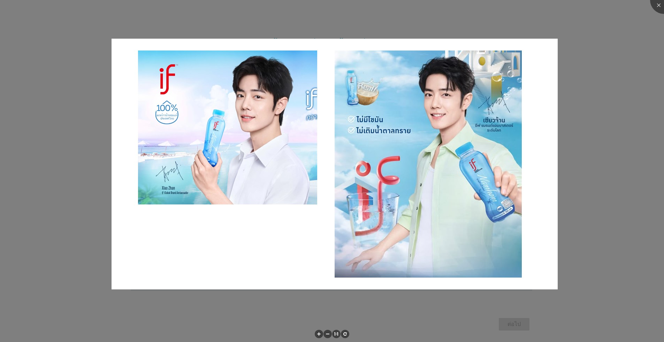
click at [343, 193] on div at bounding box center [332, 171] width 664 height 342
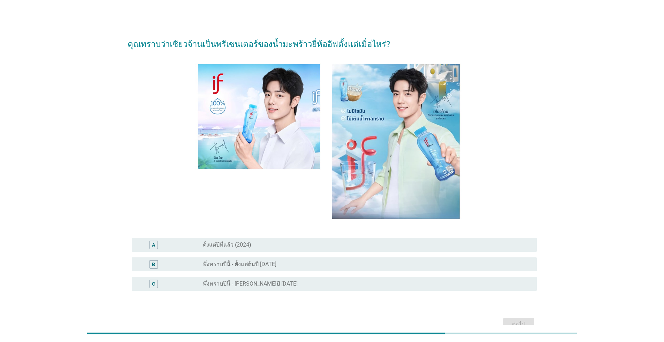
click at [246, 268] on label "พึ่งทราบปีนี้ - ตั้งแต่ต้นปี [DATE]" at bounding box center [240, 264] width 74 height 7
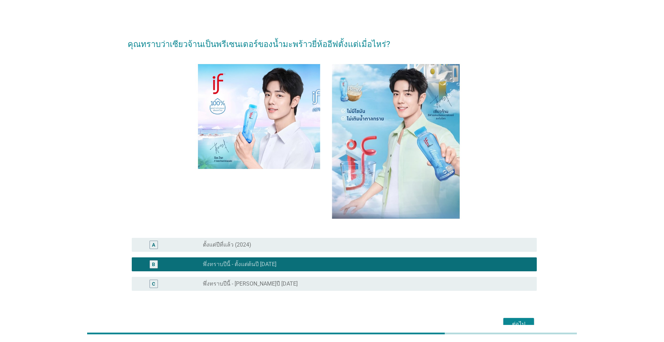
click at [248, 285] on label "พึ่งทราบปีนี้ - [PERSON_NAME]ปี [DATE]" at bounding box center [250, 284] width 95 height 7
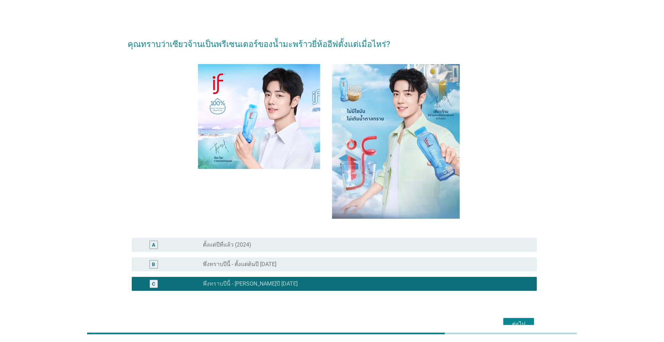
click at [343, 313] on button "ต่อไป" at bounding box center [518, 324] width 31 height 13
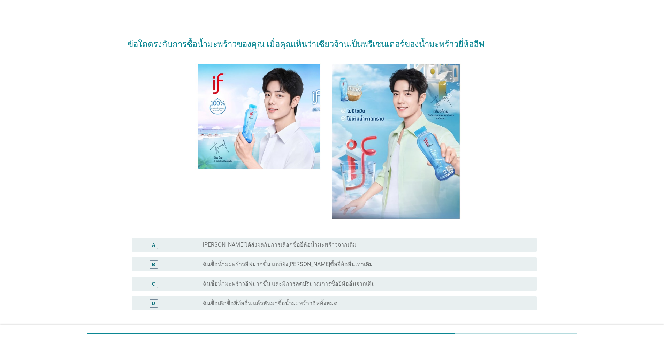
click at [279, 282] on label "ฉันซื้อน้ำมะพร้าวอีฟมากขึ้น และมีการลดปริมาณการซื้อยี่ห้ออื่นจากเดิม" at bounding box center [289, 284] width 172 height 7
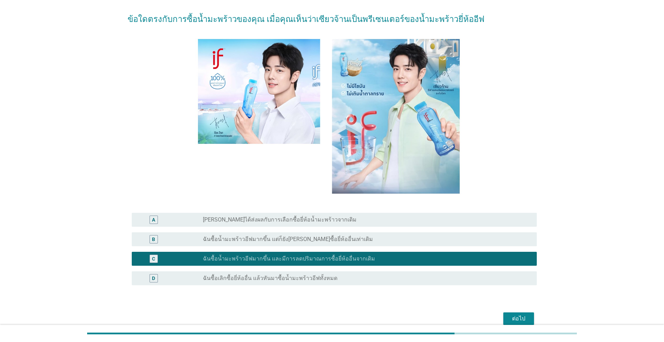
scroll to position [58, 0]
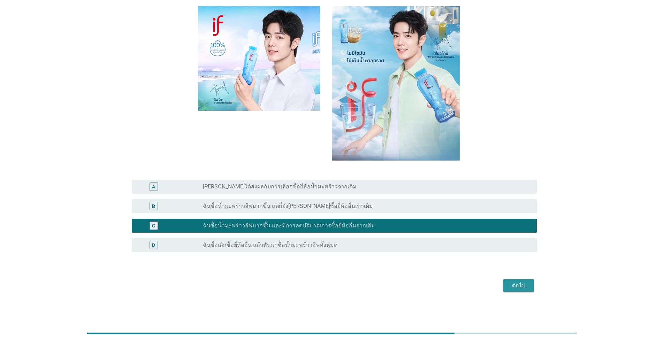
click at [343, 287] on div "ต่อไป" at bounding box center [519, 286] width 20 height 8
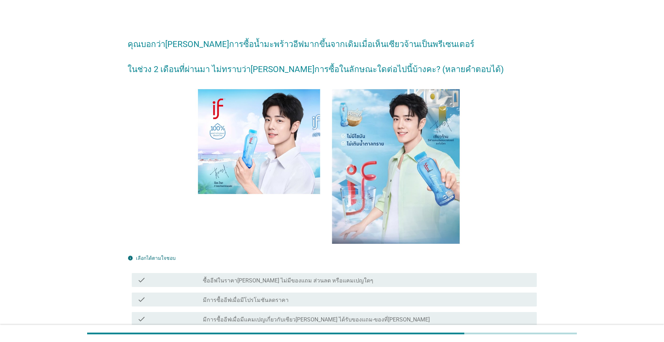
click at [235, 303] on label "มีการซื้ออีฟเมื่อมีโปรโมชันลดราคา" at bounding box center [246, 300] width 86 height 7
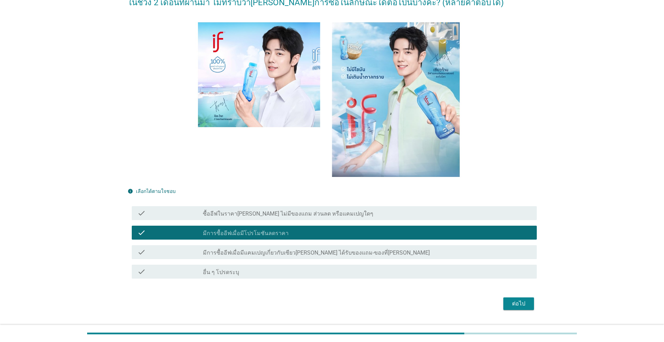
scroll to position [70, 0]
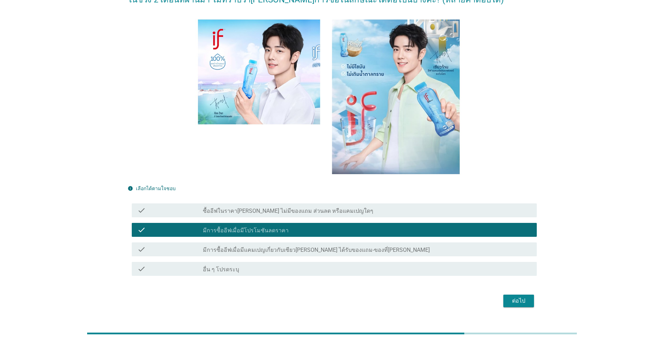
click at [236, 254] on label "มีการซื้ออีฟเมื่อมีแคมเปญเกี่ยวกับเซียว[PERSON_NAME] ได้รับของแถม-ของที่[PERSON…" at bounding box center [316, 250] width 227 height 7
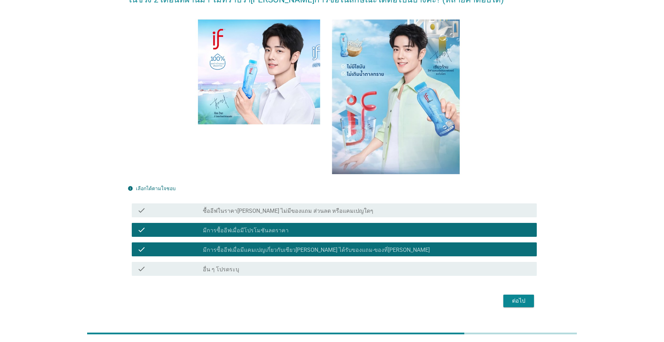
click at [343, 301] on div "ต่อไป" at bounding box center [519, 301] width 20 height 8
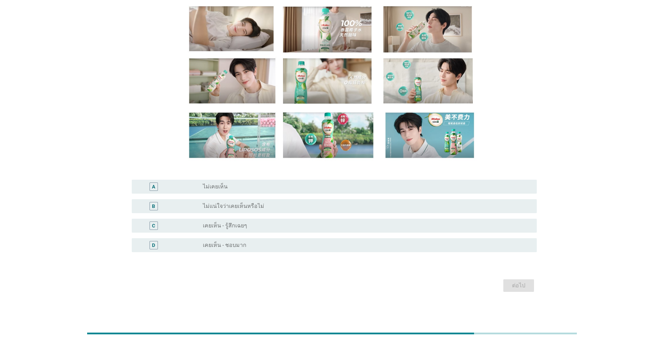
scroll to position [0, 0]
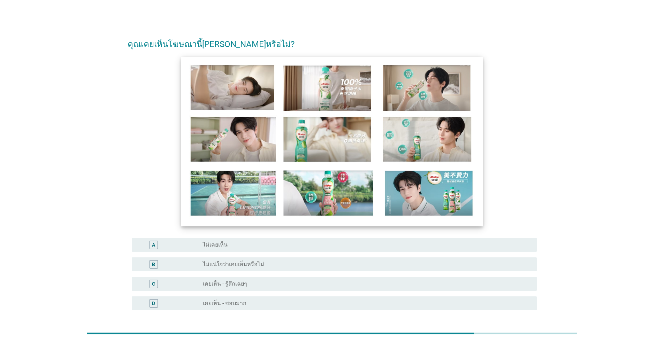
click at [294, 151] on img at bounding box center [331, 141] width 301 height 169
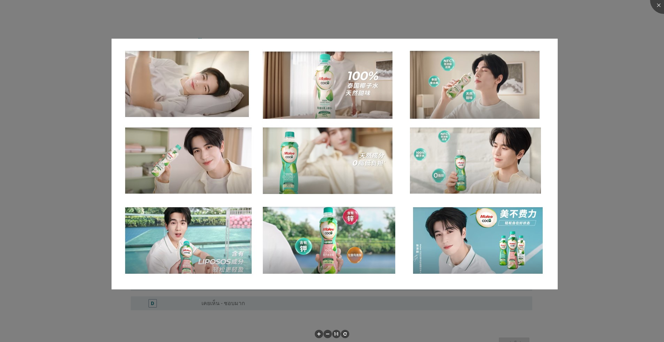
click at [343, 186] on div at bounding box center [332, 171] width 664 height 342
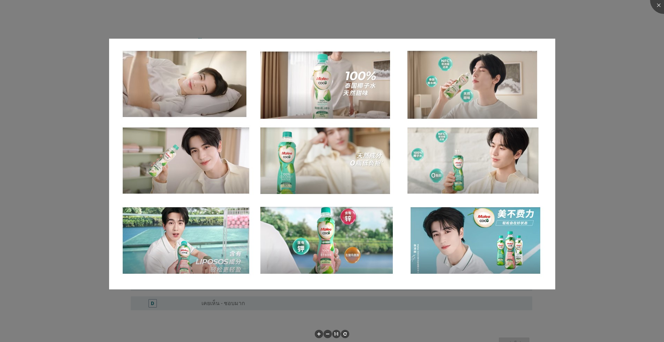
click at [343, 185] on div at bounding box center [332, 171] width 664 height 342
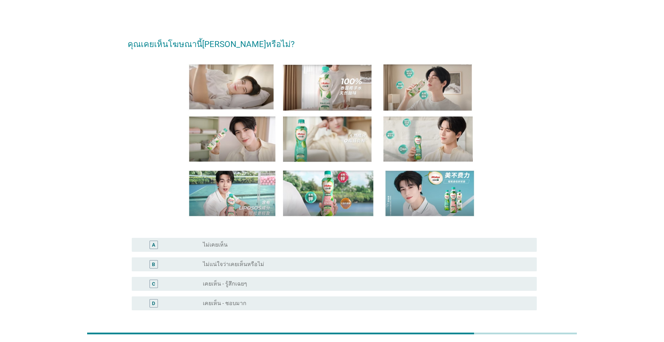
click at [260, 303] on div "radio_button_unchecked เคยเห็น - ชอบมาก" at bounding box center [364, 303] width 323 height 7
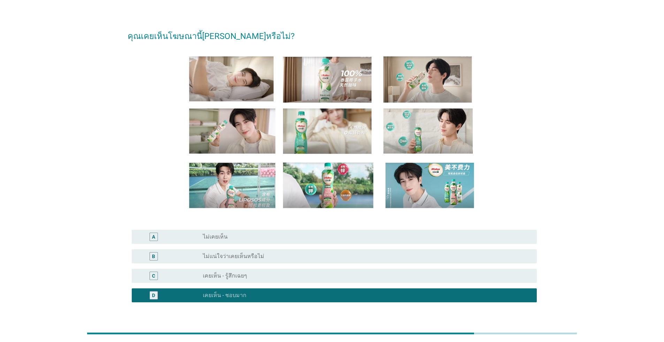
scroll to position [58, 0]
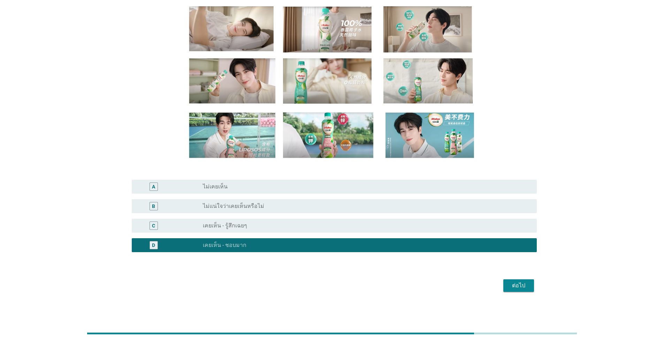
click at [343, 286] on div "ต่อไป" at bounding box center [519, 286] width 20 height 8
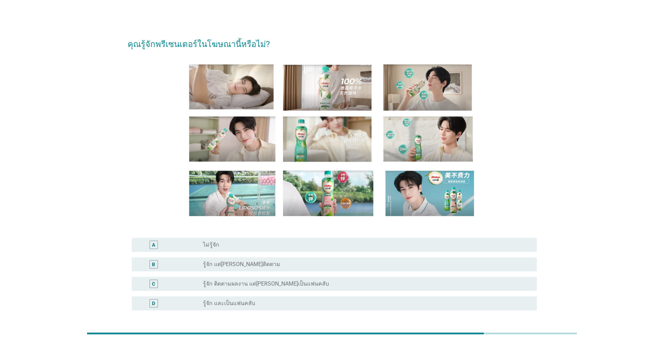
click at [220, 270] on div "B radio_button_unchecked รู้จัก แต่[PERSON_NAME]ติดตาม" at bounding box center [334, 265] width 405 height 14
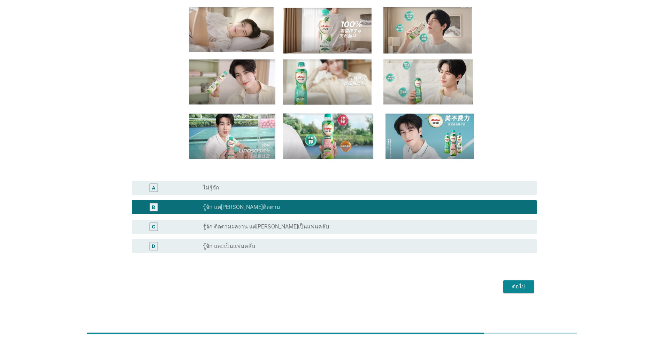
scroll to position [58, 0]
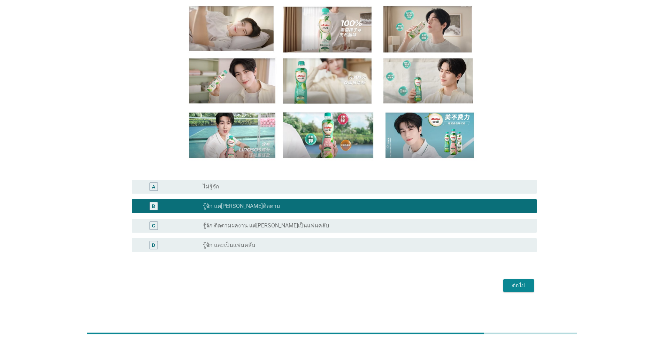
click at [343, 286] on div "ต่อไป" at bounding box center [519, 286] width 20 height 8
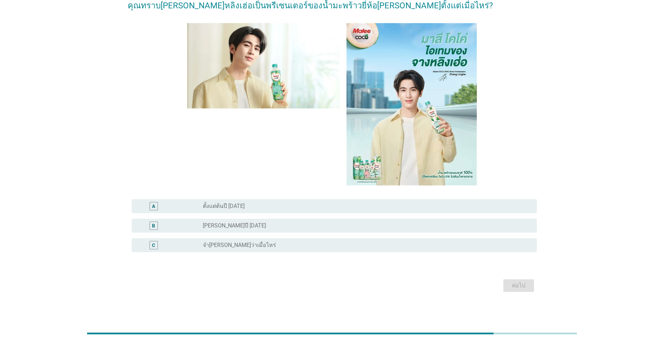
scroll to position [0, 0]
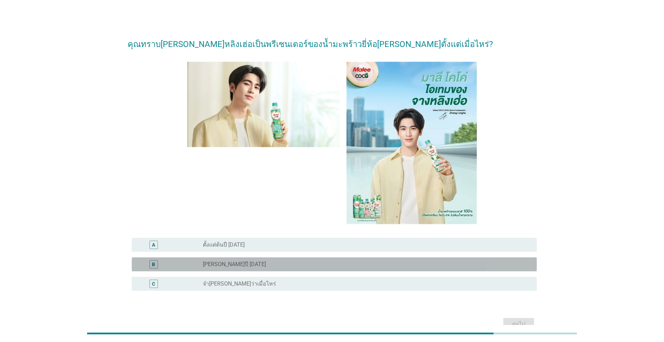
click at [232, 265] on label "[PERSON_NAME]ปี [DATE]" at bounding box center [234, 264] width 63 height 7
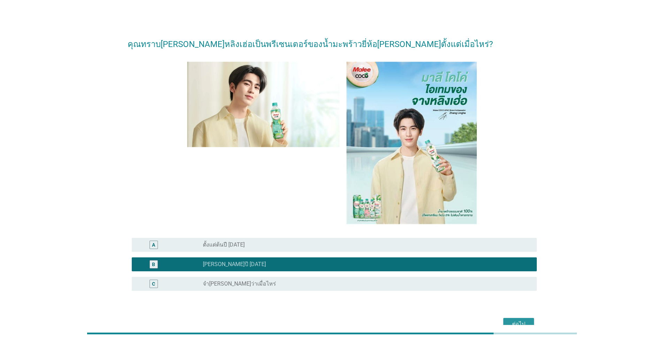
drag, startPoint x: 514, startPoint y: 320, endPoint x: 509, endPoint y: 320, distance: 4.5
click at [343, 313] on div "ต่อไป" at bounding box center [519, 324] width 20 height 8
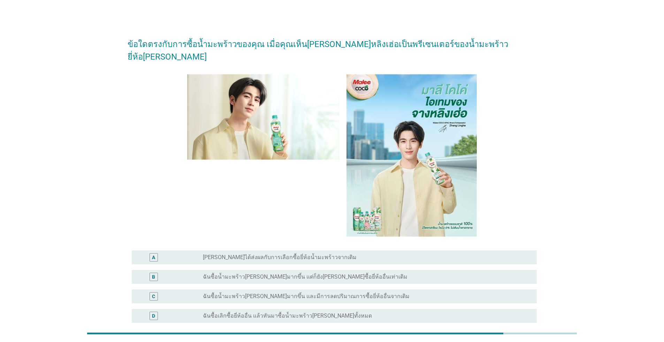
click at [286, 293] on label "ฉันซื้อน้ำมะพร้าว[PERSON_NAME]มากขึ้น และมีการลดปริมาณการซื้อยี่ห้ออื่นจากเดิม" at bounding box center [306, 296] width 207 height 7
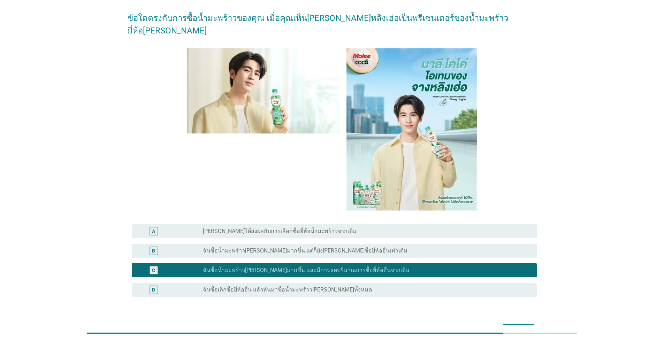
scroll to position [58, 0]
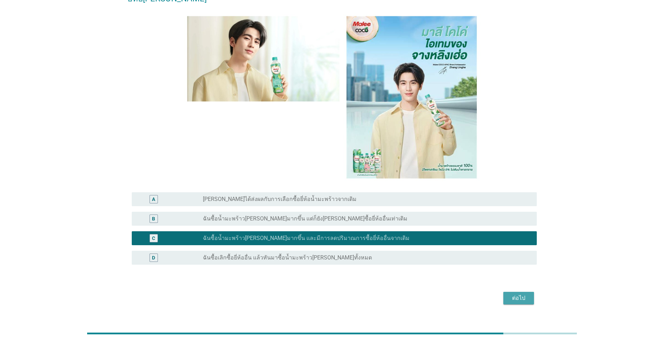
click at [343, 294] on div "ต่อไป" at bounding box center [519, 298] width 20 height 8
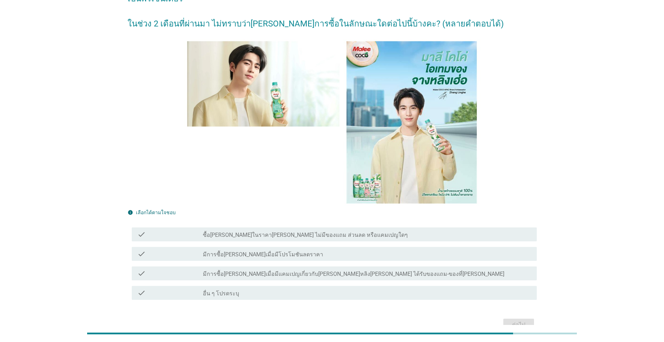
scroll to position [0, 0]
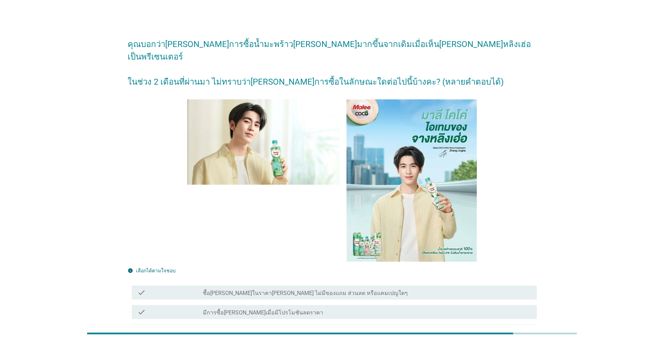
click at [230, 310] on label "มีการซื้อ[PERSON_NAME]เมื่อมีโปรโมชันลดราคา" at bounding box center [263, 313] width 120 height 7
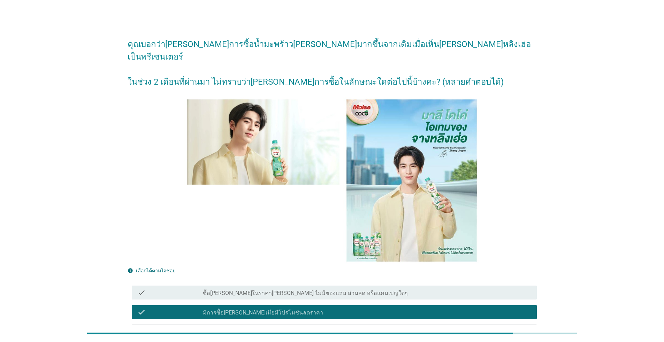
click at [219, 313] on label "มีการซื้อ[PERSON_NAME]เมื่อมีแคมเปญเกี่ยวกับ[PERSON_NAME]หลิง[PERSON_NAME] ได้ร…" at bounding box center [354, 332] width 302 height 7
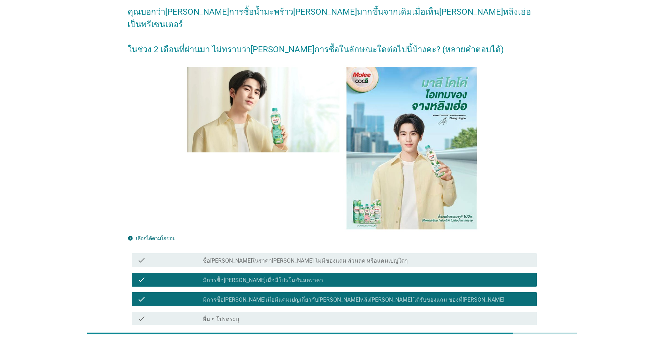
scroll to position [85, 0]
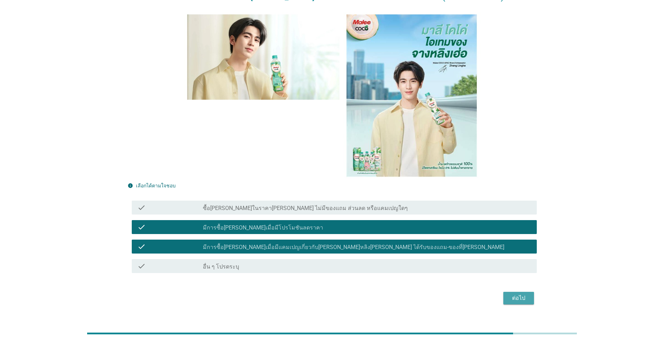
click at [343, 294] on div "ต่อไป" at bounding box center [519, 298] width 20 height 8
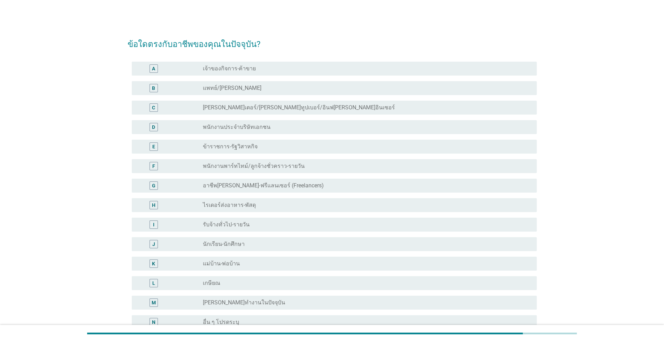
click at [215, 130] on label "พนักงานประจำบริษัทเอกชน" at bounding box center [237, 127] width 68 height 7
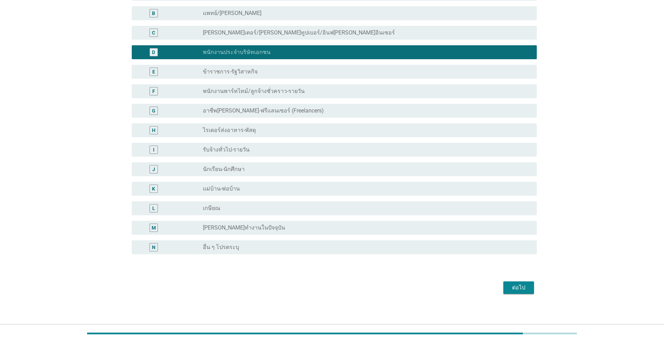
scroll to position [77, 0]
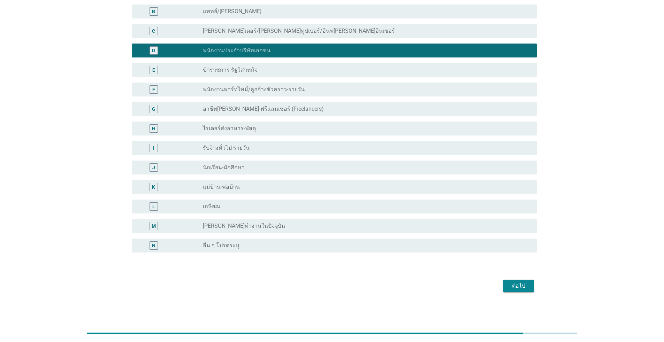
drag, startPoint x: 522, startPoint y: 276, endPoint x: 520, endPoint y: 283, distance: 7.5
click at [343, 278] on form "ข้อใดตรงกับอาชีพของคุณในปัจจุบัน? A radio_button_unchecked เจ้าของกิจการ-ค้าขาย…" at bounding box center [332, 124] width 409 height 340
click at [343, 285] on div "ต่อไป" at bounding box center [519, 286] width 20 height 8
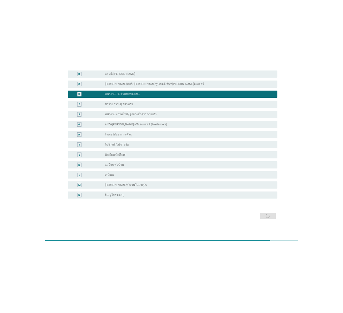
scroll to position [0, 0]
